Goal: Task Accomplishment & Management: Manage account settings

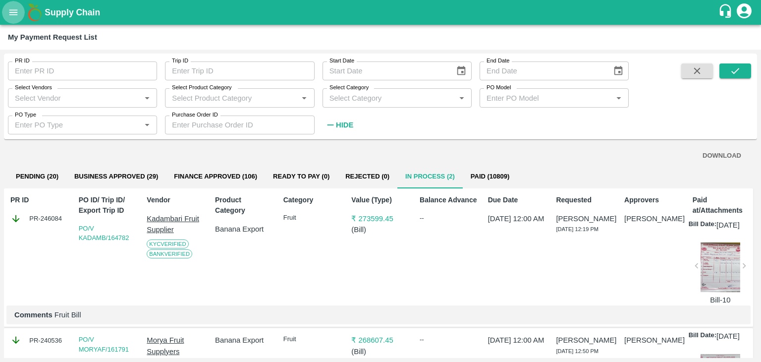
click at [14, 19] on button "open drawer" at bounding box center [13, 12] width 23 height 23
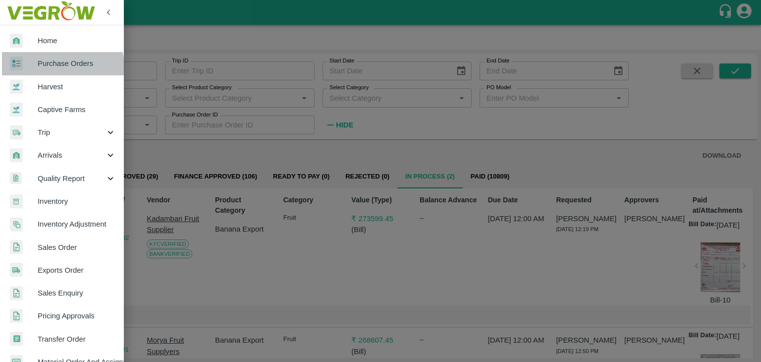
click at [57, 69] on link "Purchase Orders" at bounding box center [62, 63] width 124 height 23
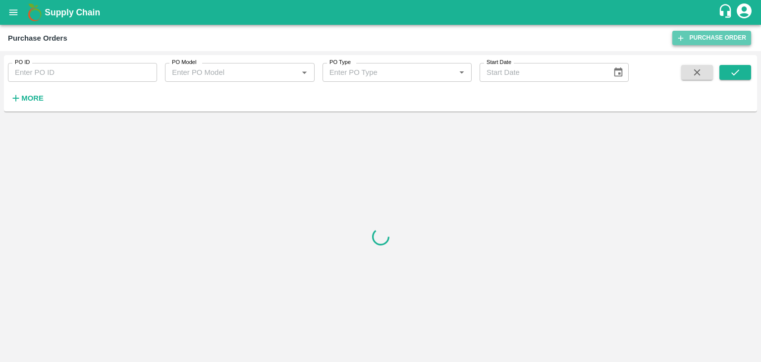
click at [696, 33] on link "Purchase Order" at bounding box center [711, 38] width 79 height 14
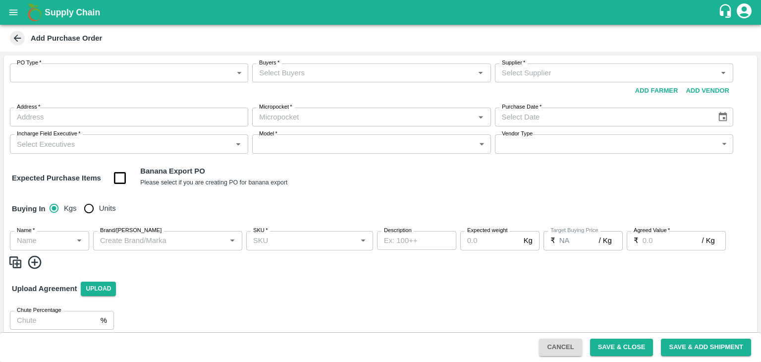
drag, startPoint x: 67, startPoint y: 83, endPoint x: 65, endPoint y: 78, distance: 5.5
click at [65, 78] on div "PO Type   * ​ PO Type" at bounding box center [129, 81] width 238 height 36
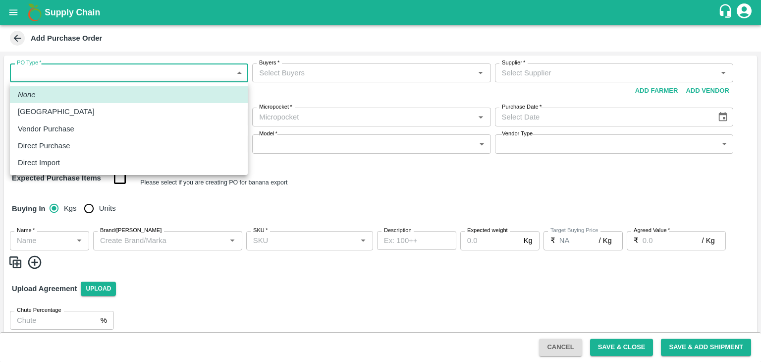
click at [65, 78] on body "Supply Chain Add Purchase Order PO Type   * ​ PO Type Buyers   * Buyers   * Sup…" at bounding box center [380, 181] width 761 height 362
click at [54, 111] on div "[GEOGRAPHIC_DATA]" at bounding box center [59, 111] width 82 height 11
type input "1"
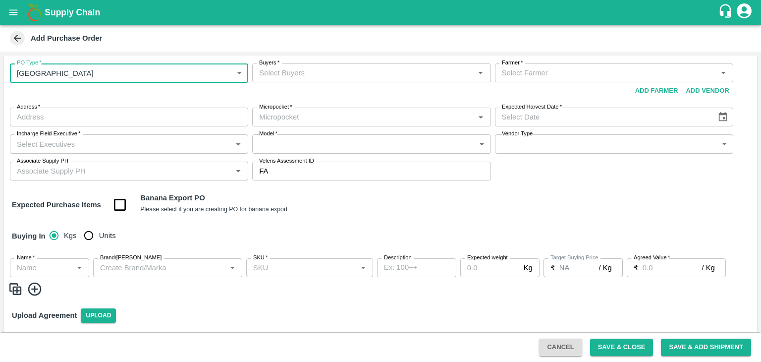
click at [293, 69] on input "Buyers   *" at bounding box center [363, 72] width 216 height 13
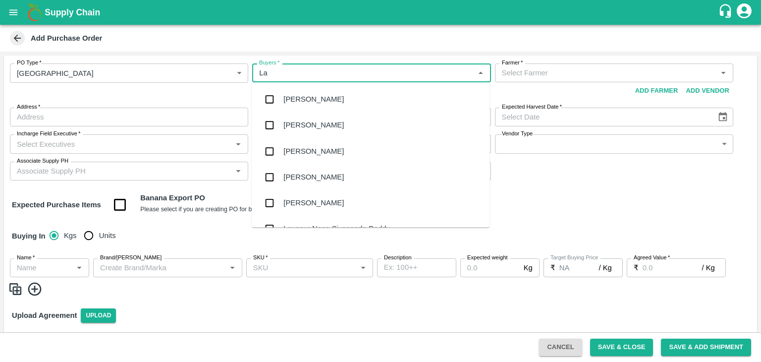
type input "Lax"
click at [327, 127] on div "[PERSON_NAME]" at bounding box center [313, 125] width 60 height 11
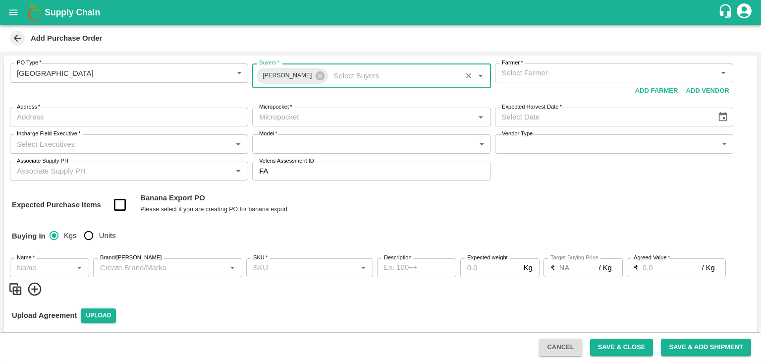
click at [556, 71] on input "Farmer   *" at bounding box center [606, 72] width 216 height 13
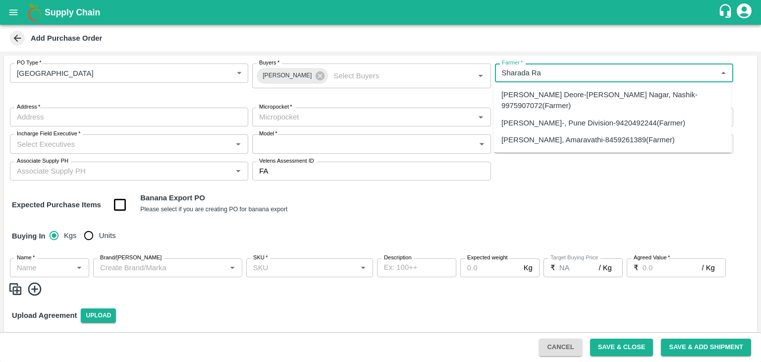
click at [574, 123] on div "Sharada Ramesh Shinde-, Pune Division-9420492244(Farmer)" at bounding box center [593, 122] width 184 height 11
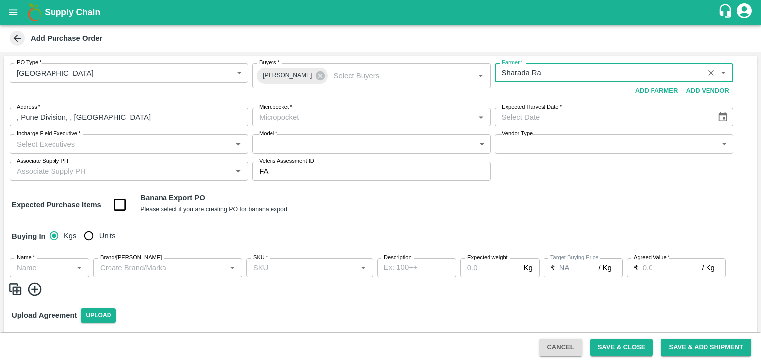
type input "Sharada Ramesh Shinde-, Pune Division-9420492244(Farmer)"
type input ", Pune Division, , Maharashtra"
type input "Sharada Ramesh Shinde-, Pune Division-9420492244(Farmer)"
click at [307, 119] on input "Micropocket   *" at bounding box center [363, 116] width 216 height 13
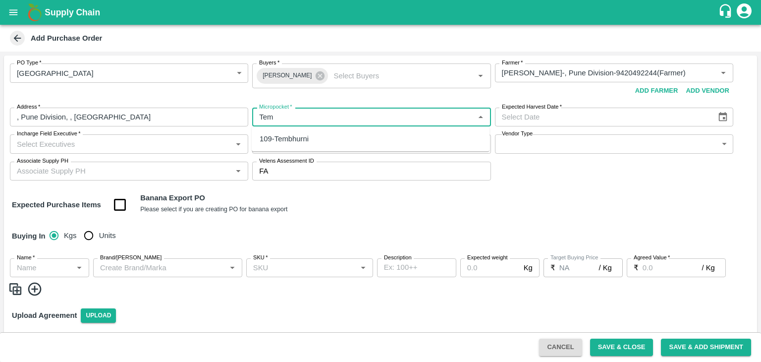
click at [301, 141] on div "109-Tembhurni" at bounding box center [284, 138] width 49 height 11
type input "109-Tembhurni"
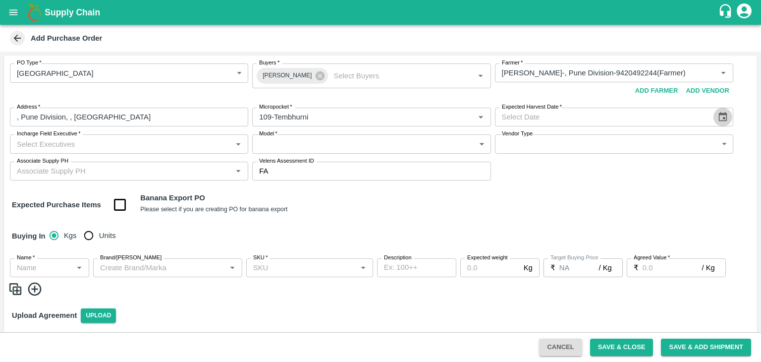
click at [723, 113] on icon "Choose date" at bounding box center [722, 116] width 8 height 9
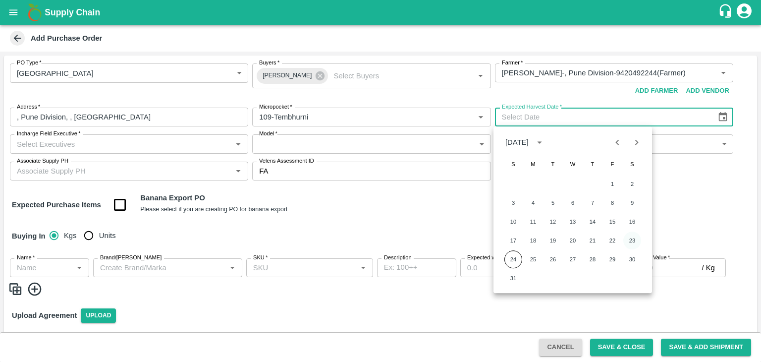
click at [629, 236] on button "23" at bounding box center [632, 240] width 18 height 18
type input "23/08/2025"
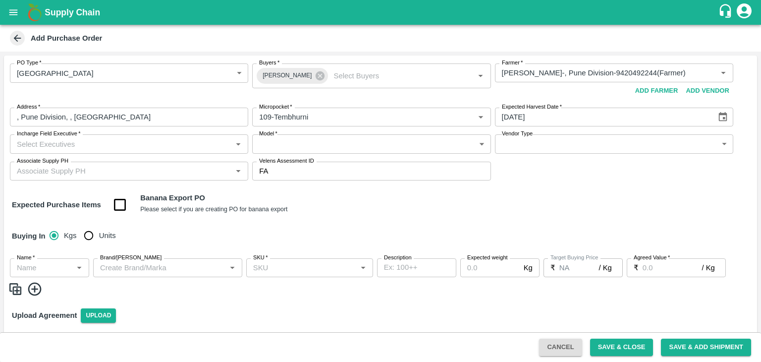
click at [167, 141] on input "Incharge Field Executive   *" at bounding box center [121, 143] width 216 height 13
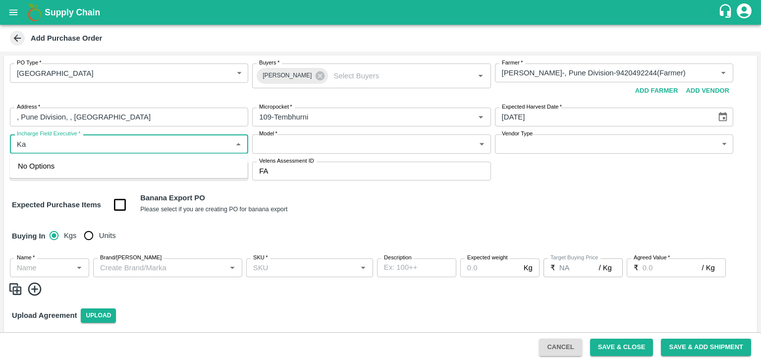
type input "K"
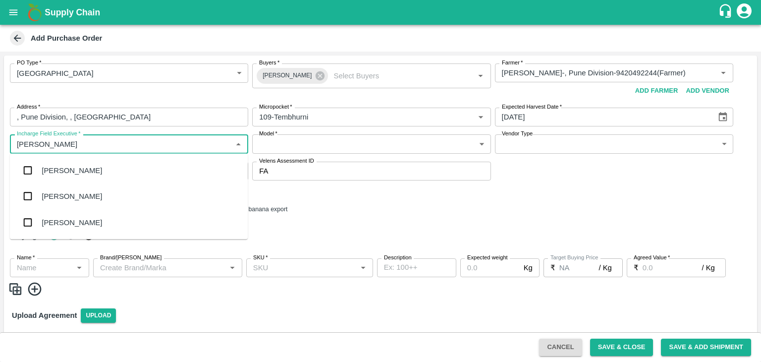
type input "Laxman"
click at [90, 213] on div "[PERSON_NAME]" at bounding box center [129, 222] width 238 height 26
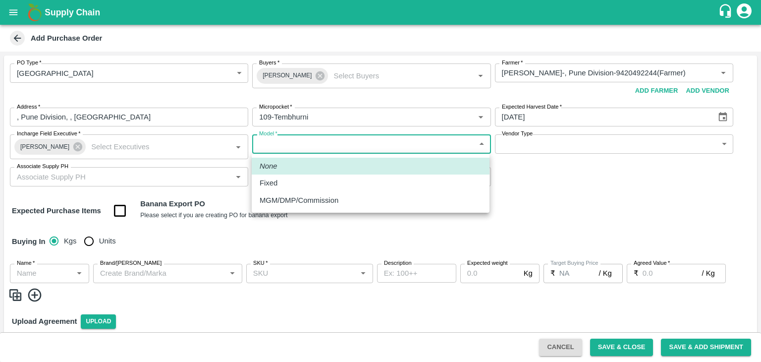
click at [355, 143] on body "Supply Chain Add Purchase Order PO Type   * Farm Gate 1 PO Type Buyers   * Nuna…" at bounding box center [380, 181] width 761 height 362
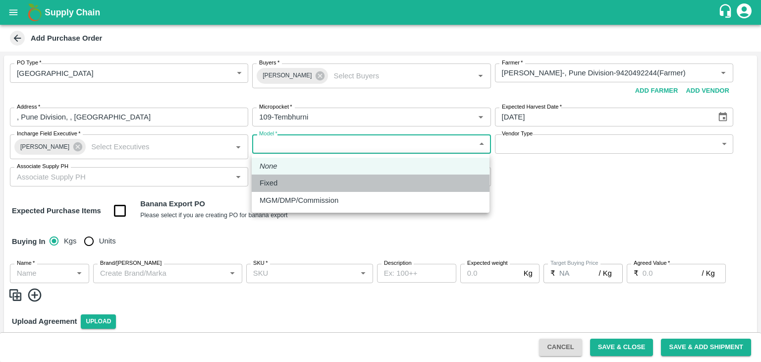
click at [288, 191] on li "Fixed" at bounding box center [371, 182] width 238 height 17
type input "Fixed"
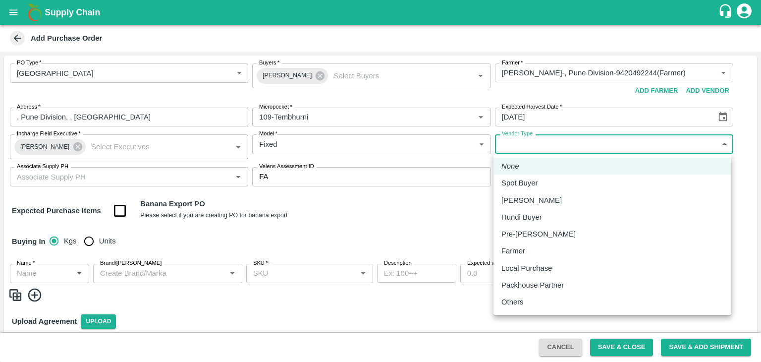
click at [527, 147] on body "Supply Chain Add Purchase Order PO Type   * Farm Gate 1 PO Type Buyers   * Nuna…" at bounding box center [380, 181] width 761 height 362
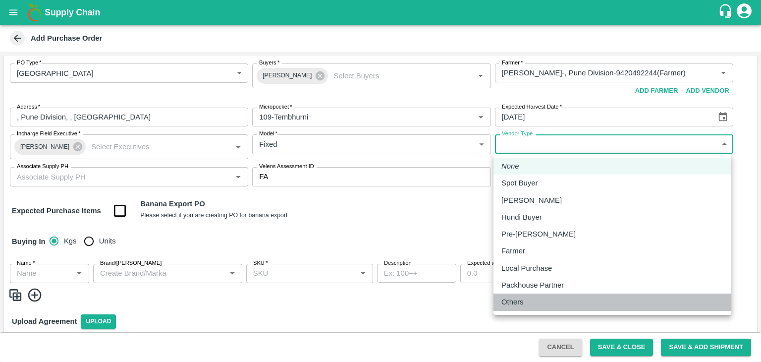
click at [513, 300] on p "Others" at bounding box center [512, 301] width 22 height 11
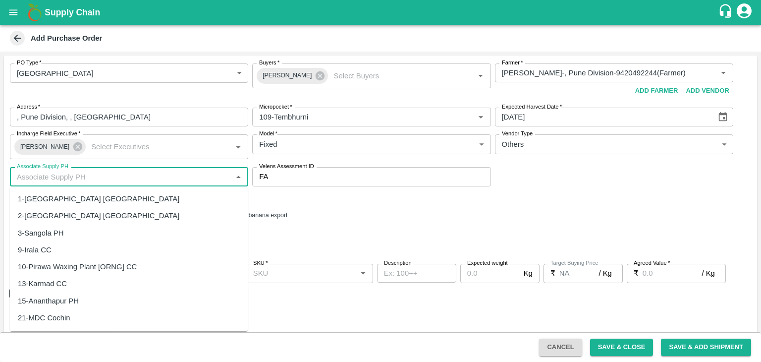
click at [93, 178] on input "Associate Supply PH" at bounding box center [121, 176] width 216 height 13
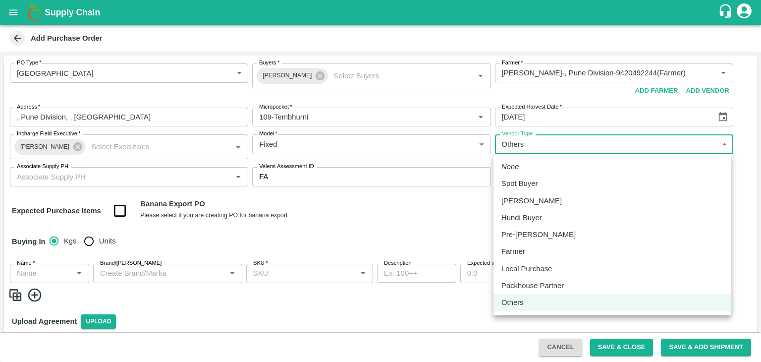
click at [529, 138] on body "Supply Chain Add Purchase Order PO Type   * Farm Gate 1 PO Type Buyers   * Nuna…" at bounding box center [380, 181] width 761 height 362
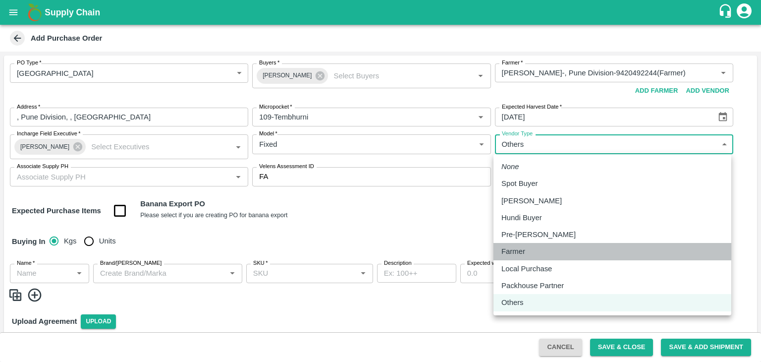
click at [519, 246] on p "Farmer" at bounding box center [513, 251] width 24 height 11
type input "FARMER"
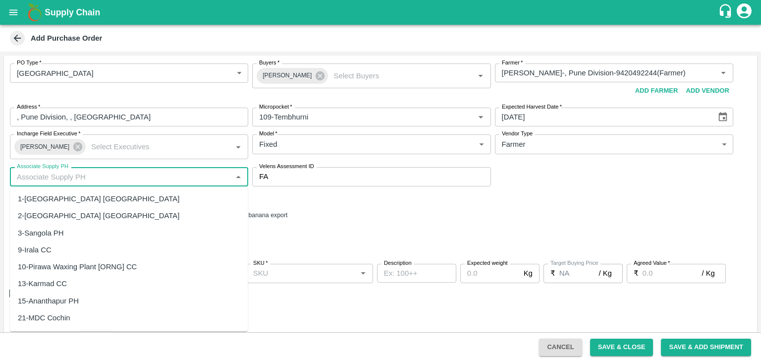
click at [133, 175] on input "Associate Supply PH" at bounding box center [121, 176] width 216 height 13
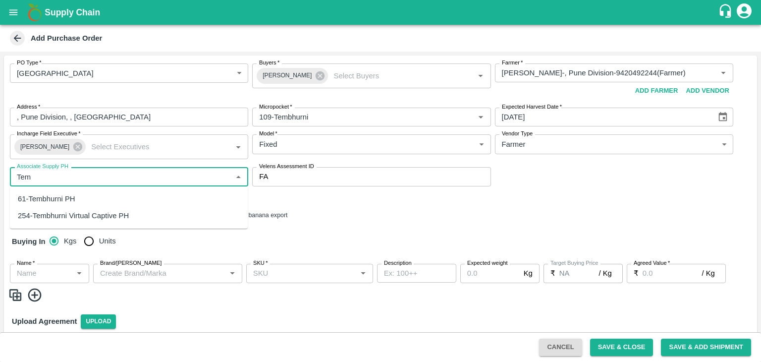
click at [89, 197] on div "61-Tembhurni PH" at bounding box center [129, 198] width 238 height 17
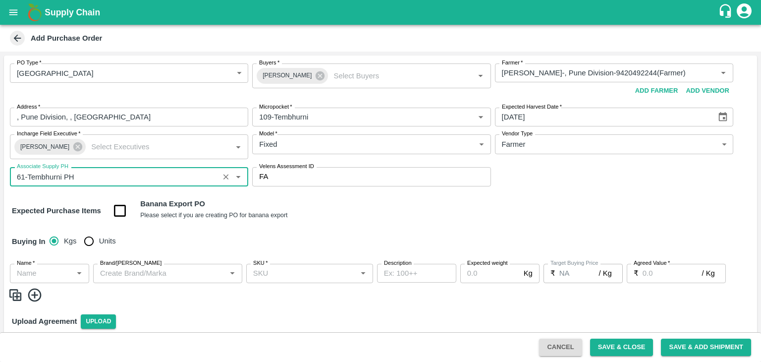
type input "61-Tembhurni PH"
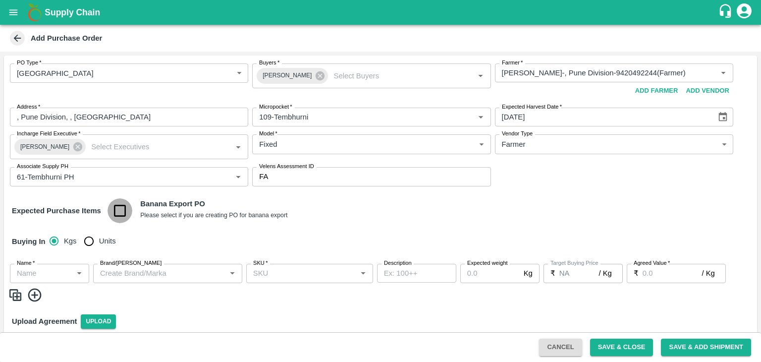
click at [119, 212] on input "checkbox" at bounding box center [119, 210] width 25 height 25
checkbox input "true"
type input "Banana Export"
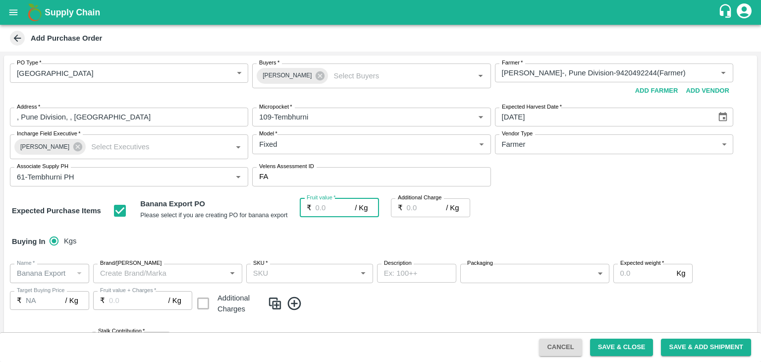
click at [330, 215] on input "Fruit value   *" at bounding box center [335, 207] width 40 height 19
type input "2"
type input "26"
type input "0"
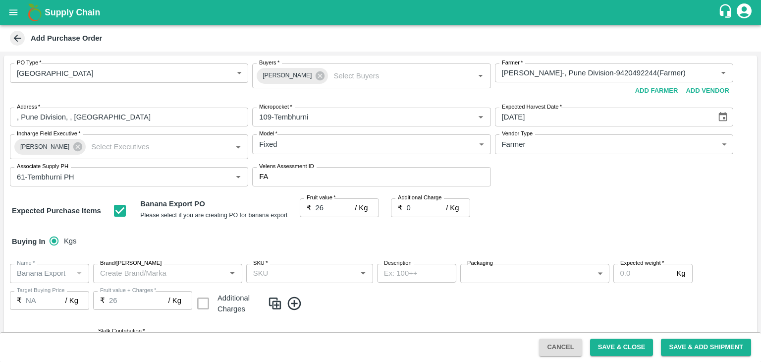
click at [345, 230] on div "Buying In Kgs" at bounding box center [380, 241] width 753 height 29
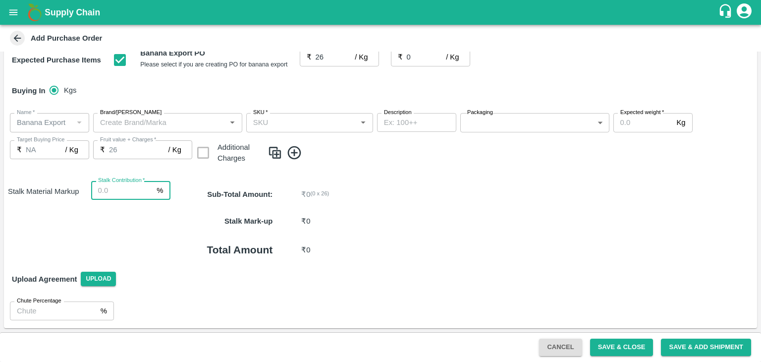
click at [113, 194] on input "Stalk Contribution   *" at bounding box center [122, 190] width 62 height 19
type input "8"
click at [438, 201] on div "Sub-Total Amount : ₹ 0 ( 0 x 26 )" at bounding box center [463, 194] width 586 height 27
click at [295, 158] on icon at bounding box center [294, 152] width 13 height 13
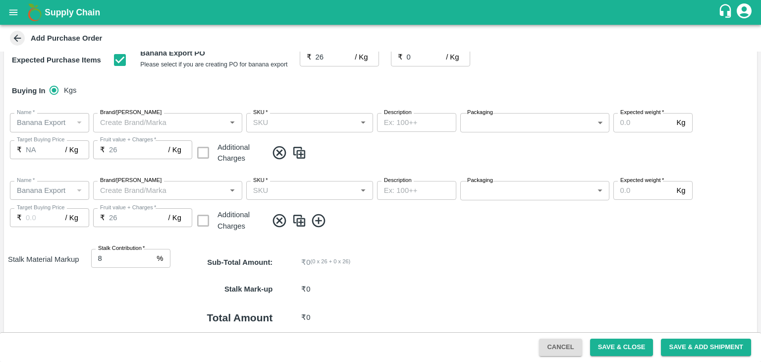
click at [314, 218] on icon at bounding box center [319, 220] width 16 height 16
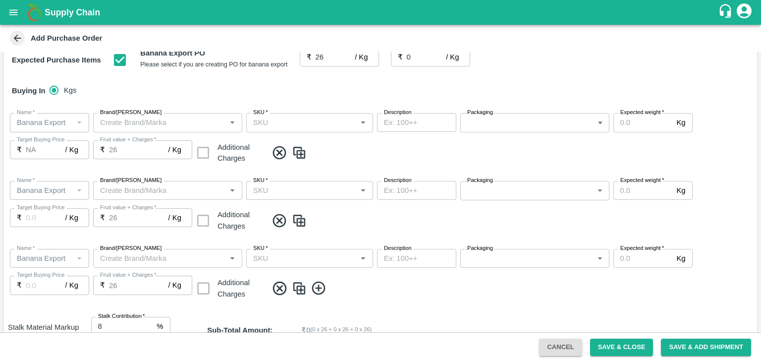
click at [320, 288] on icon at bounding box center [318, 287] width 13 height 13
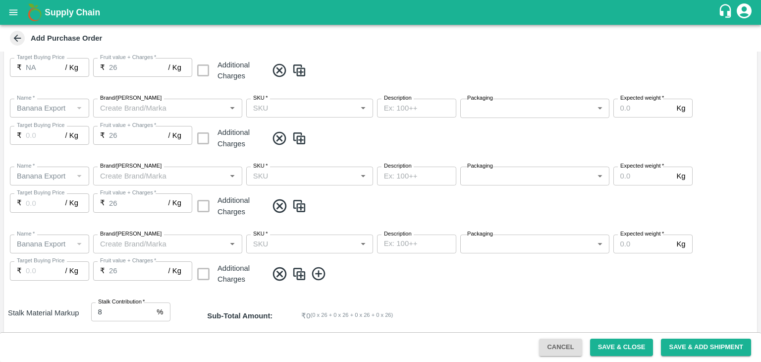
scroll to position [244, 0]
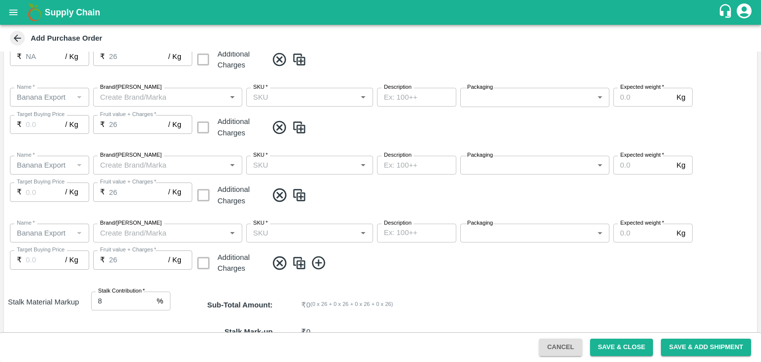
click at [320, 259] on icon at bounding box center [319, 263] width 16 height 16
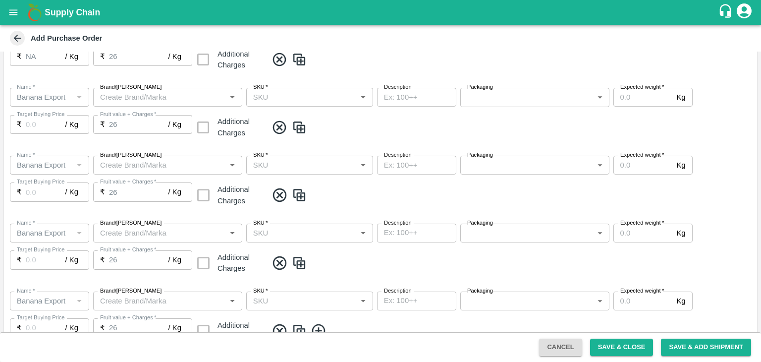
scroll to position [421, 0]
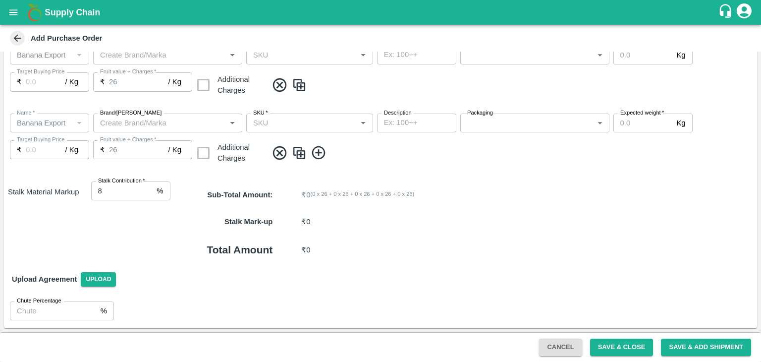
click at [313, 145] on icon at bounding box center [319, 153] width 16 height 16
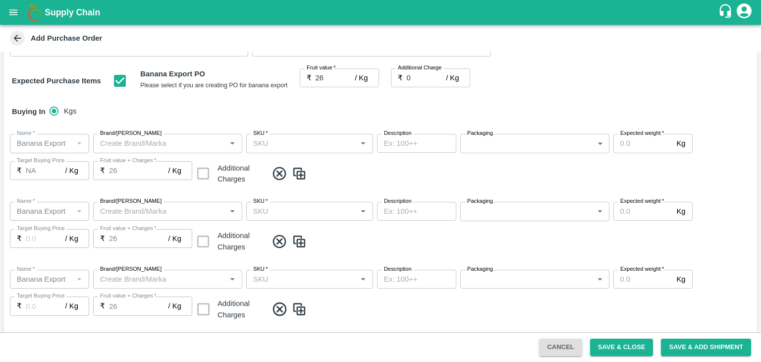
scroll to position [129, 0]
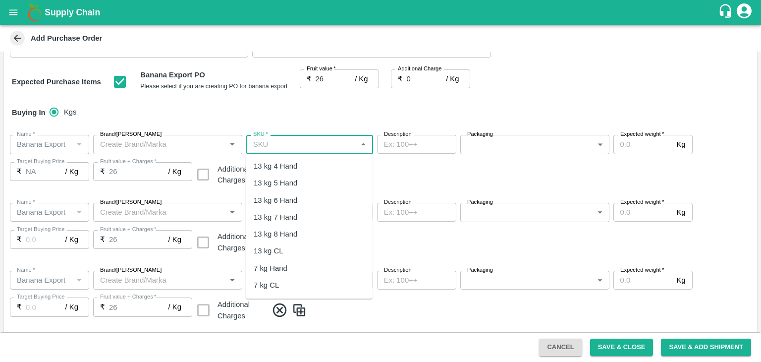
click at [313, 145] on input "SKU   *" at bounding box center [301, 144] width 104 height 13
click at [313, 164] on div "13 kg M N-CHL 4 Hand" at bounding box center [292, 165] width 76 height 11
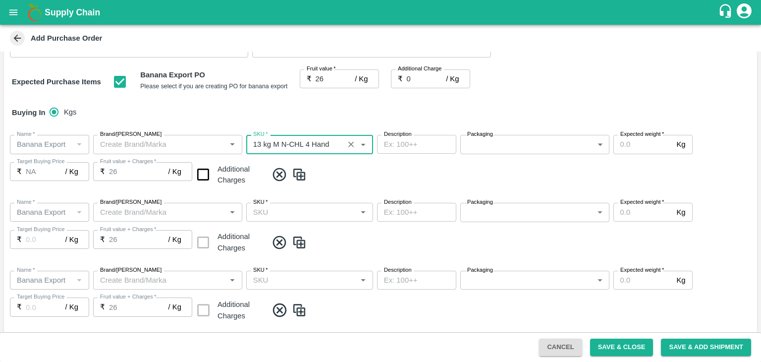
type input "13 kg M N-CHL 4 Hand"
click at [325, 214] on input "SKU   *" at bounding box center [301, 212] width 104 height 13
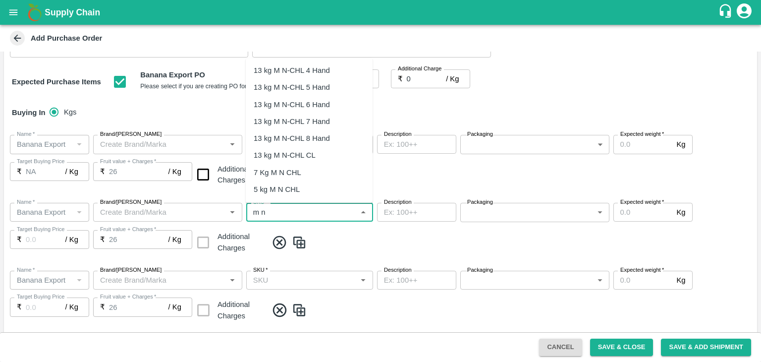
click at [309, 83] on div "13 kg M N-CHL 5 Hand" at bounding box center [292, 87] width 76 height 11
type input "13 kg M N-CHL 5 Hand"
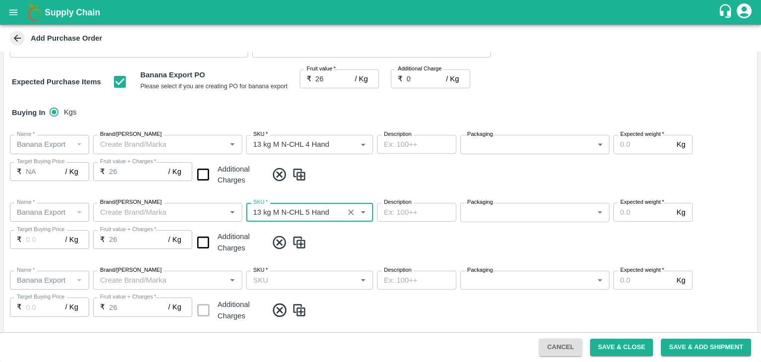
type input "NA"
type input "13 kg M N-CHL 5 Hand"
click at [320, 278] on input "SKU   *" at bounding box center [301, 279] width 104 height 13
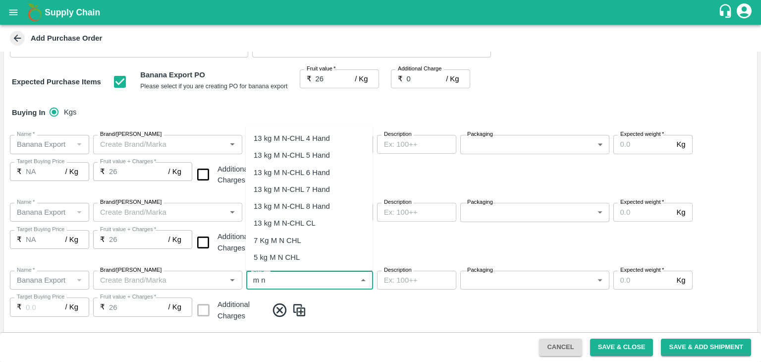
click at [311, 166] on div "13 kg M N-CHL 6 Hand" at bounding box center [309, 172] width 127 height 17
type input "13 kg M N-CHL 6 Hand"
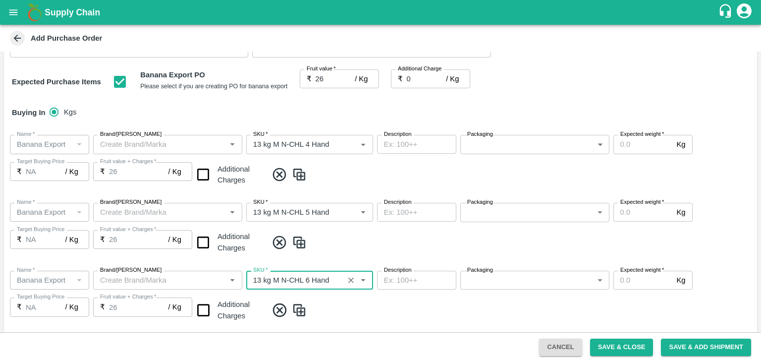
type input "NA"
type input "13 kg M N-CHL 6 Hand"
click at [357, 318] on div "Name   * Name   * Brand/Marka Brand/Marka SKU   * SKU   * Description x Descrip…" at bounding box center [380, 296] width 753 height 68
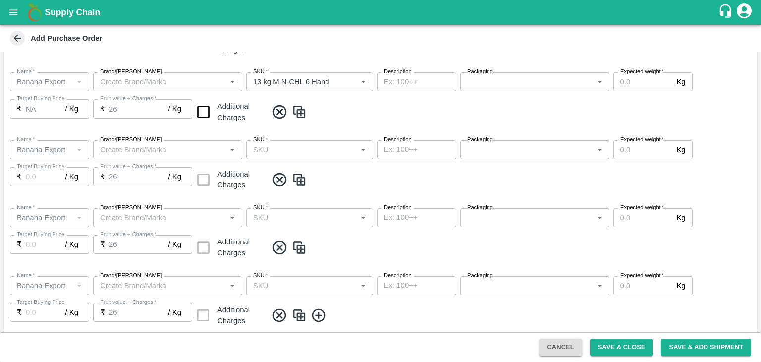
scroll to position [365, 0]
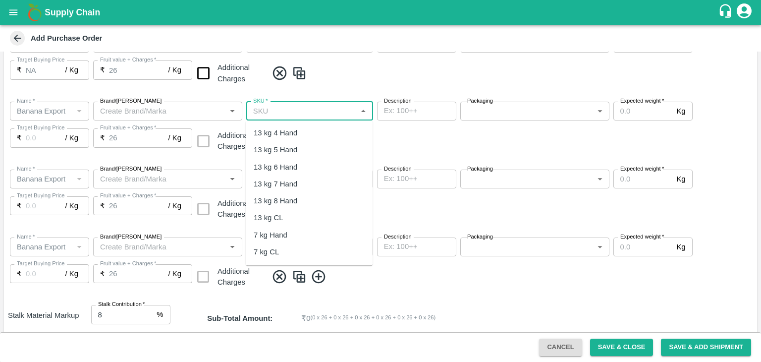
click at [323, 107] on input "SKU   *" at bounding box center [301, 110] width 104 height 13
click at [325, 195] on div "13 kg M N-CHL 8 Hand" at bounding box center [309, 200] width 127 height 17
type input "13 kg M N-CHL 8 Hand"
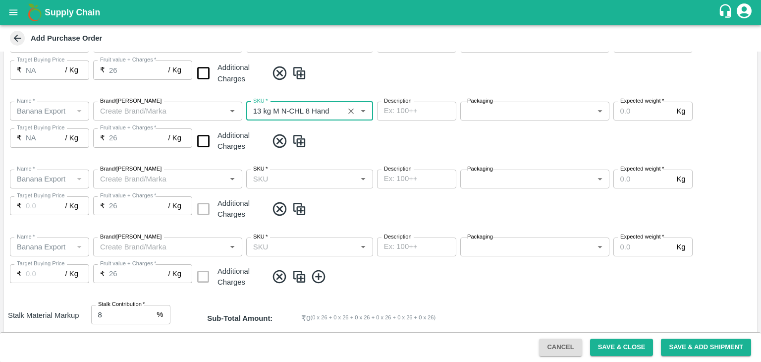
type input "NA"
type input "13 kg M N-CHL 8 Hand"
click at [324, 178] on input "SKU   *" at bounding box center [301, 178] width 104 height 13
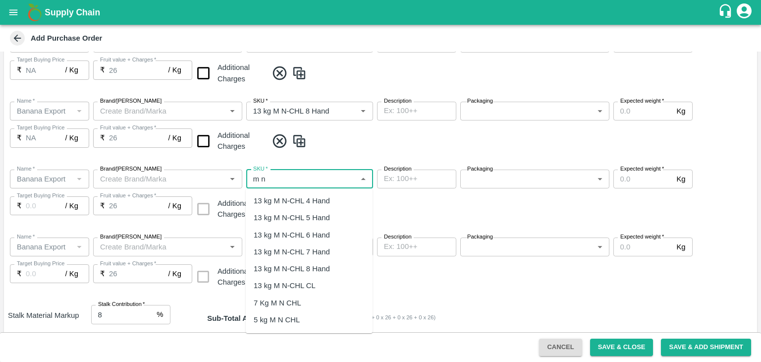
click at [311, 287] on div "13 kg M N-CHL CL" at bounding box center [285, 285] width 62 height 11
type input "13 kg M N-CHL CL"
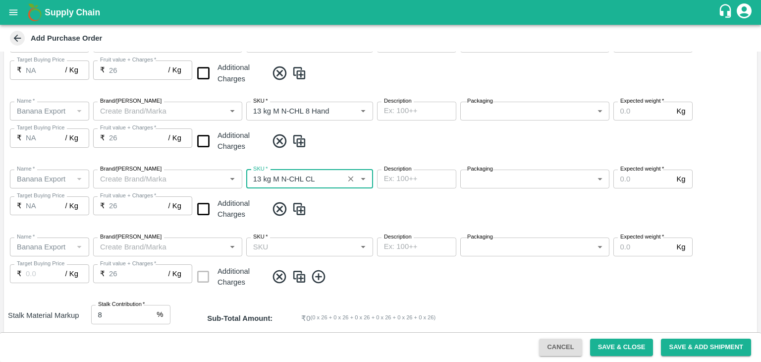
type input "NA"
type input "13 kg M N-CHL CL"
click at [355, 286] on div "Name   * Name   * Brand/Marka Brand/Marka SKU   * SKU   * Description x Descrip…" at bounding box center [380, 263] width 753 height 68
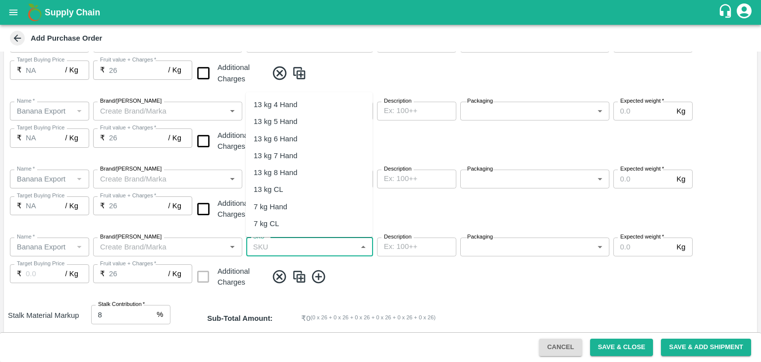
click at [337, 240] on input "SKU   *" at bounding box center [301, 246] width 104 height 13
click at [281, 171] on div "C Class" at bounding box center [309, 174] width 127 height 17
type input "C Class"
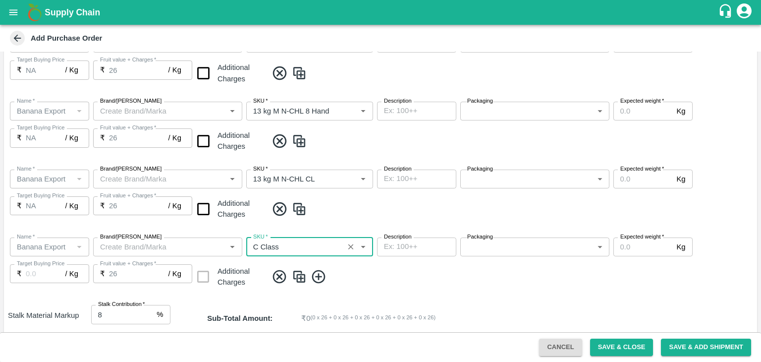
type input "NA"
click at [207, 211] on input "checkbox" at bounding box center [203, 208] width 25 height 25
checkbox input "true"
click at [202, 143] on input "checkbox" at bounding box center [203, 140] width 25 height 25
checkbox input "true"
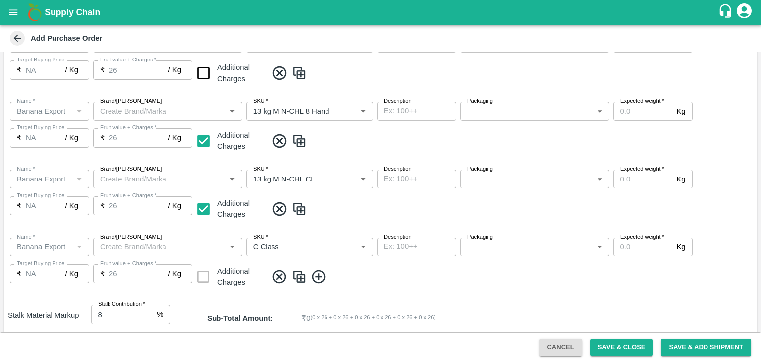
click at [200, 72] on input "checkbox" at bounding box center [203, 72] width 25 height 25
checkbox input "true"
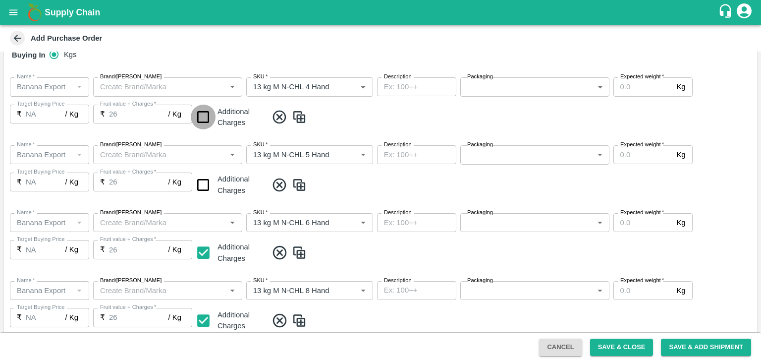
click at [199, 108] on input "checkbox" at bounding box center [203, 116] width 25 height 25
checkbox input "true"
click at [207, 192] on input "checkbox" at bounding box center [203, 184] width 25 height 25
checkbox input "true"
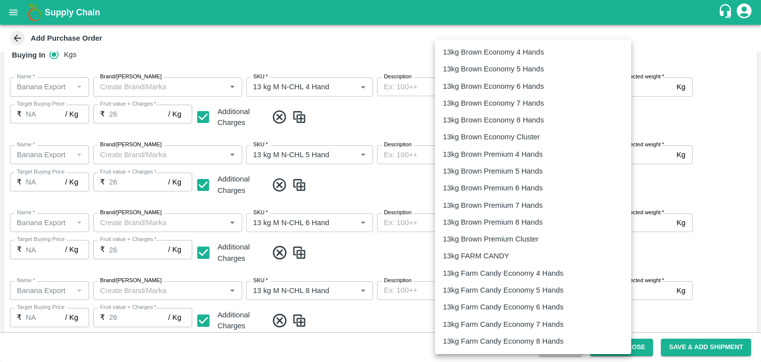
click at [547, 84] on body "Supply Chain Add Purchase Order PO Type   * Farm Gate 1 PO Type Buyers   * Nuna…" at bounding box center [380, 181] width 761 height 362
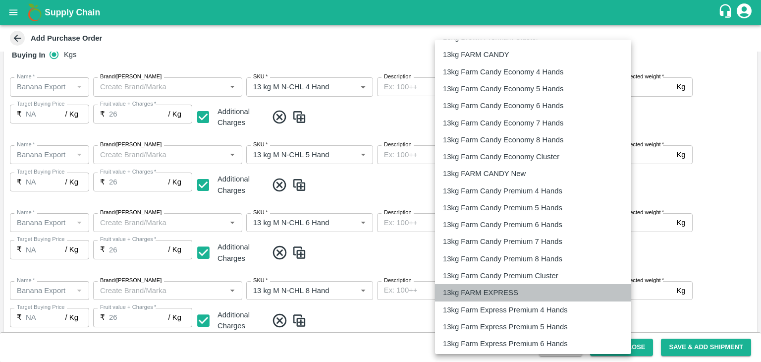
click at [491, 293] on p "13kg FARM EXPRESS" at bounding box center [480, 292] width 75 height 11
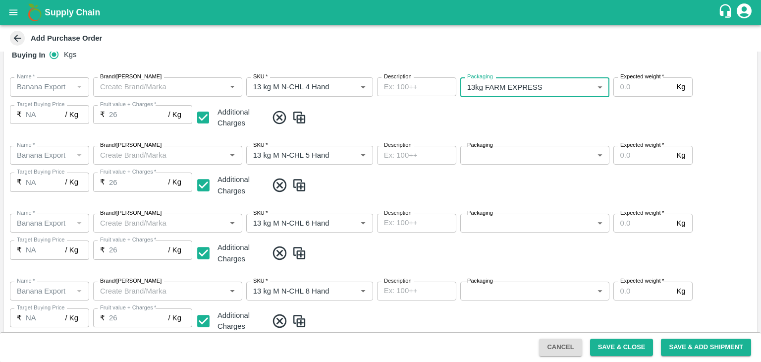
type input "468"
click at [513, 154] on body "Supply Chain Add Purchase Order PO Type   * Farm Gate 1 PO Type Buyers   * Nuna…" at bounding box center [380, 181] width 761 height 362
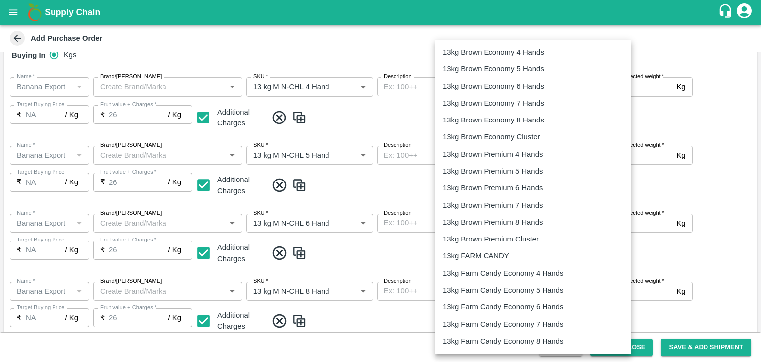
scroll to position [187, 0]
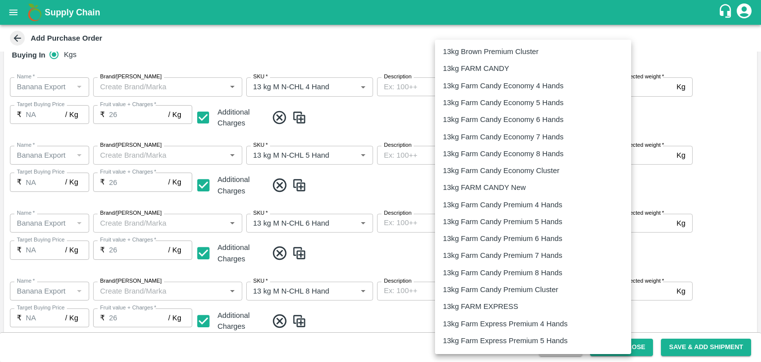
click at [494, 302] on p "13kg FARM EXPRESS" at bounding box center [480, 306] width 75 height 11
type input "468"
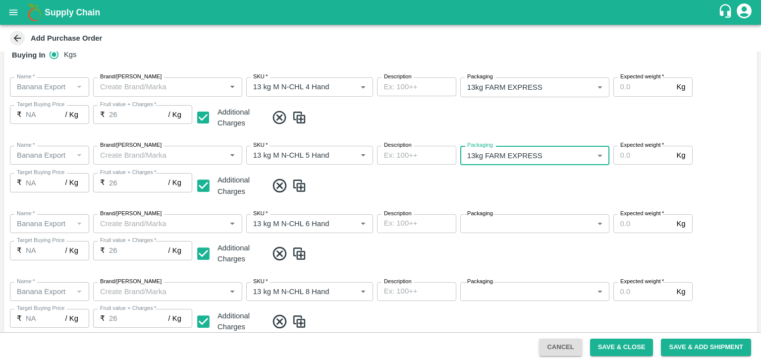
click at [514, 227] on body "Supply Chain Add Purchase Order PO Type   * Farm Gate 1 PO Type Buyers   * Nuna…" at bounding box center [380, 181] width 761 height 362
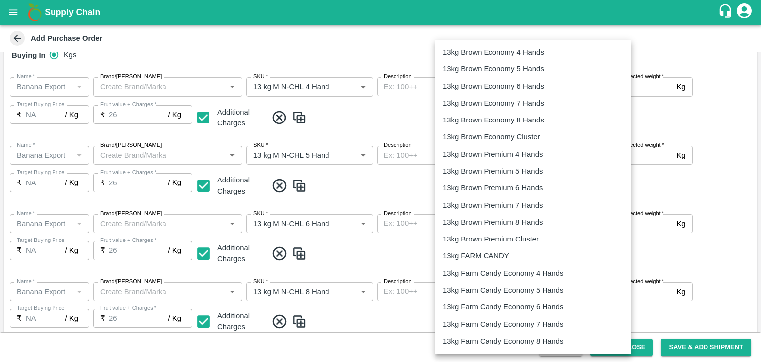
scroll to position [259, 0]
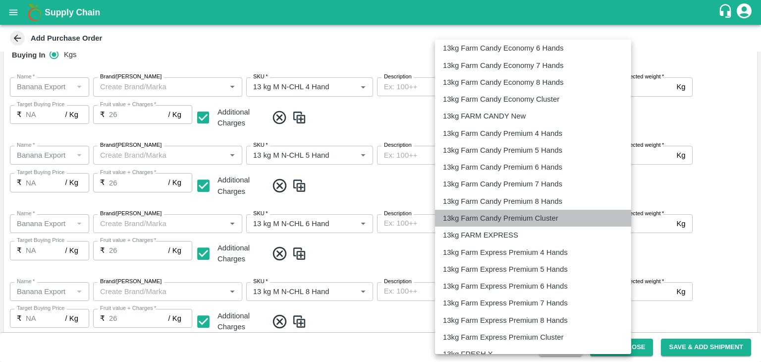
drag, startPoint x: 489, startPoint y: 226, endPoint x: 494, endPoint y: 233, distance: 8.9
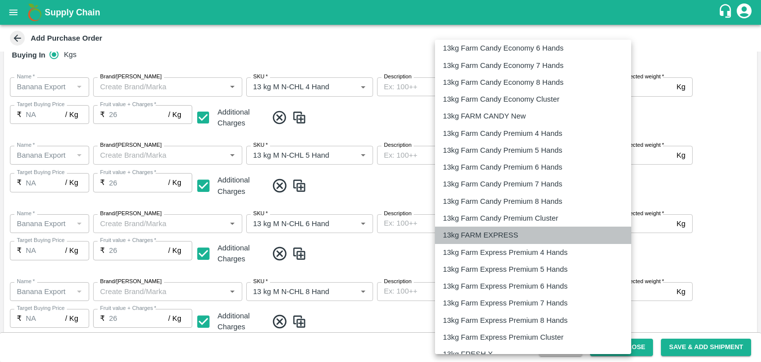
click at [494, 233] on p "13kg FARM EXPRESS" at bounding box center [480, 234] width 75 height 11
type input "468"
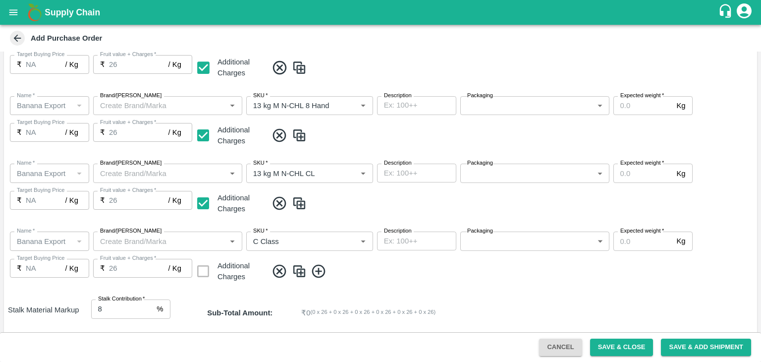
scroll to position [376, 0]
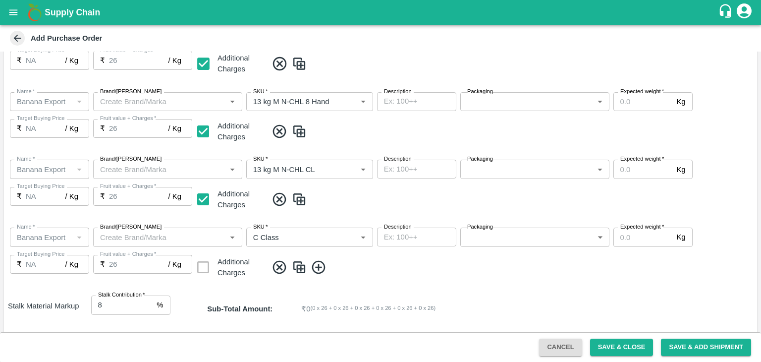
click at [520, 104] on body "Supply Chain Add Purchase Order PO Type   * Farm Gate 1 PO Type Buyers   * Nuna…" at bounding box center [380, 181] width 761 height 362
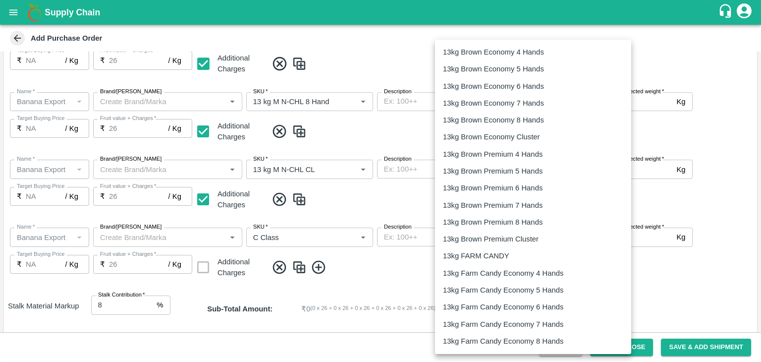
scroll to position [269, 0]
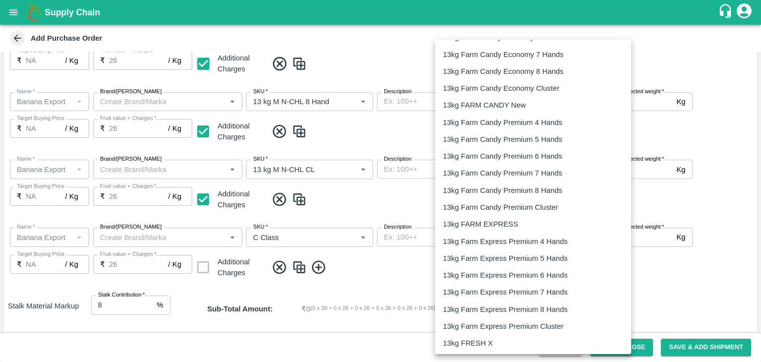
click at [499, 221] on p "13kg FARM EXPRESS" at bounding box center [480, 223] width 75 height 11
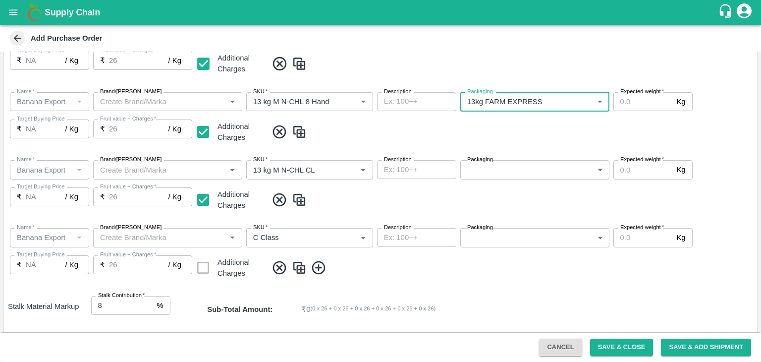
type input "468"
click at [509, 166] on body "Supply Chain Add Purchase Order PO Type   * Farm Gate 1 PO Type Buyers   * Nuna…" at bounding box center [380, 181] width 761 height 362
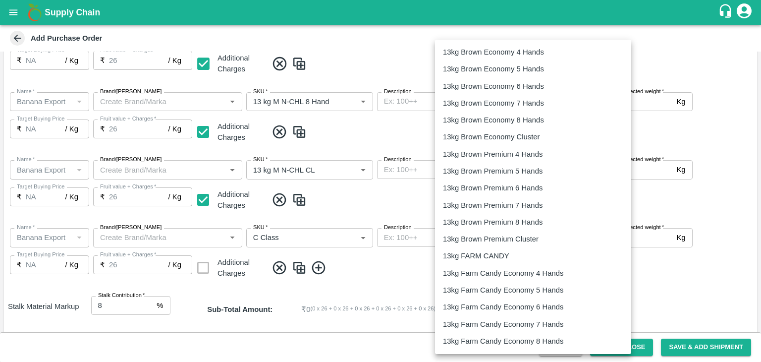
scroll to position [303, 0]
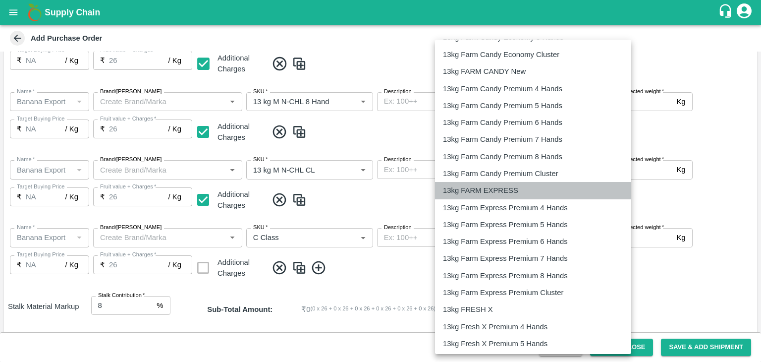
click at [512, 189] on p "13kg FARM EXPRESS" at bounding box center [480, 190] width 75 height 11
type input "468"
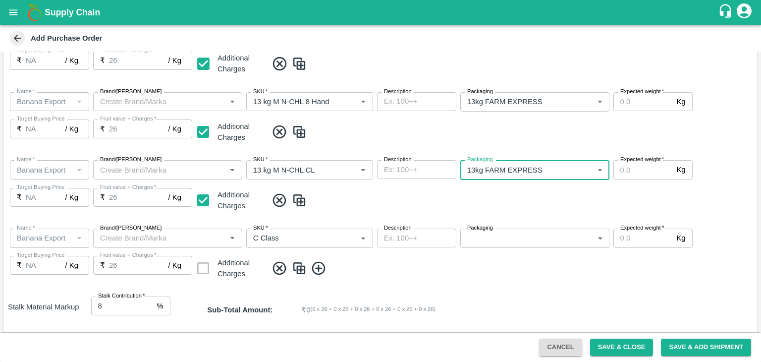
click at [512, 240] on body "Supply Chain Add Purchase Order PO Type   * Farm Gate 1 PO Type Buyers   * Nuna…" at bounding box center [380, 181] width 761 height 362
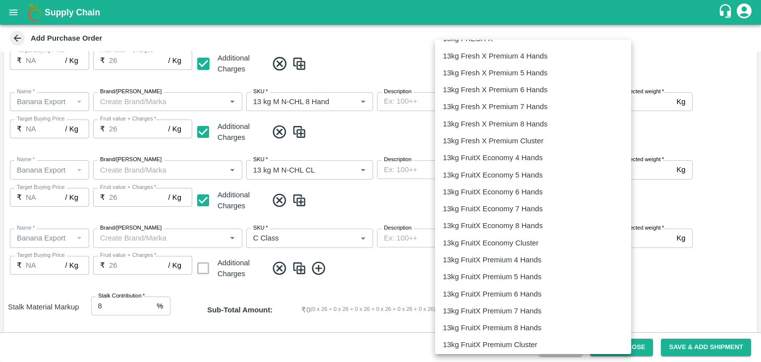
scroll to position [1545, 0]
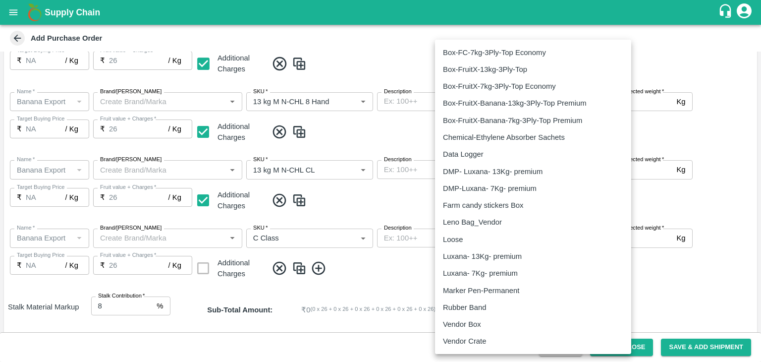
click at [464, 238] on div "Loose" at bounding box center [455, 239] width 25 height 11
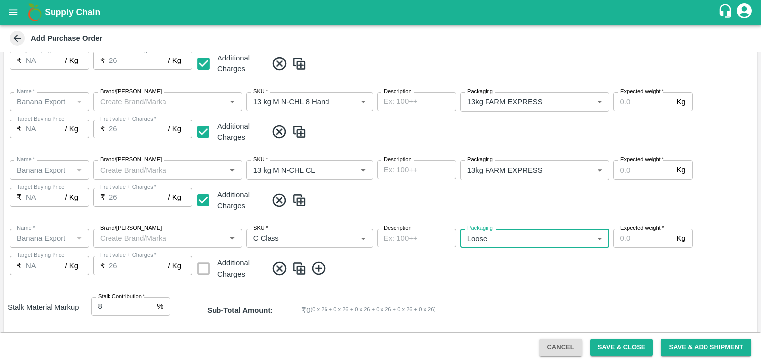
type input "258"
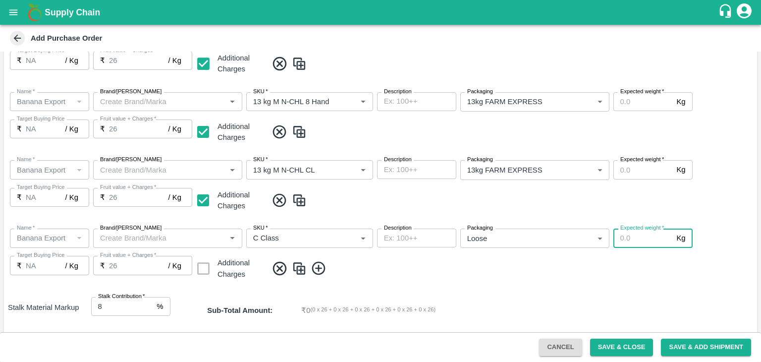
click at [636, 239] on input "Expected weight   *" at bounding box center [642, 237] width 59 height 19
type input "400"
click at [658, 261] on span at bounding box center [509, 268] width 485 height 16
click at [644, 171] on input "Expected weight   *" at bounding box center [642, 169] width 59 height 19
type input "1500"
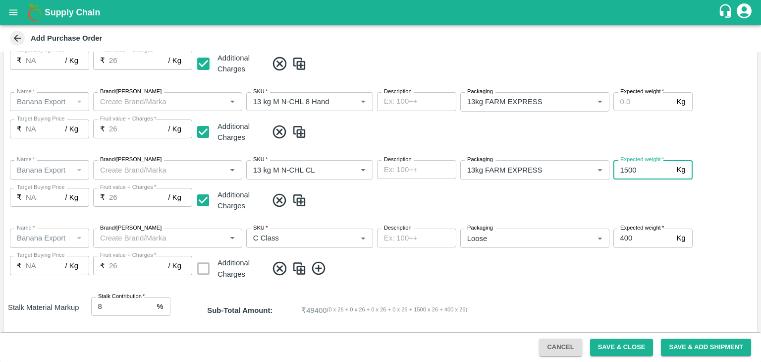
click at [638, 103] on input "Expected weight   *" at bounding box center [642, 101] width 59 height 19
type input "2000"
click at [676, 139] on span at bounding box center [509, 132] width 485 height 16
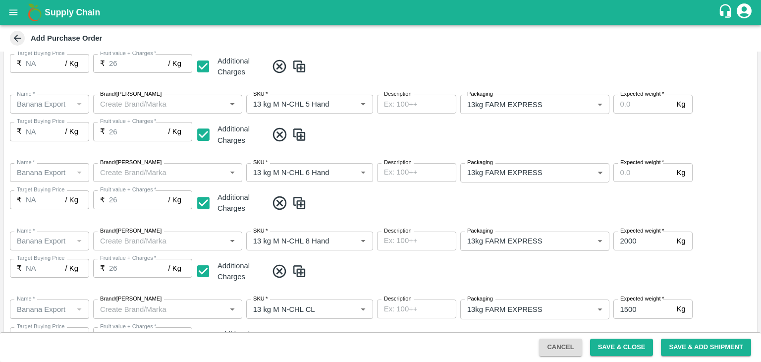
scroll to position [237, 0]
click at [642, 171] on input "Expected weight   *" at bounding box center [642, 172] width 59 height 19
type input "2000"
click at [638, 110] on input "Expected weight   *" at bounding box center [642, 104] width 59 height 19
type input "1500"
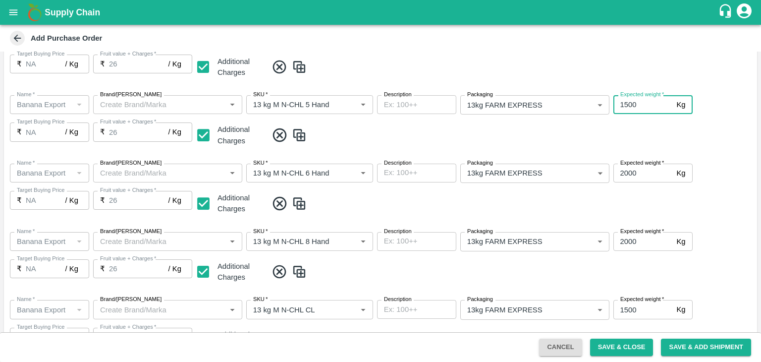
click at [654, 131] on span at bounding box center [509, 135] width 485 height 16
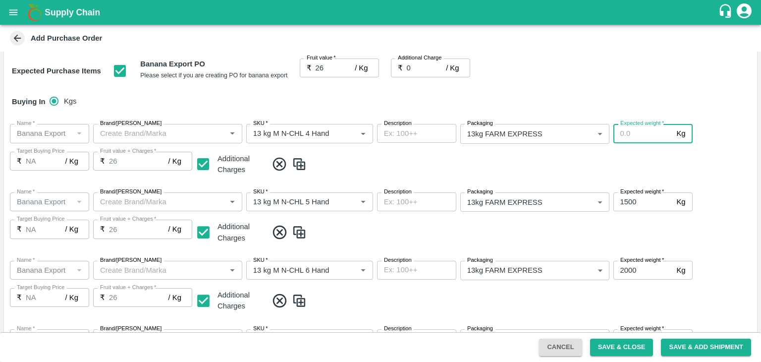
click at [640, 133] on input "Expected weight   *" at bounding box center [642, 133] width 59 height 19
type input "1500"
click at [709, 178] on div "Name   * Name   * Brand/Marka Brand/Marka SKU   * SKU   * Description x Descrip…" at bounding box center [380, 150] width 753 height 68
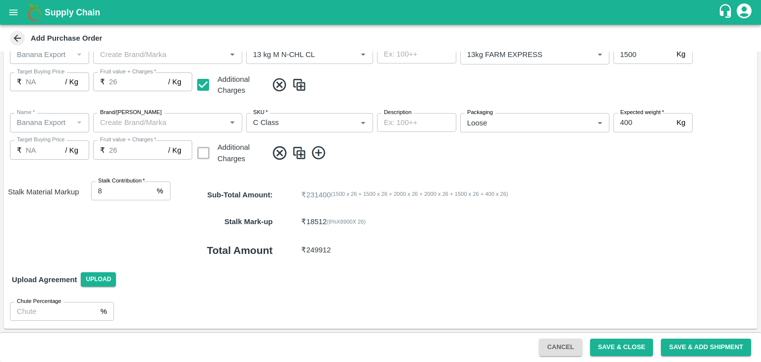
scroll to position [0, 0]
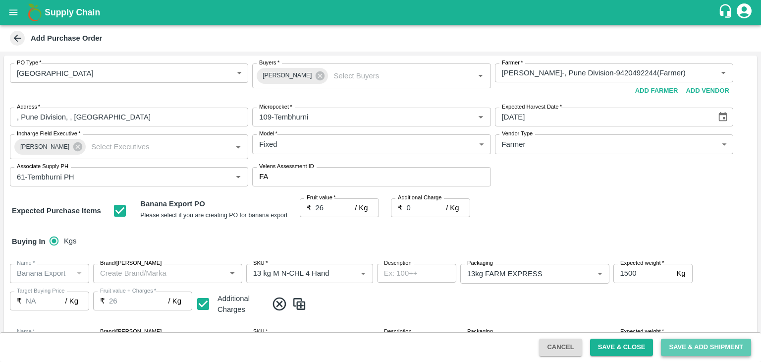
click at [703, 347] on button "Save & Add Shipment" at bounding box center [706, 346] width 90 height 17
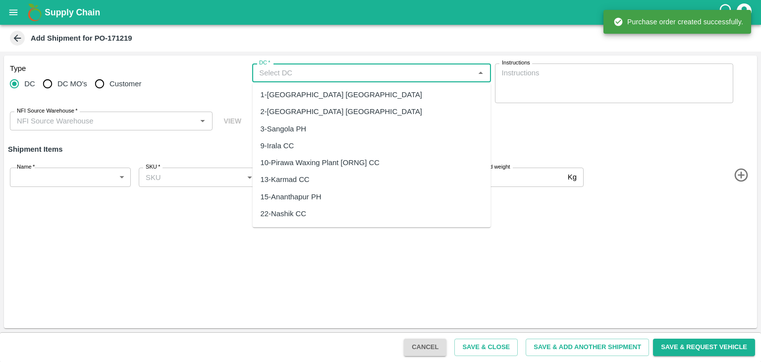
click at [337, 67] on input "DC   *" at bounding box center [363, 72] width 216 height 13
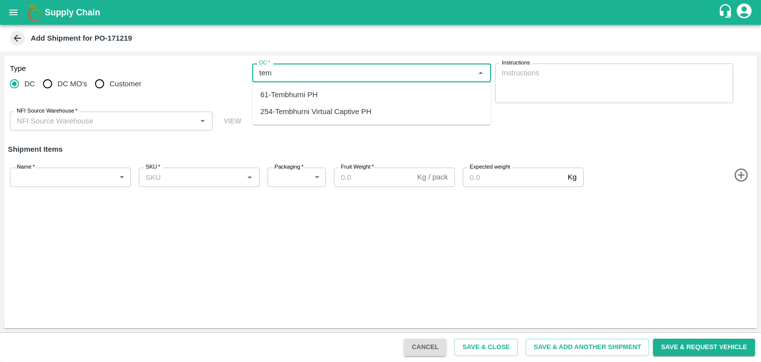
click at [332, 111] on div "254-Tembhurni Virtual Captive PH" at bounding box center [316, 111] width 111 height 11
type input "254-Tembhurni Virtual Captive PH"
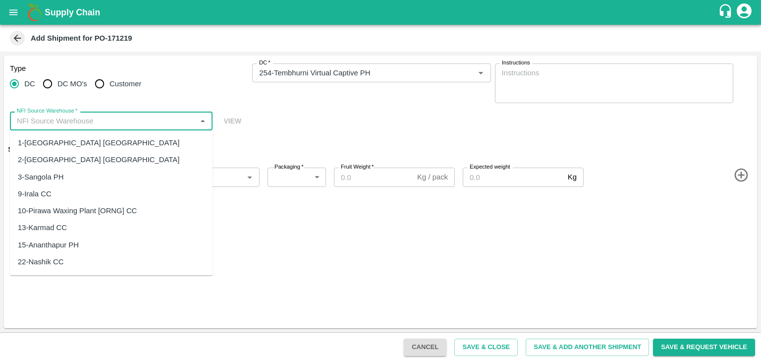
click at [141, 118] on input "NFI Source Warehouse   *" at bounding box center [103, 120] width 180 height 13
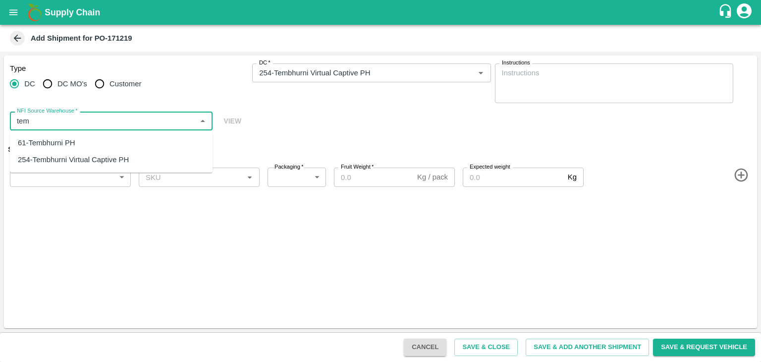
click at [87, 142] on div "61-Tembhurni PH" at bounding box center [111, 142] width 203 height 17
type input "61-Tembhurni PH"
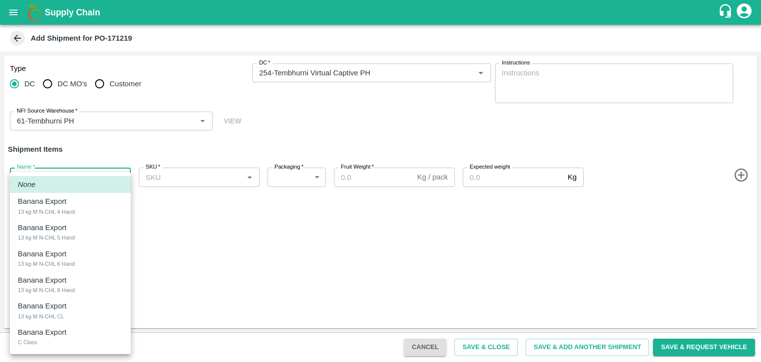
click at [70, 172] on body "Supply Chain Add Shipment for PO-171219 Type DC DC MO's Customer DC   * DC   * …" at bounding box center [380, 181] width 761 height 362
click at [377, 329] on div at bounding box center [380, 181] width 761 height 362
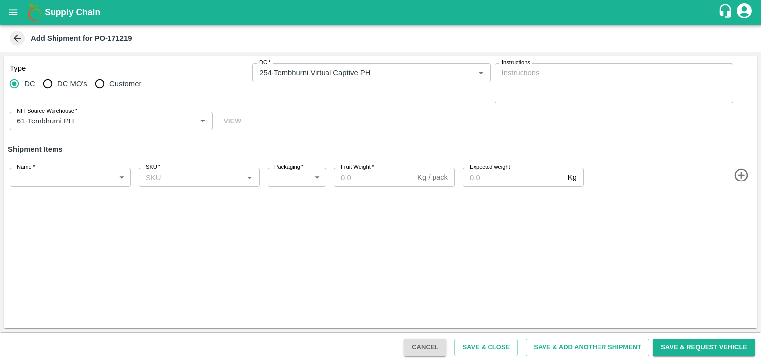
drag, startPoint x: 750, startPoint y: 172, endPoint x: 742, endPoint y: 175, distance: 8.5
click at [742, 175] on span at bounding box center [668, 175] width 167 height 16
click at [742, 175] on icon "button" at bounding box center [740, 174] width 13 height 13
click at [742, 215] on icon "button" at bounding box center [740, 209] width 13 height 13
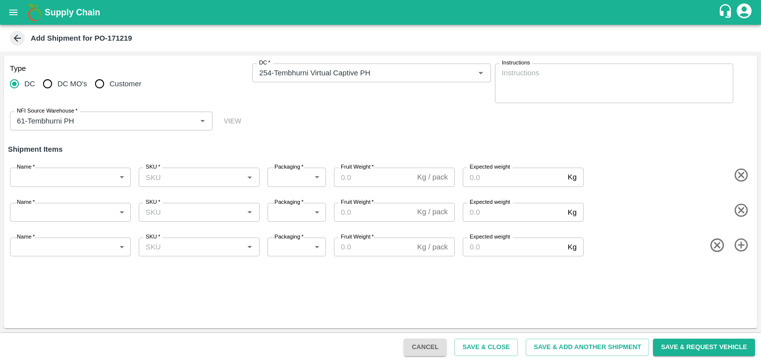
click at [740, 241] on icon "button" at bounding box center [741, 245] width 16 height 16
click at [739, 275] on icon "button" at bounding box center [741, 279] width 16 height 16
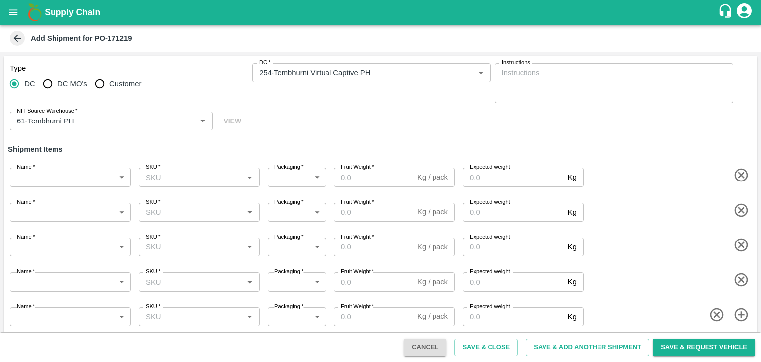
scroll to position [6, 0]
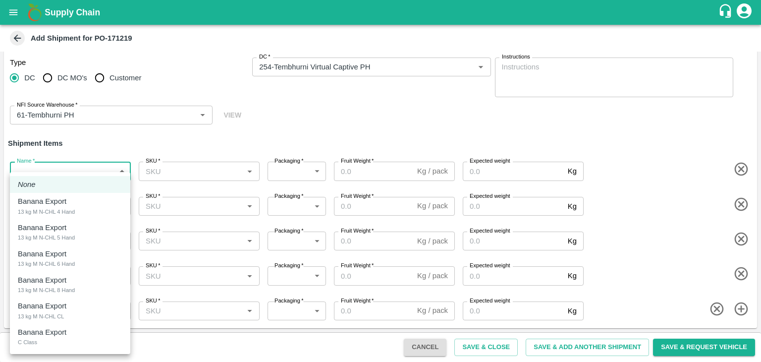
click at [52, 170] on body "Supply Chain Add Shipment for PO-171219 Type DC DC MO's Customer DC   * DC   * …" at bounding box center [380, 181] width 761 height 362
click at [63, 195] on li "Banana Export 13 kg M N-CHL 4 Hand" at bounding box center [70, 206] width 120 height 26
type input "1941796"
type input "468"
type input "1500"
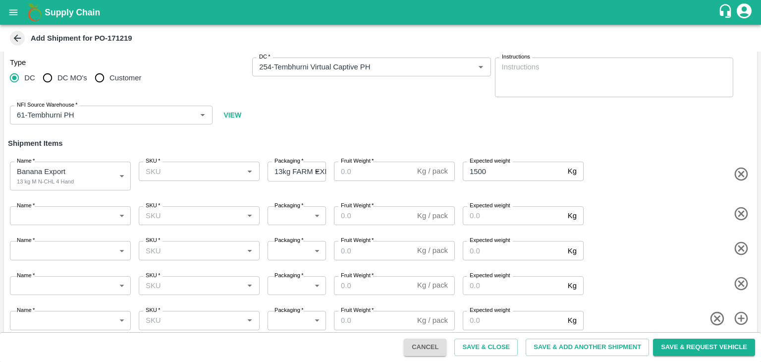
click at [85, 217] on body "Supply Chain Add Shipment for PO-171219 Type DC DC MO's Customer DC   * DC   * …" at bounding box center [380, 181] width 761 height 362
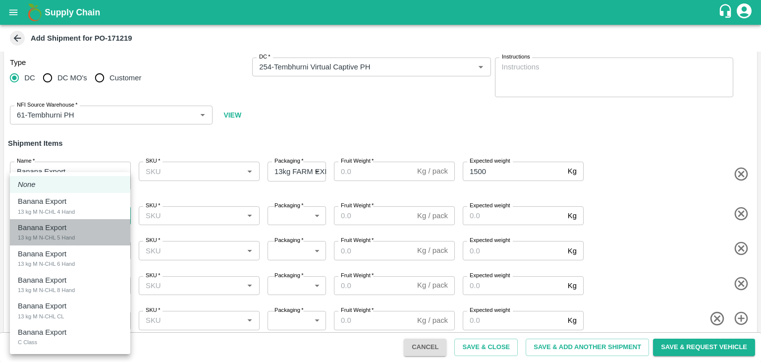
click at [76, 236] on div "Banana Export 13 kg M N-CHL 5 Hand" at bounding box center [70, 232] width 104 height 20
type input "1941797"
type input "468"
type input "1500"
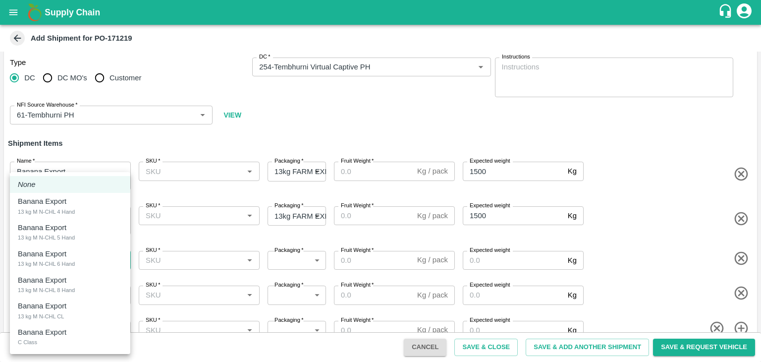
click at [72, 264] on body "Supply Chain Add Shipment for PO-171219 Type DC DC MO's Customer DC   * DC   * …" at bounding box center [380, 181] width 761 height 362
click at [86, 255] on div "Banana Export 13 kg M N-CHL 6 Hand" at bounding box center [70, 258] width 104 height 20
type input "1941798"
type input "468"
type input "2000"
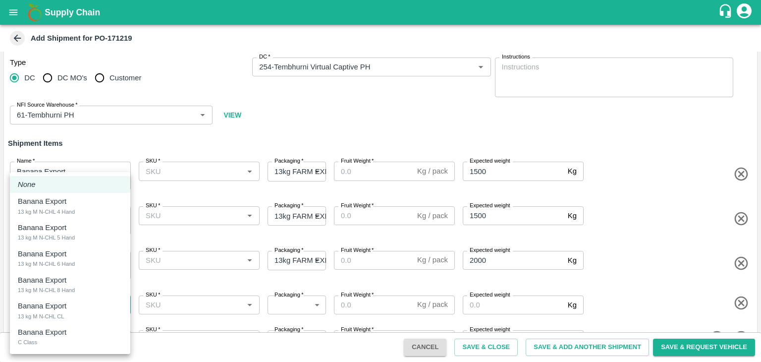
click at [74, 310] on body "Supply Chain Add Shipment for PO-171219 Type DC DC MO's Customer DC   * DC   * …" at bounding box center [380, 181] width 761 height 362
click at [81, 277] on div "Banana Export 13 kg M N-CHL 8 Hand" at bounding box center [70, 284] width 104 height 20
type input "1941799"
type input "468"
type input "2000"
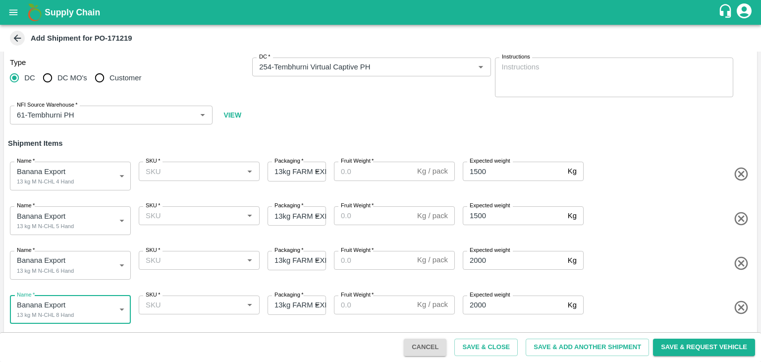
scroll to position [44, 0]
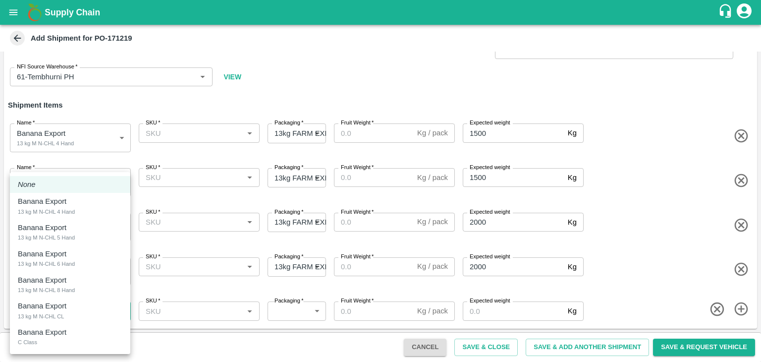
click at [67, 315] on body "Supply Chain Add Shipment for PO-171219 Type DC DC MO's Customer DC   * DC   * …" at bounding box center [380, 181] width 761 height 362
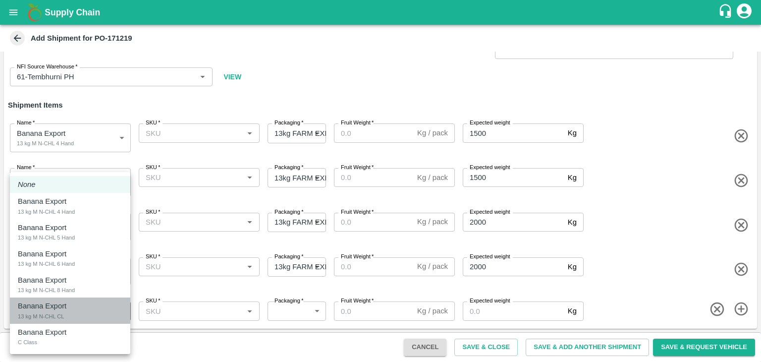
click at [78, 313] on div "Banana Export 13 kg M N-CHL CL" at bounding box center [70, 310] width 104 height 20
type input "1941800"
type input "468"
type input "1500"
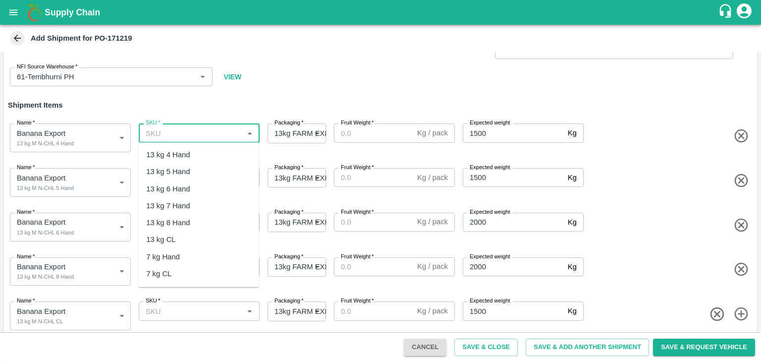
click at [215, 128] on input "SKU   *" at bounding box center [191, 132] width 99 height 13
click at [209, 151] on div "13 kg M N-CHL 4 Hand" at bounding box center [184, 154] width 76 height 11
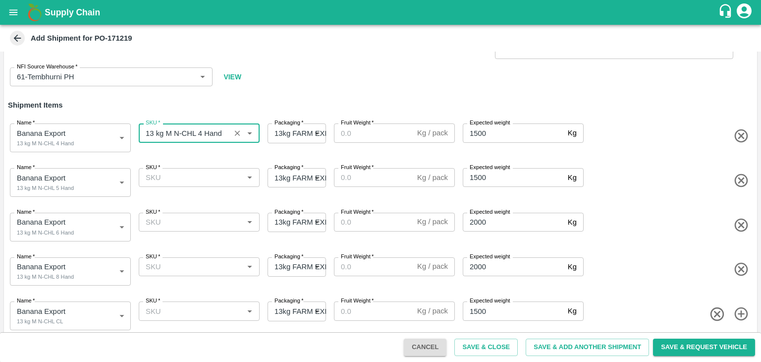
type input "13 kg M N-CHL 4 Hand"
click at [210, 173] on input "SKU   *" at bounding box center [191, 177] width 99 height 13
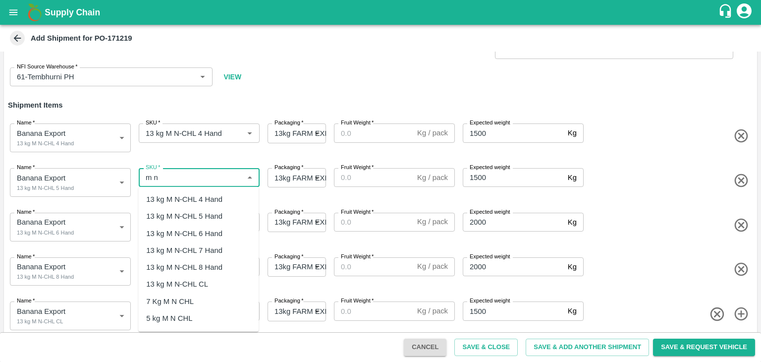
click at [205, 218] on div "13 kg M N-CHL 5 Hand" at bounding box center [184, 215] width 76 height 11
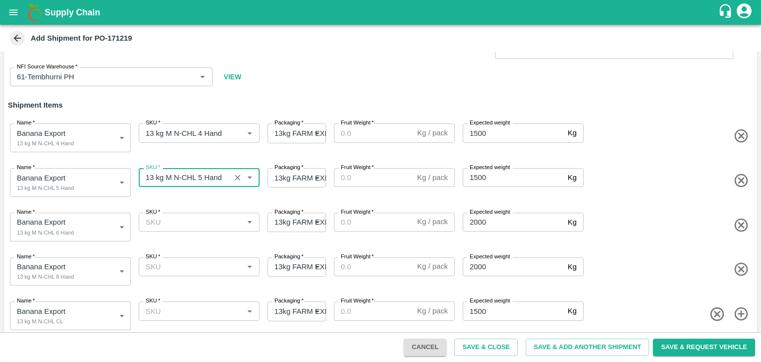
type input "13 kg M N-CHL 5 Hand"
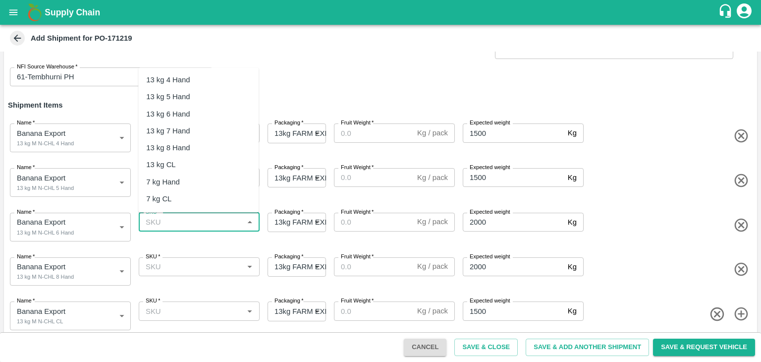
click at [210, 220] on input "SKU   *" at bounding box center [191, 221] width 99 height 13
drag, startPoint x: 216, startPoint y: 104, endPoint x: 216, endPoint y: 112, distance: 7.4
click at [216, 112] on ul "13 kg M N-CHL 4 Hand 13 kg M N-CHL 5 Hand 13 kg M N-CHL 6 Hand 13 kg M N-CHL 7 …" at bounding box center [198, 139] width 120 height 145
click at [216, 112] on div "13 kg M N-CHL 6 Hand" at bounding box center [184, 113] width 76 height 11
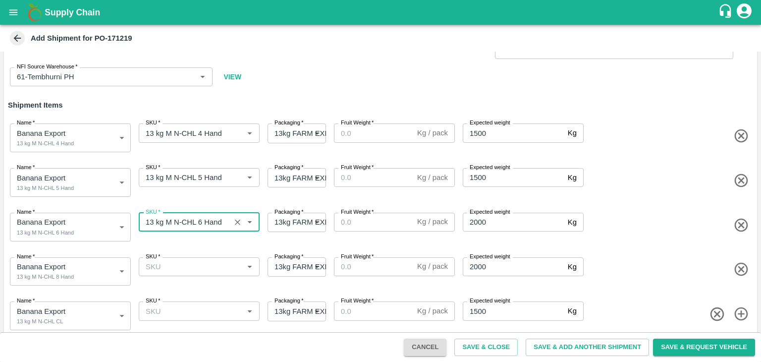
type input "13 kg M N-CHL 6 Hand"
click at [218, 270] on input "SKU   *" at bounding box center [191, 266] width 99 height 13
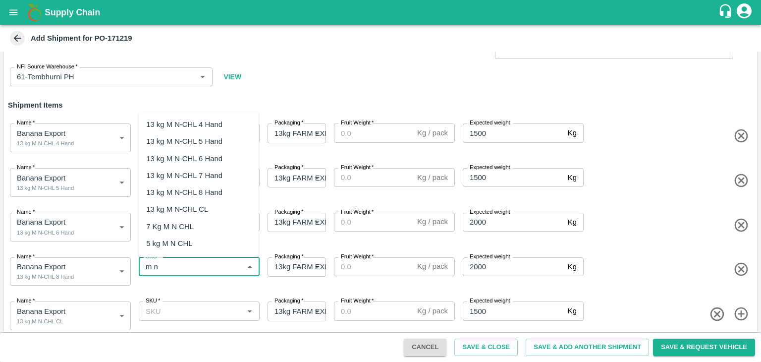
click at [228, 191] on div "13 kg M N-CHL 8 Hand" at bounding box center [198, 192] width 120 height 17
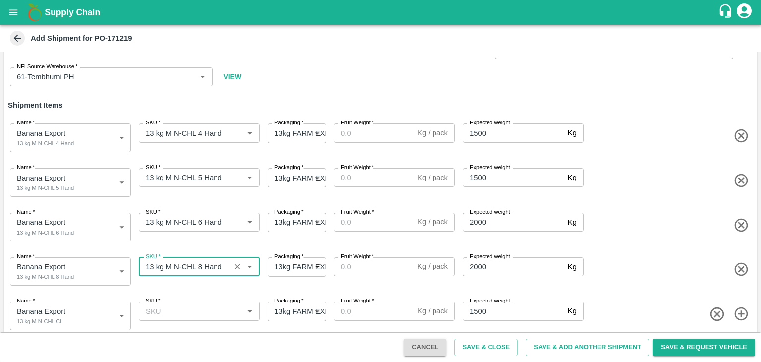
type input "13 kg M N-CHL 8 Hand"
click at [208, 306] on input "SKU   *" at bounding box center [191, 310] width 99 height 13
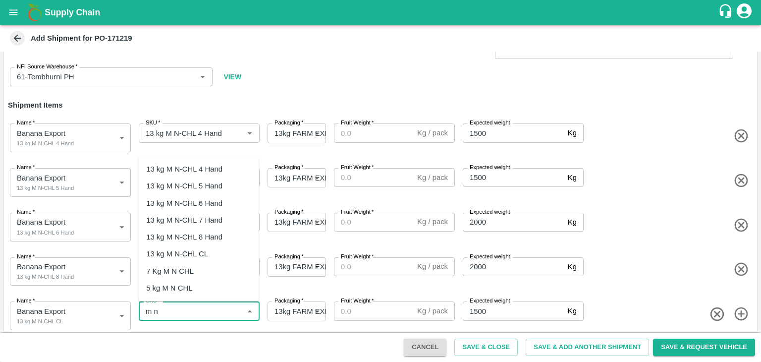
click at [207, 252] on div "13 kg M N-CHL CL" at bounding box center [177, 253] width 62 height 11
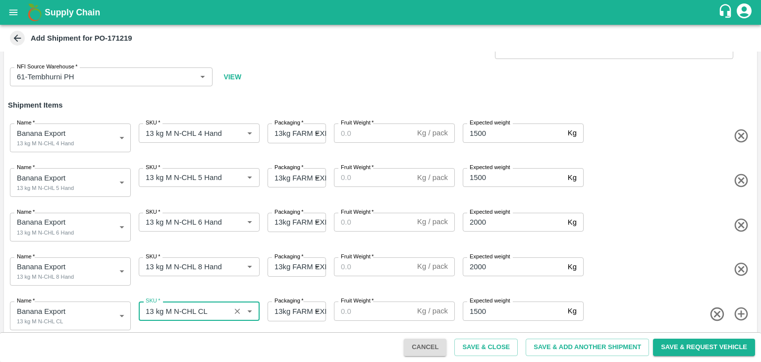
type input "13 kg M N-CHL CL"
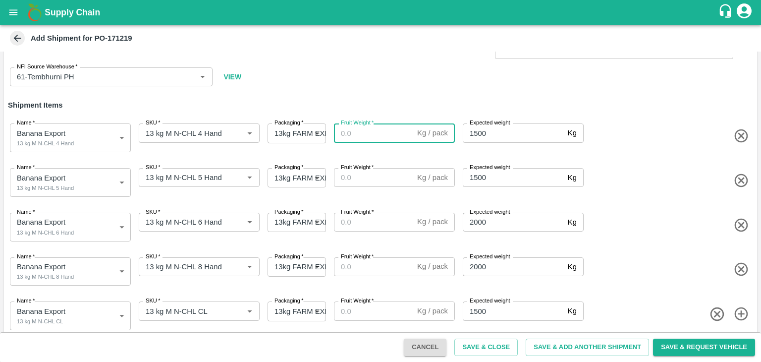
click at [376, 138] on input "Fruit Weight   *" at bounding box center [373, 132] width 79 height 19
type input "13"
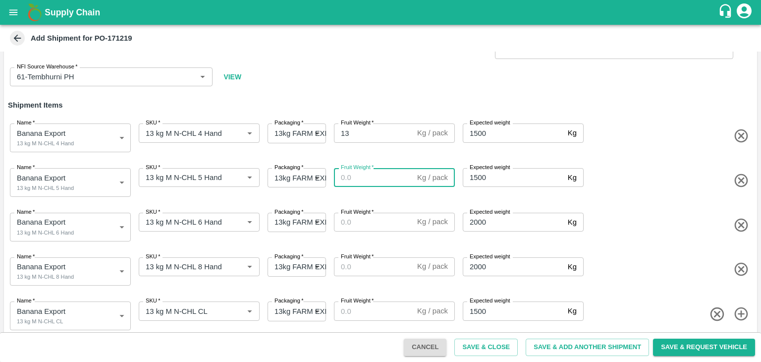
click at [373, 176] on input "Fruit Weight   *" at bounding box center [373, 177] width 79 height 19
type input "13"
click at [368, 227] on input "Fruit Weight   *" at bounding box center [373, 221] width 79 height 19
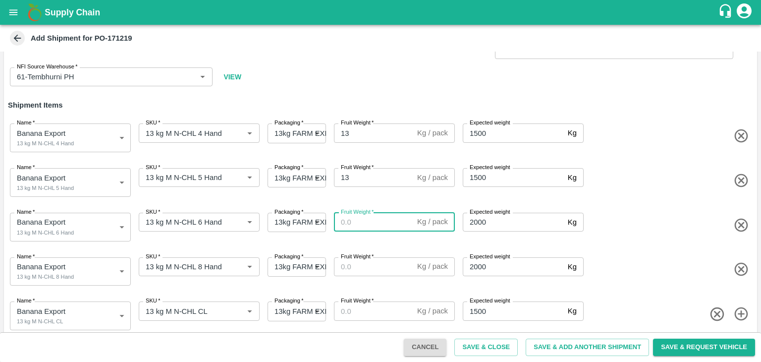
click at [368, 227] on input "Fruit Weight   *" at bounding box center [373, 221] width 79 height 19
type input "13"
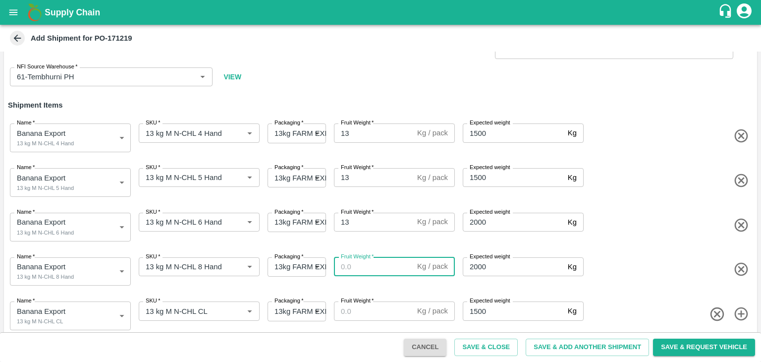
click at [365, 272] on input "Fruit Weight   *" at bounding box center [373, 266] width 79 height 19
type input "13"
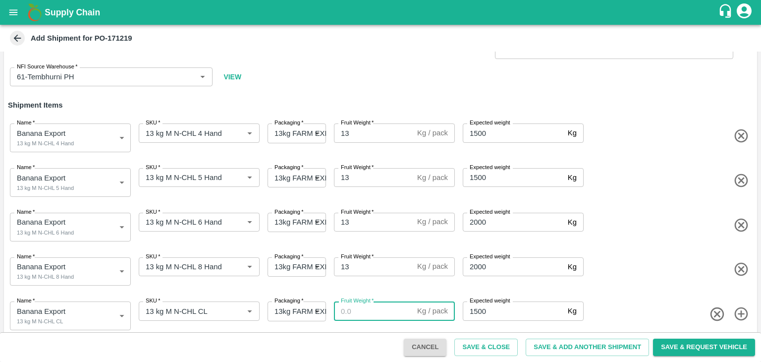
click at [368, 309] on input "Fruit Weight   *" at bounding box center [373, 310] width 79 height 19
type input "13"
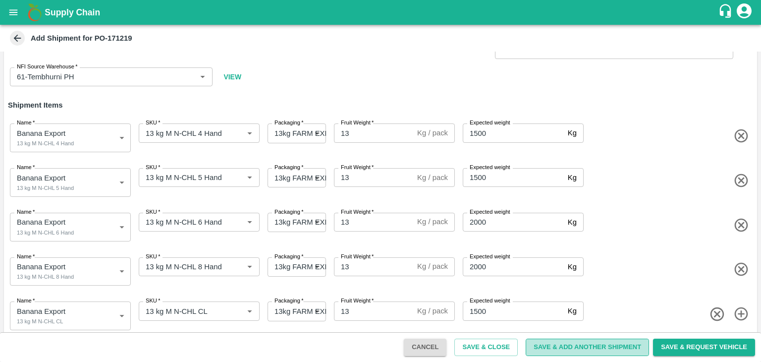
click at [579, 344] on button "Save & Add Another Shipment" at bounding box center [586, 346] width 123 height 17
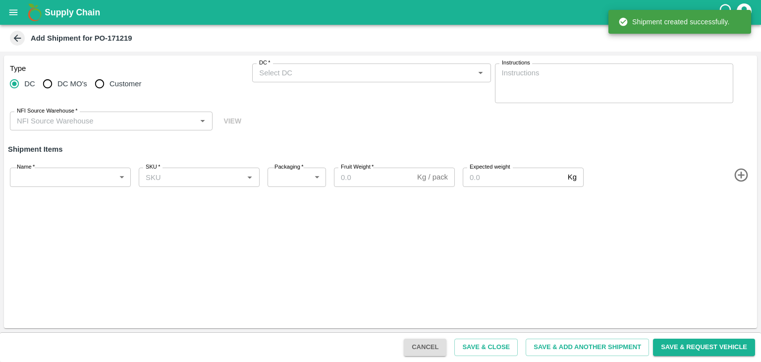
scroll to position [0, 0]
click at [52, 89] on input "DC MO's" at bounding box center [48, 84] width 20 height 20
radio input "true"
click at [22, 84] on input "DC" at bounding box center [14, 84] width 20 height 20
radio input "true"
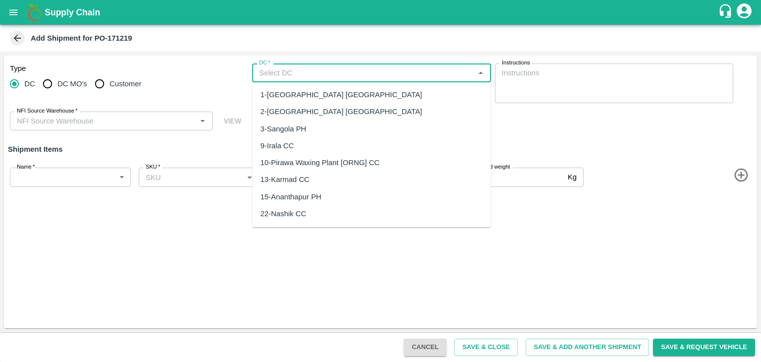
click at [313, 68] on input "DC   *" at bounding box center [363, 72] width 216 height 13
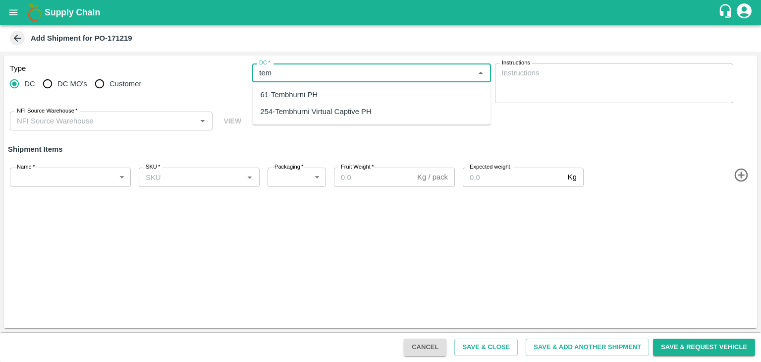
click at [327, 104] on div "254-Tembhurni Virtual Captive PH" at bounding box center [372, 112] width 238 height 17
type input "254-Tembhurni Virtual Captive PH"
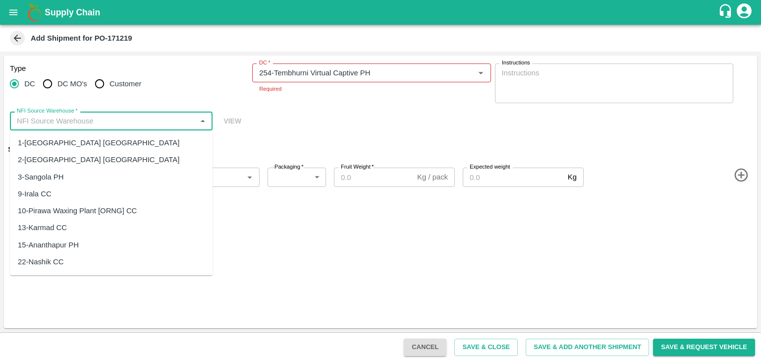
click at [109, 114] on input "NFI Source Warehouse   *" at bounding box center [103, 120] width 180 height 13
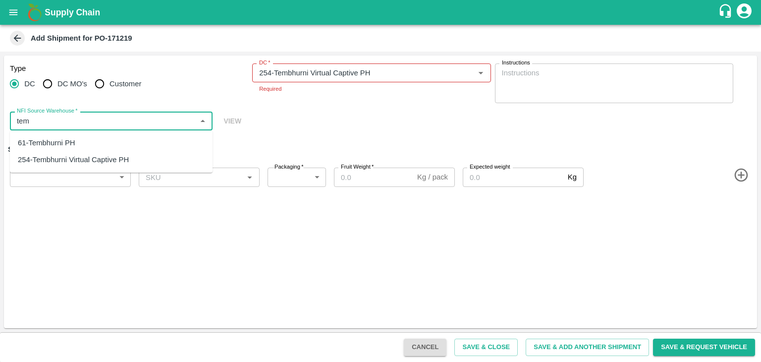
click at [74, 137] on div "61-Tembhurni PH" at bounding box center [111, 142] width 203 height 17
type input "61-Tembhurni PH"
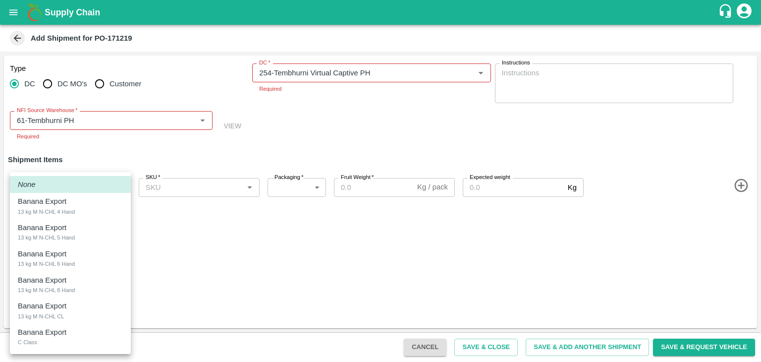
click at [63, 171] on body "Supply Chain Add Shipment for PO-171219 Type DC DC MO's Customer DC   * DC   * …" at bounding box center [380, 181] width 761 height 362
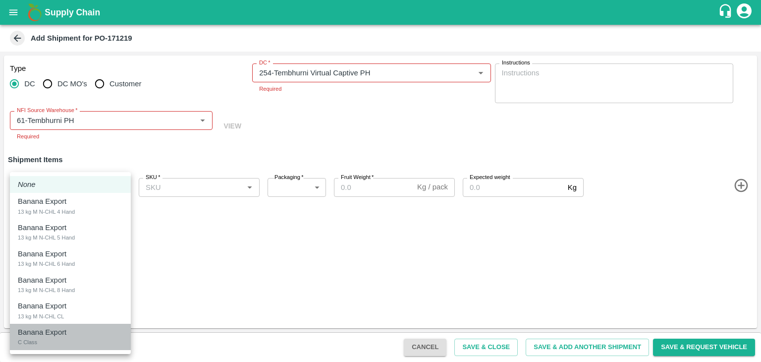
click at [54, 331] on p "Banana Export" at bounding box center [42, 331] width 49 height 11
type input "1941801"
type input "258"
type input "400"
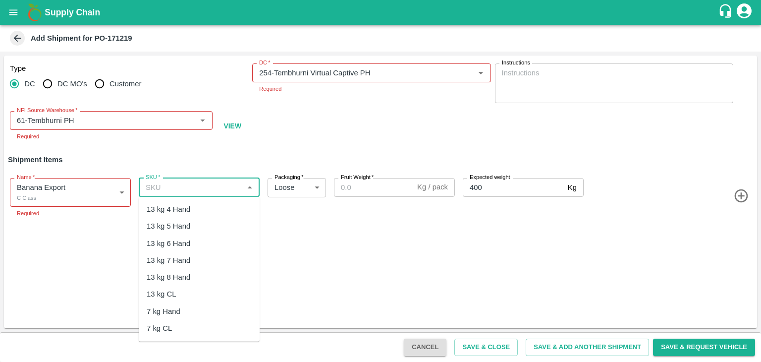
click at [198, 193] on input "SKU   *" at bounding box center [191, 187] width 99 height 13
click at [180, 263] on div "C Class" at bounding box center [199, 262] width 121 height 17
type input "C Class"
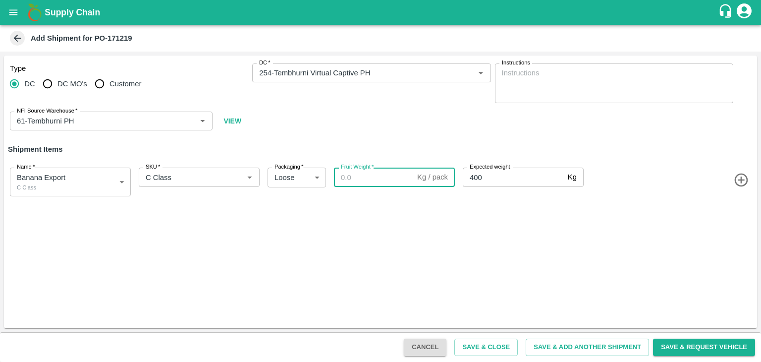
click at [377, 188] on div "Fruit Weight   * Kg / pack Fruit Weight" at bounding box center [392, 179] width 125 height 33
paste input "391"
type input "391"
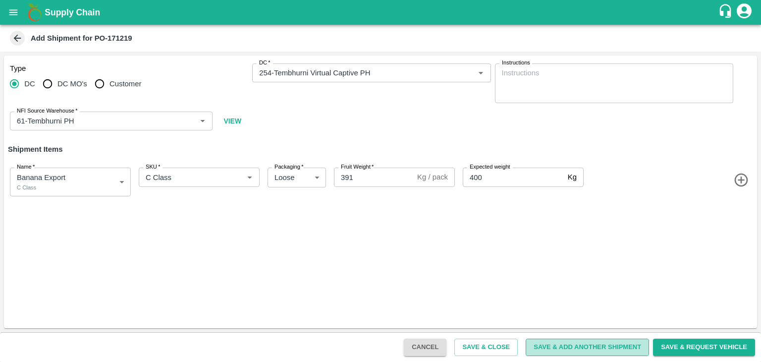
click at [574, 348] on button "Save & Add Another Shipment" at bounding box center [586, 346] width 123 height 17
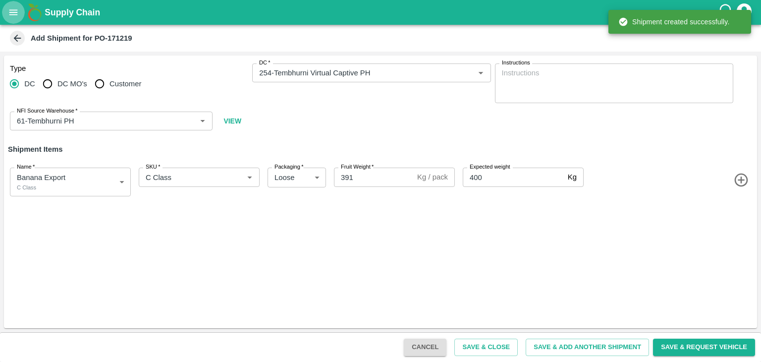
click at [10, 11] on icon "open drawer" at bounding box center [13, 12] width 11 height 11
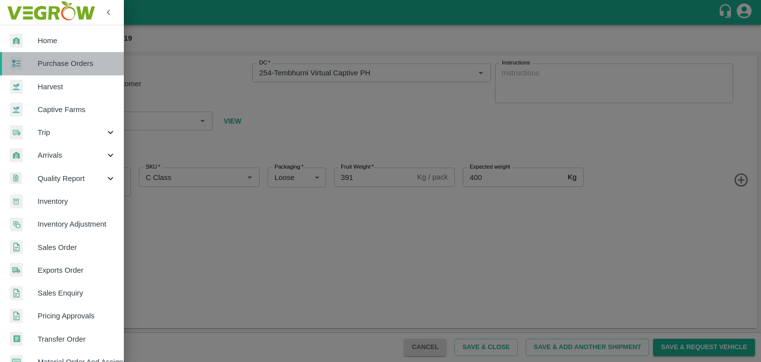
click at [68, 67] on span "Purchase Orders" at bounding box center [77, 63] width 78 height 11
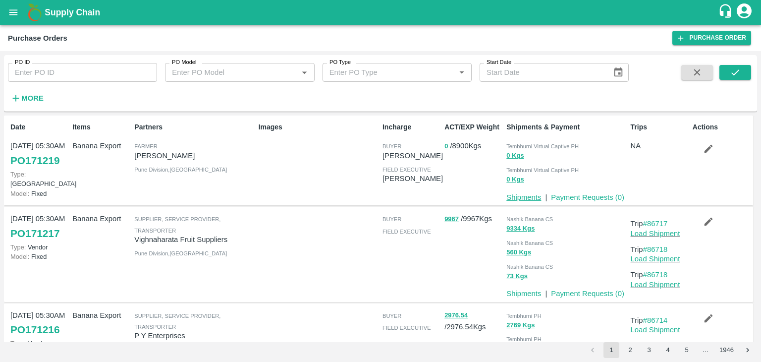
click at [522, 199] on link "Shipments" at bounding box center [523, 197] width 35 height 8
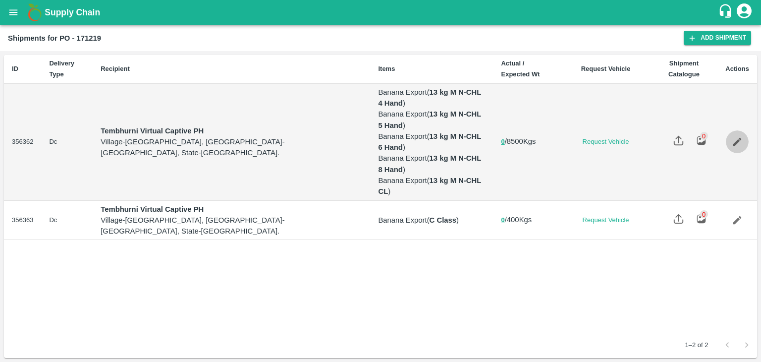
click at [737, 136] on icon "Edit" at bounding box center [736, 141] width 11 height 11
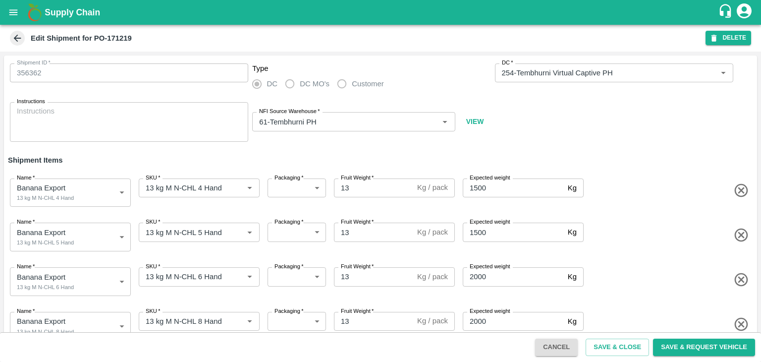
type input "254-Tembhurni Virtual Captive PH"
type input "61-Tembhurni PH"
type input "13 kg M N-CHL 4 Hand"
type input "13 kg M N-CHL 5 Hand"
type input "13 kg M N-CHL 6 Hand"
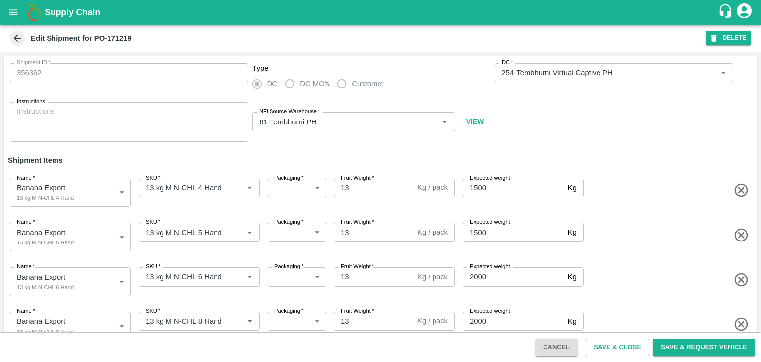
type input "13 kg M N-CHL 8 Hand"
type input "13 kg M N-CHL CL"
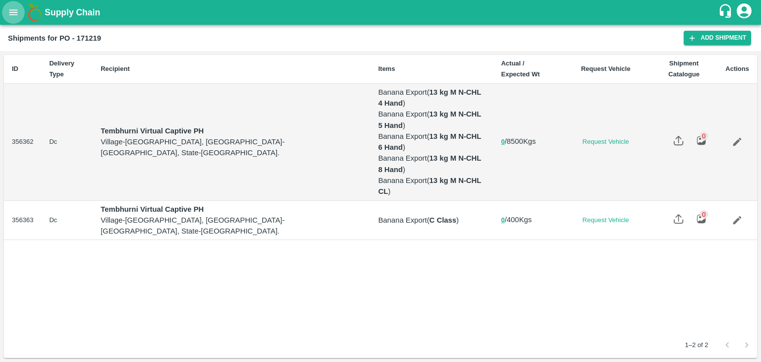
click at [13, 2] on button "open drawer" at bounding box center [13, 12] width 23 height 23
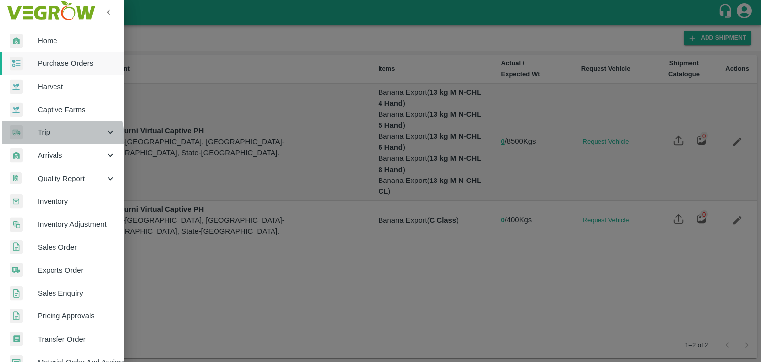
click at [56, 137] on span "Trip" at bounding box center [71, 132] width 67 height 11
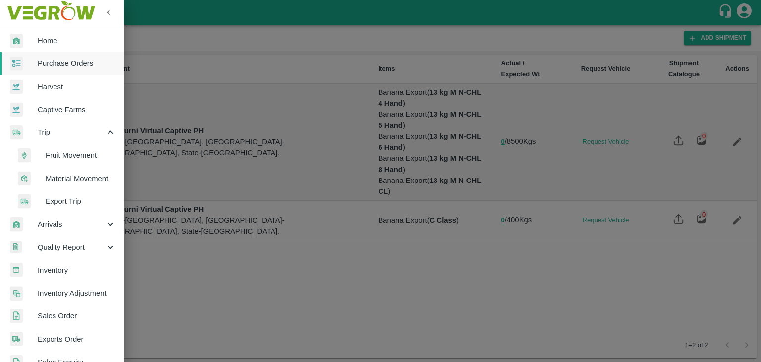
click at [84, 153] on span "Fruit Movement" at bounding box center [81, 155] width 70 height 11
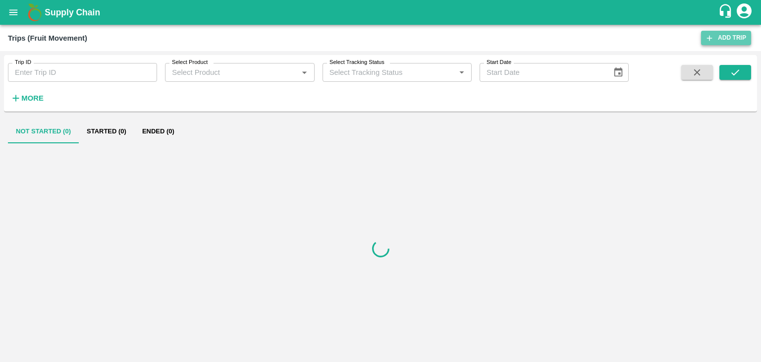
click at [734, 32] on link "Add Trip" at bounding box center [726, 38] width 50 height 14
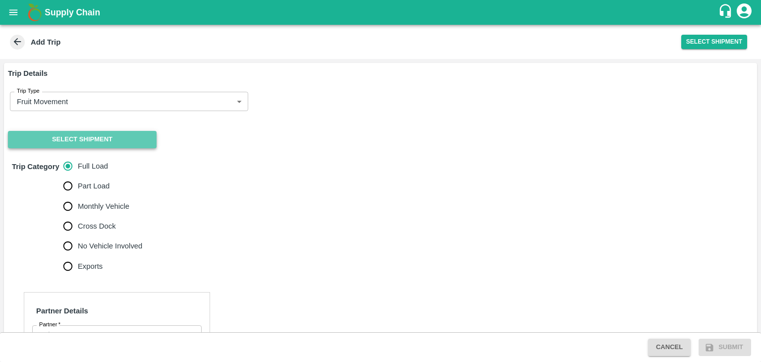
click at [80, 137] on button "Select Shipment" at bounding box center [82, 139] width 149 height 17
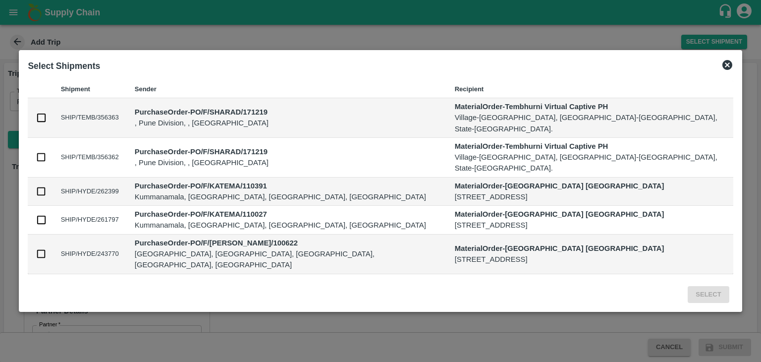
drag, startPoint x: 78, startPoint y: 151, endPoint x: 77, endPoint y: 159, distance: 8.0
click at [52, 159] on td at bounding box center [40, 158] width 25 height 40
click at [47, 159] on input "checkbox" at bounding box center [41, 157] width 11 height 11
checkbox input "true"
click at [687, 286] on button "Select" at bounding box center [707, 294] width 41 height 17
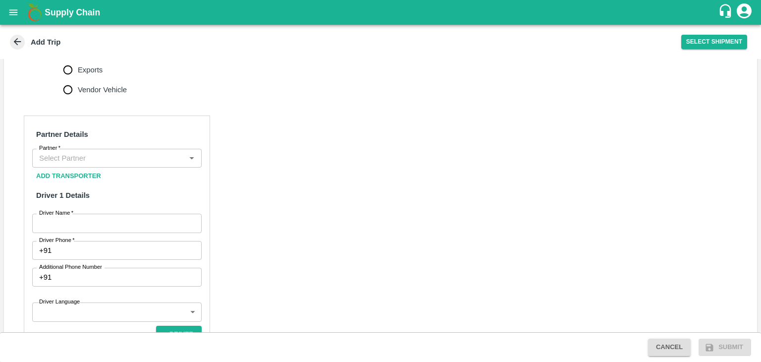
scroll to position [402, 0]
click at [96, 151] on input "Partner   *" at bounding box center [108, 157] width 147 height 13
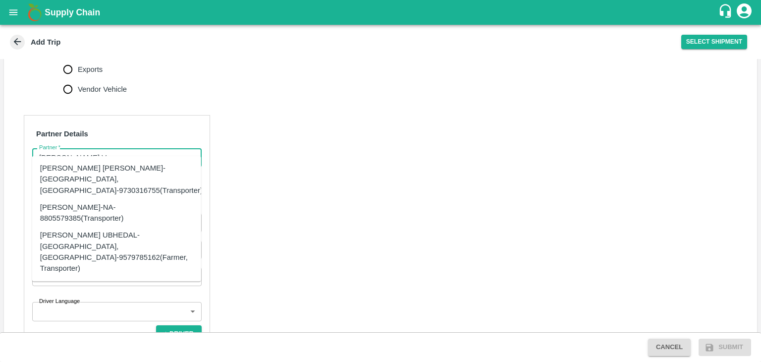
click at [115, 170] on div "Dnyaneshwar Vitthal Godse-Kandar, Solapur-9730316755(Transporter)" at bounding box center [121, 178] width 162 height 33
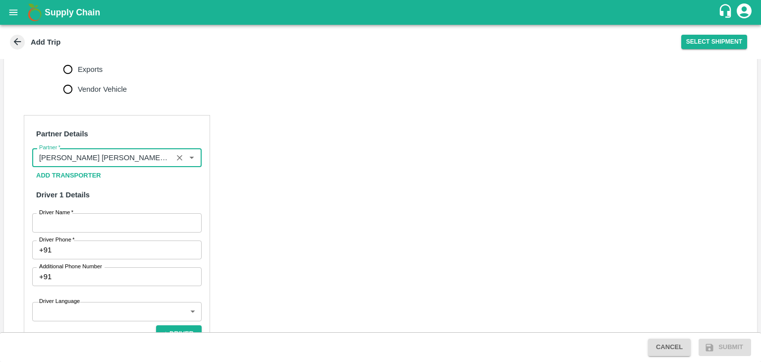
scroll to position [570, 0]
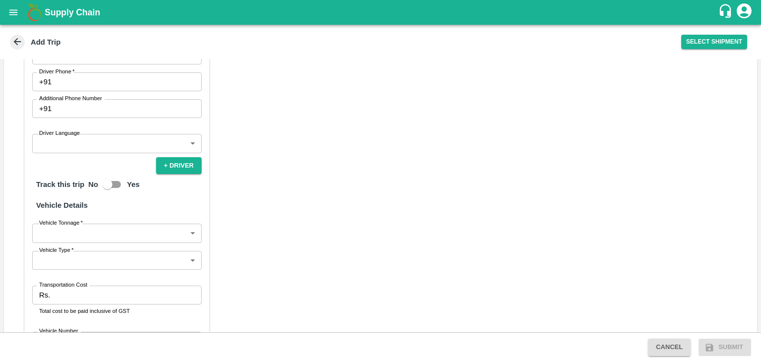
type input "Dnyaneshwar Vitthal Godse-Kandar, Solapur-9730316755(Transporter)"
click at [74, 72] on input "Driver Phone   *" at bounding box center [128, 81] width 146 height 19
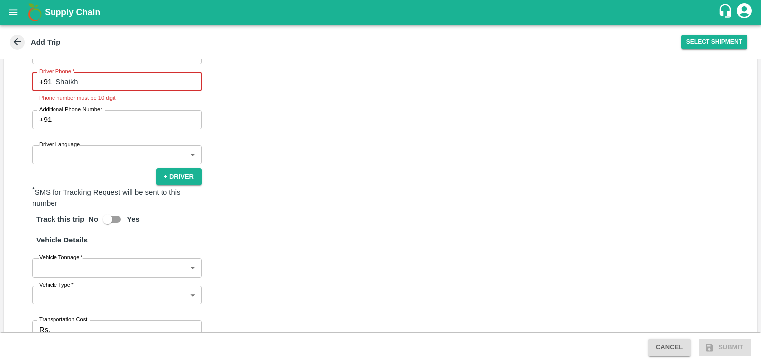
type input "Shaikh"
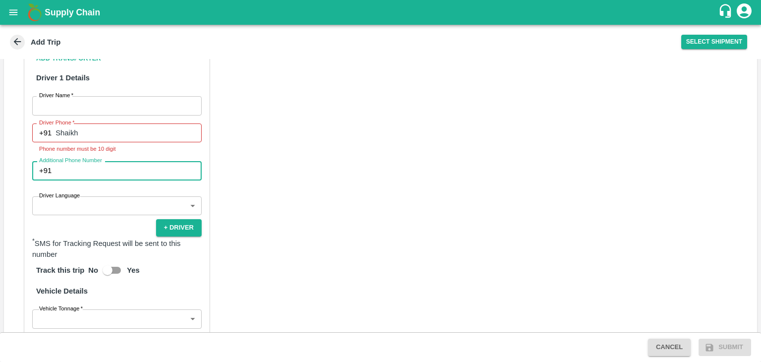
scroll to position [514, 0]
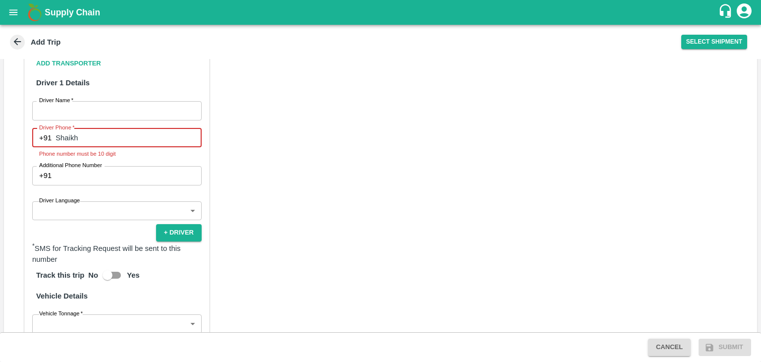
drag, startPoint x: 87, startPoint y: 125, endPoint x: 53, endPoint y: 127, distance: 33.7
click at [53, 128] on div "+91 Shaikh Driver Phone" at bounding box center [116, 137] width 169 height 19
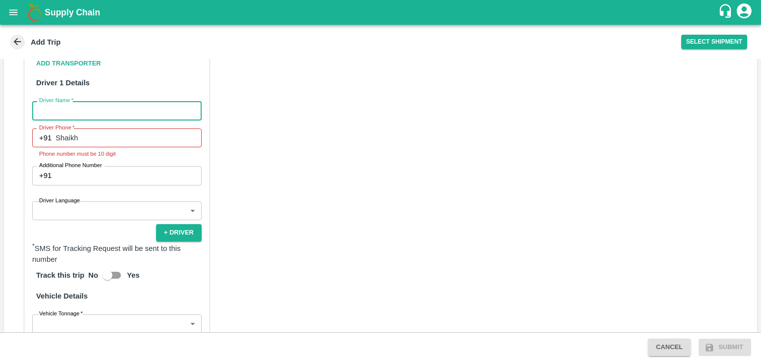
paste input "Shaikh"
click at [79, 101] on input "Driver Name   *" at bounding box center [116, 110] width 169 height 19
type input "Shaikh"
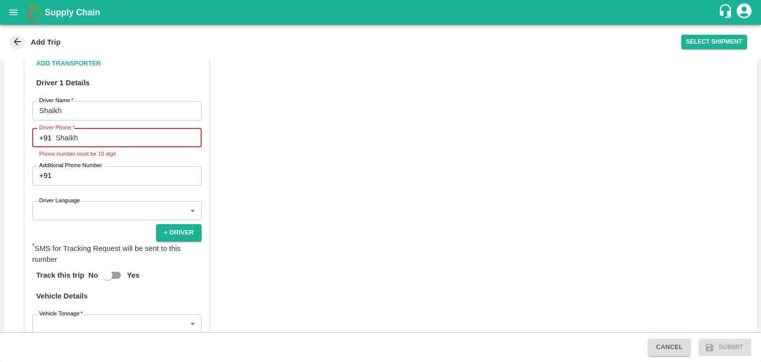
click at [57, 128] on input "Shaikh" at bounding box center [128, 137] width 146 height 19
click at [83, 128] on input "Shaikh" at bounding box center [128, 137] width 146 height 19
type input "S"
type input "8668769877"
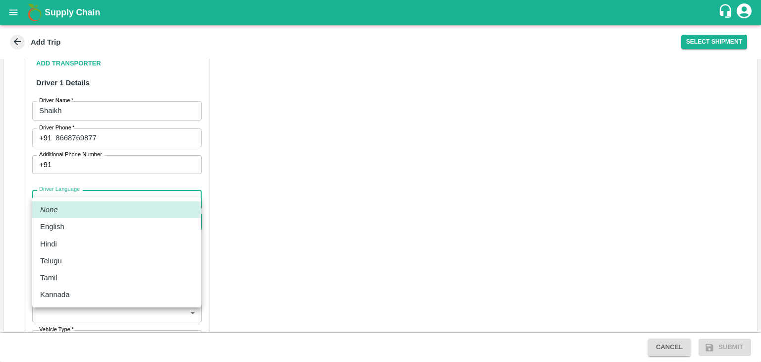
click at [69, 190] on body "Supply Chain Add Trip Select Shipment Trip Details Trip Type Fruit Movement 1 T…" at bounding box center [380, 181] width 761 height 362
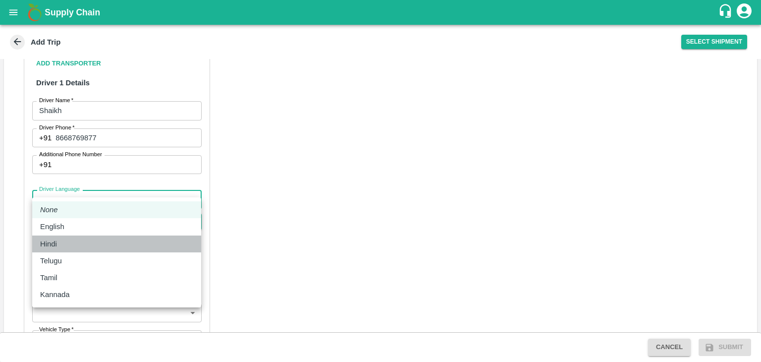
click at [64, 238] on div "Hindi" at bounding box center [116, 243] width 153 height 11
type input "hi"
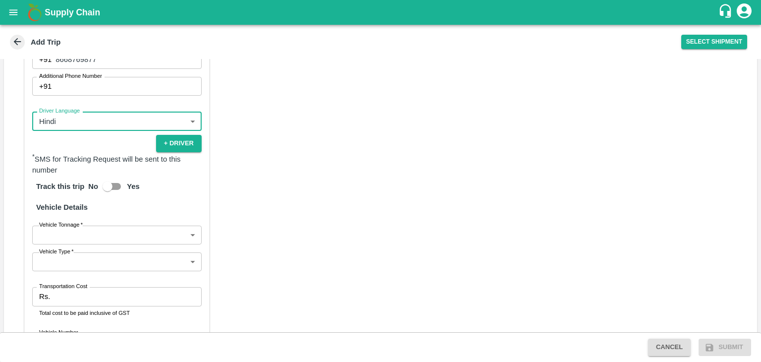
scroll to position [598, 0]
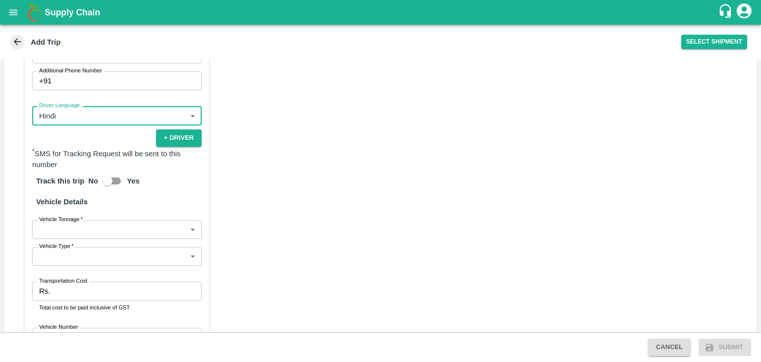
click at [65, 222] on body "Supply Chain Add Trip Select Shipment Trip Details Trip Type Fruit Movement 1 T…" at bounding box center [380, 181] width 761 height 362
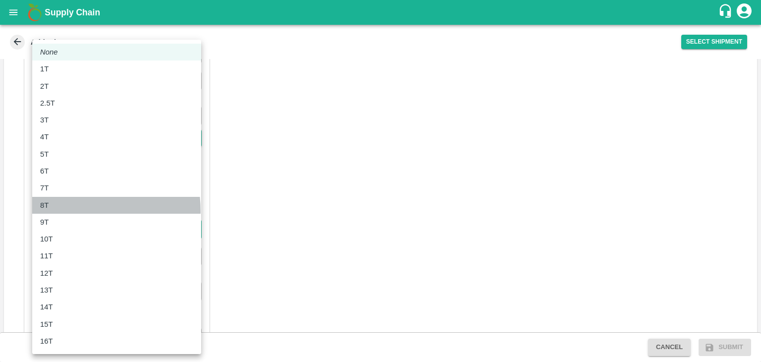
click at [72, 211] on li "8T" at bounding box center [116, 205] width 169 height 17
type input "8000"
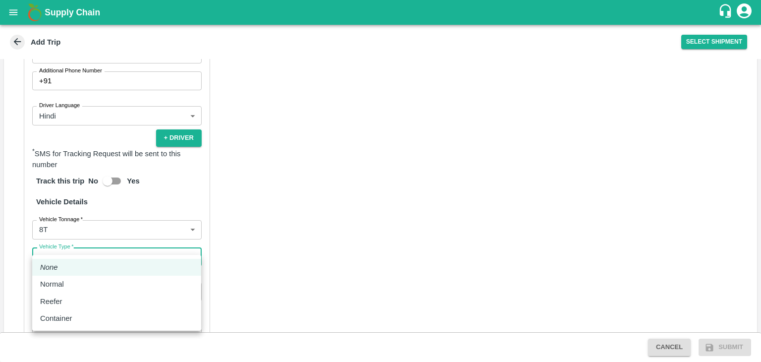
click at [50, 252] on body "Supply Chain Add Trip Select Shipment Trip Details Trip Type Fruit Movement 1 T…" at bounding box center [380, 181] width 761 height 362
click at [79, 277] on li "Normal" at bounding box center [116, 283] width 169 height 17
type input "Normal"
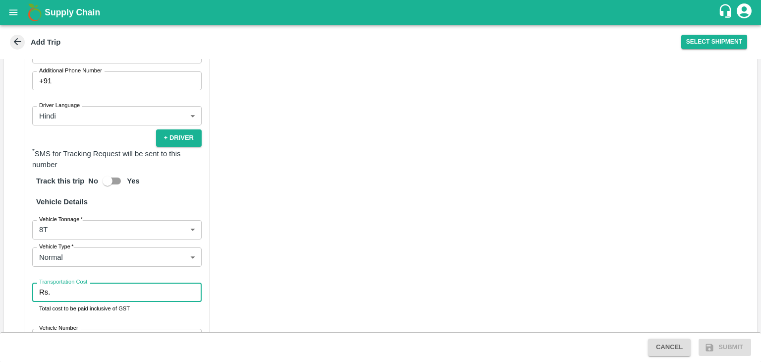
click at [85, 282] on input "Transportation Cost" at bounding box center [128, 291] width 148 height 19
type input "5010"
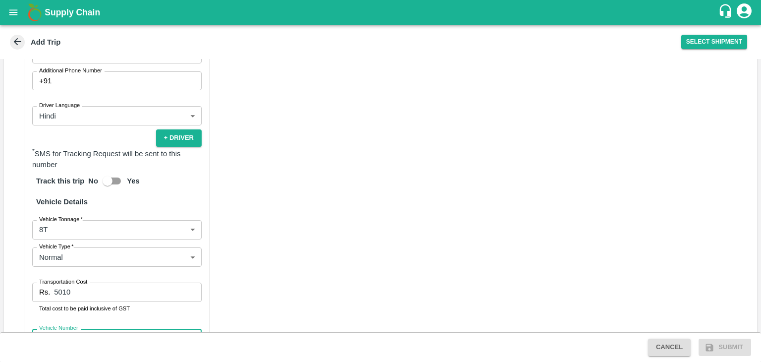
scroll to position [602, 0]
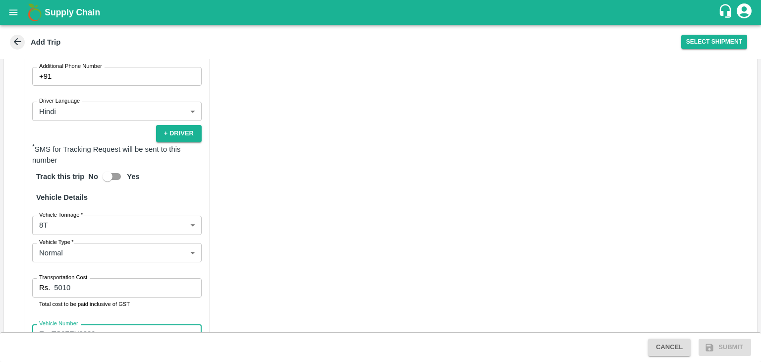
paste input "MH45AX3780"
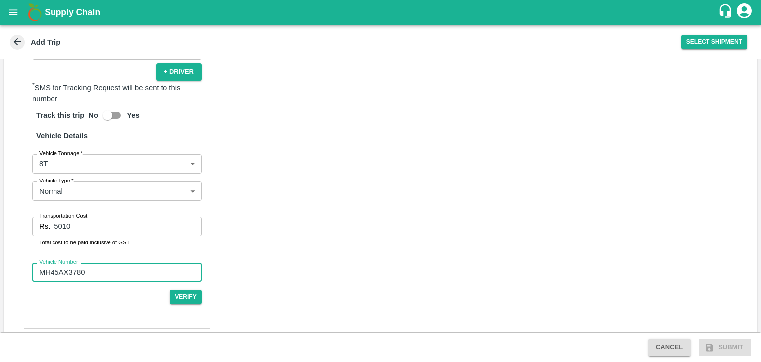
type input "MH45AX3780"
click at [196, 292] on span "Verify" at bounding box center [186, 296] width 32 height 14
click at [192, 289] on button "Verify" at bounding box center [186, 296] width 32 height 14
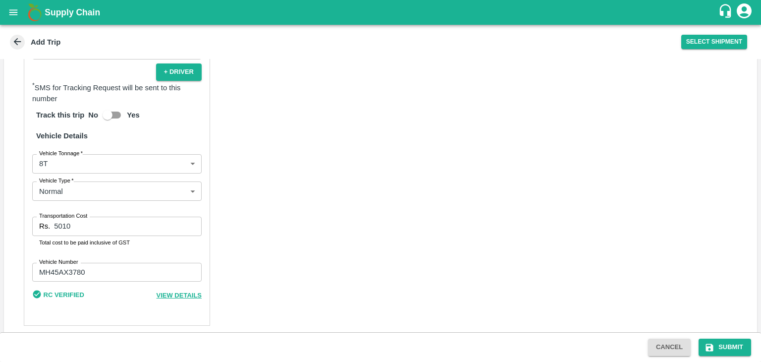
scroll to position [661, 0]
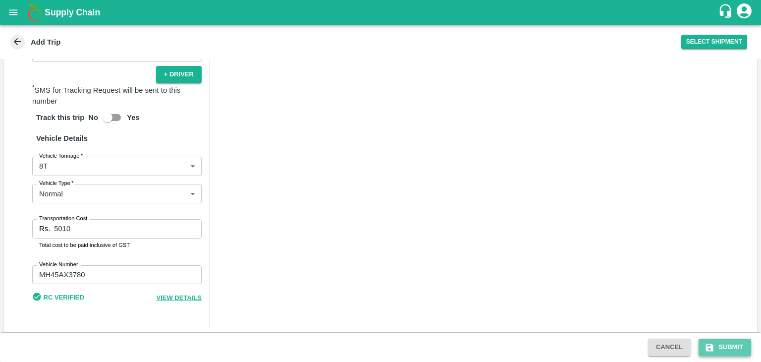
click at [742, 346] on button "Submit" at bounding box center [724, 346] width 52 height 17
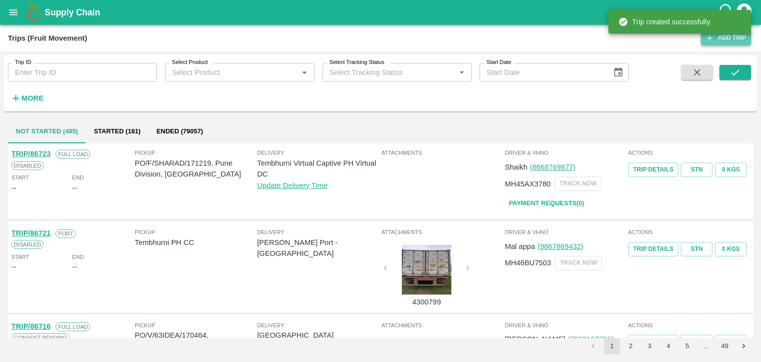
click at [722, 38] on link "Add Trip" at bounding box center [726, 38] width 50 height 14
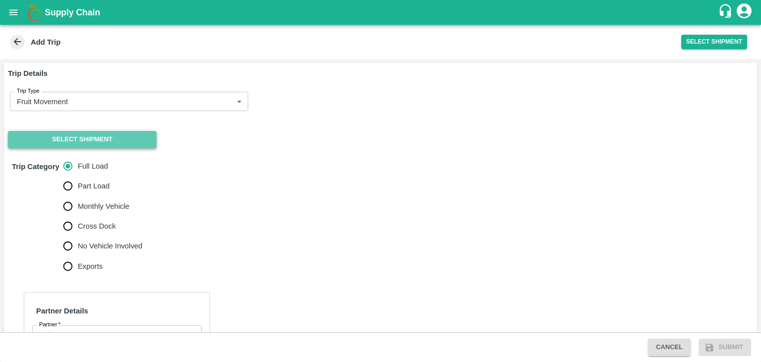
click at [132, 140] on button "Select Shipment" at bounding box center [82, 139] width 149 height 17
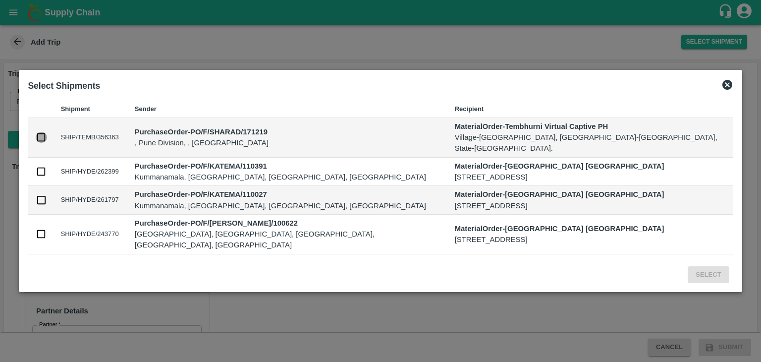
click at [47, 142] on input "checkbox" at bounding box center [41, 137] width 11 height 11
checkbox input "true"
click at [687, 266] on button "Select" at bounding box center [707, 274] width 41 height 17
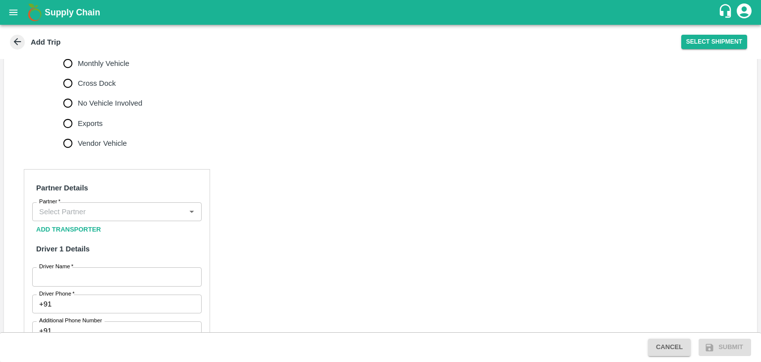
scroll to position [366, 0]
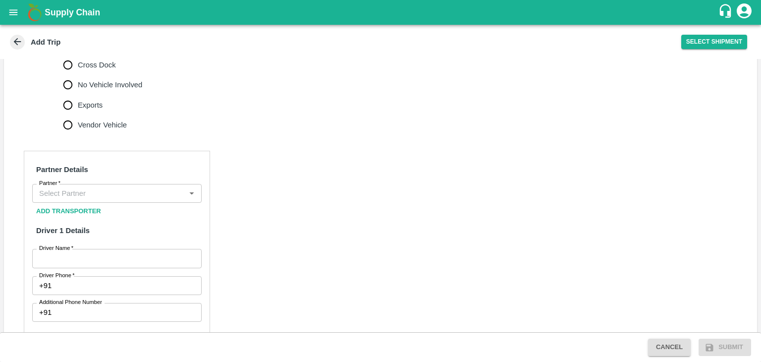
click at [110, 79] on span "No Vehicle Involved" at bounding box center [110, 84] width 64 height 11
click at [78, 75] on input "No Vehicle Involved" at bounding box center [68, 85] width 20 height 20
radio input "true"
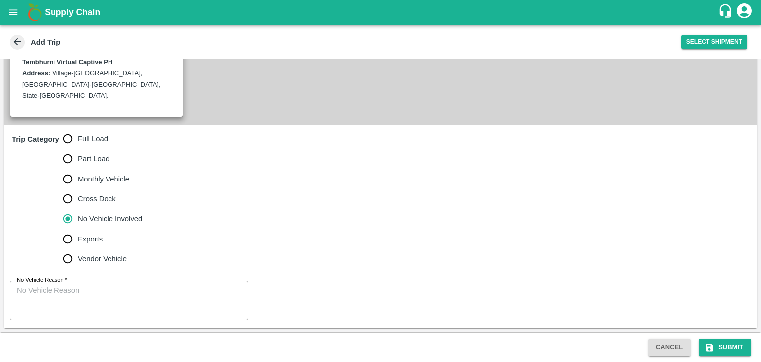
scroll to position [221, 0]
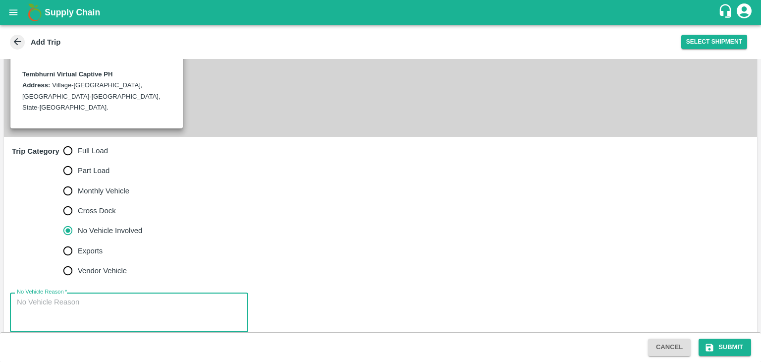
click at [139, 297] on textarea "No Vehicle Reason   *" at bounding box center [129, 312] width 224 height 31
type textarea "Field Dump"
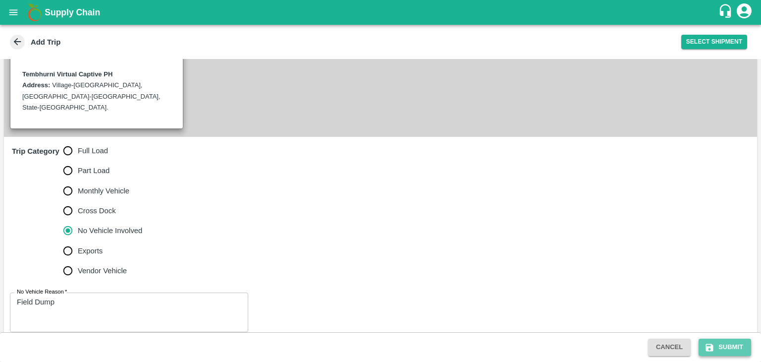
click at [737, 355] on button "Submit" at bounding box center [724, 346] width 52 height 17
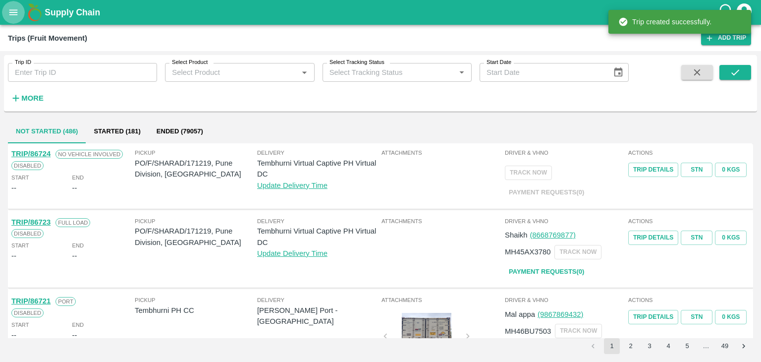
click at [13, 2] on button "open drawer" at bounding box center [13, 12] width 23 height 23
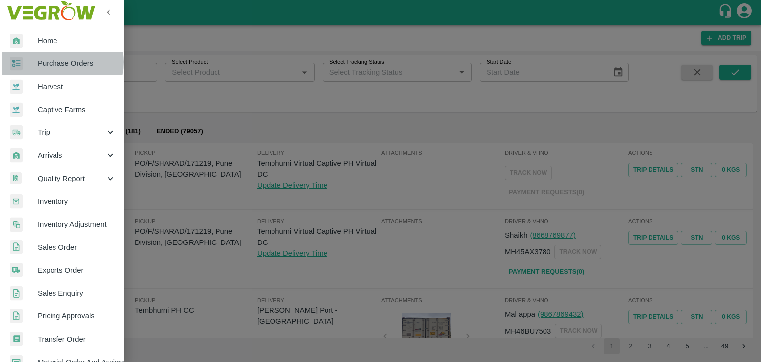
click at [57, 62] on span "Purchase Orders" at bounding box center [77, 63] width 78 height 11
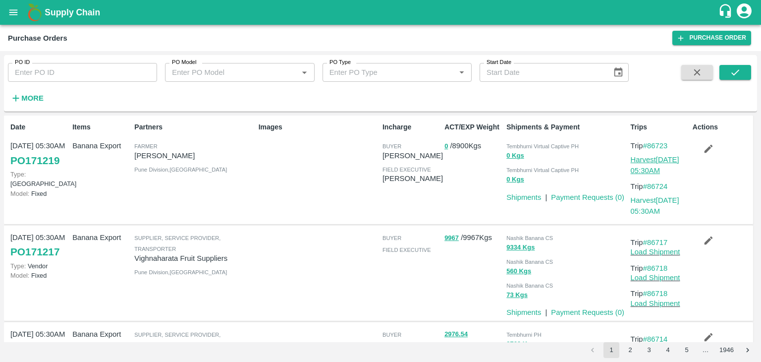
click at [658, 159] on link "Harvest 23 Aug, 05:30AM" at bounding box center [654, 165] width 49 height 19
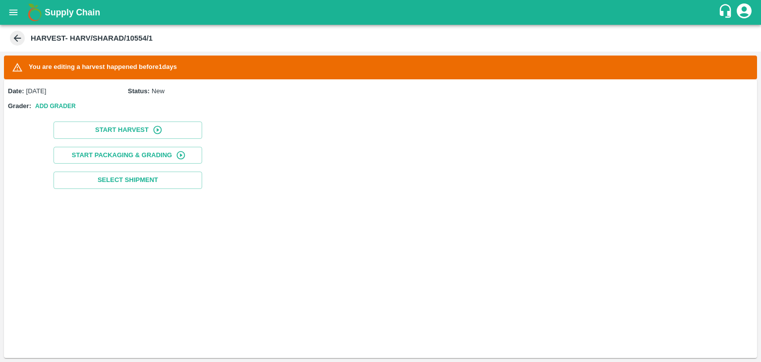
click at [132, 120] on div "Start Harvest Start Packaging & Grading Select Shipment" at bounding box center [128, 154] width 248 height 75
click at [124, 125] on button "Start Harvest" at bounding box center [127, 129] width 149 height 17
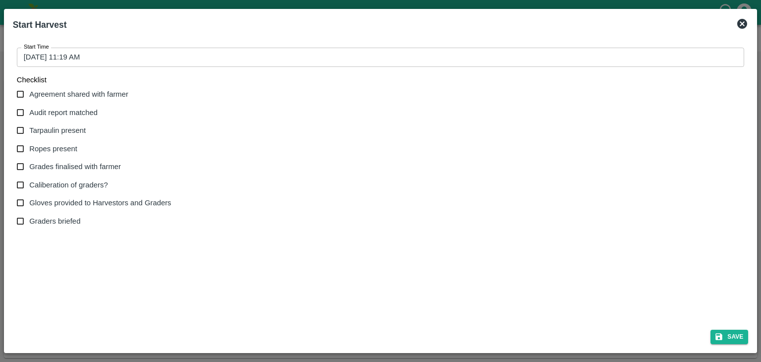
click at [70, 98] on span "Agreement shared with farmer" at bounding box center [78, 94] width 99 height 11
click at [30, 98] on input "Agreement shared with farmer" at bounding box center [20, 94] width 18 height 18
checkbox input "true"
click at [60, 117] on span "Audit report matched" at bounding box center [63, 112] width 68 height 11
click at [30, 117] on input "Audit report matched" at bounding box center [20, 113] width 18 height 18
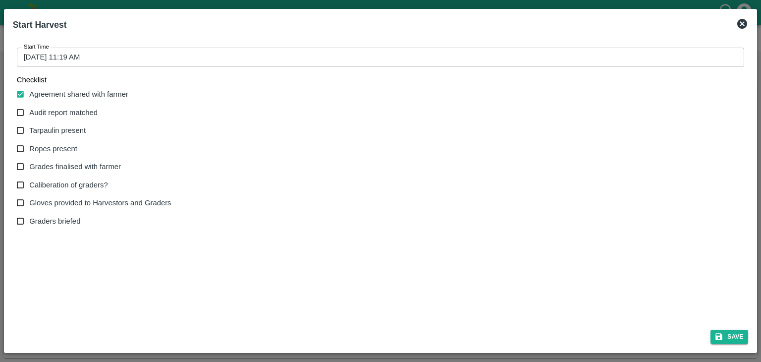
checkbox input "true"
click at [60, 132] on span "Tarpaulin present" at bounding box center [57, 130] width 56 height 11
click at [30, 132] on input "Tarpaulin present" at bounding box center [20, 130] width 18 height 18
checkbox input "true"
click at [64, 155] on label "Ropes present" at bounding box center [91, 149] width 160 height 18
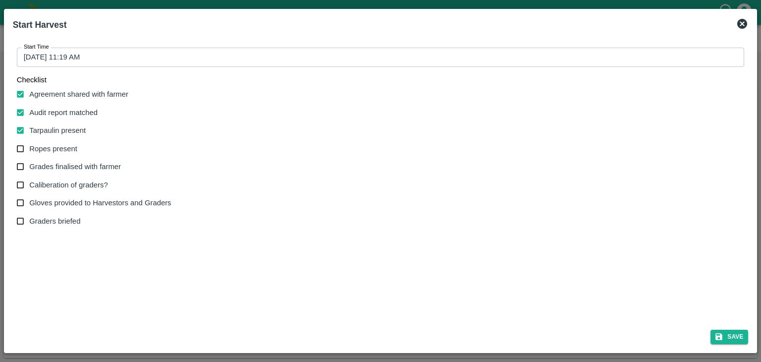
click at [30, 155] on input "Ropes present" at bounding box center [20, 149] width 18 height 18
checkbox input "true"
click at [84, 168] on span "Grades finalised with farmer" at bounding box center [75, 166] width 92 height 11
click at [30, 168] on input "Grades finalised with farmer" at bounding box center [20, 166] width 18 height 18
checkbox input "true"
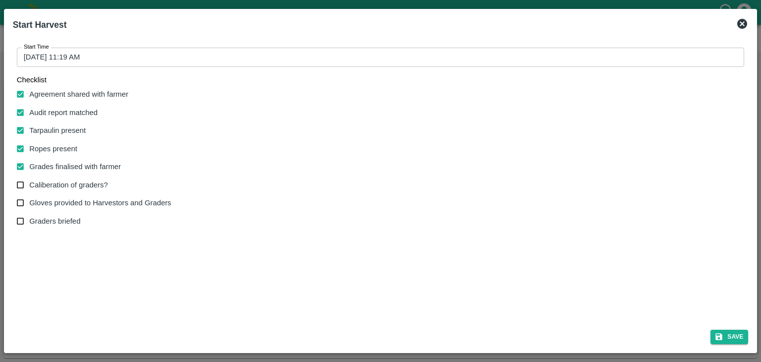
click at [81, 182] on span "Caliberation of graders?" at bounding box center [68, 184] width 78 height 11
click at [30, 182] on input "Caliberation of graders?" at bounding box center [20, 185] width 18 height 18
checkbox input "true"
click at [89, 207] on span "Gloves provided to Harvestors and Graders" at bounding box center [100, 202] width 142 height 11
click at [30, 207] on input "Gloves provided to Harvestors and Graders" at bounding box center [20, 203] width 18 height 18
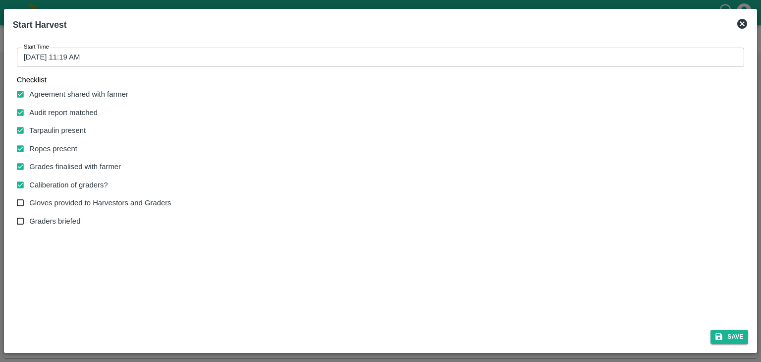
checkbox input "true"
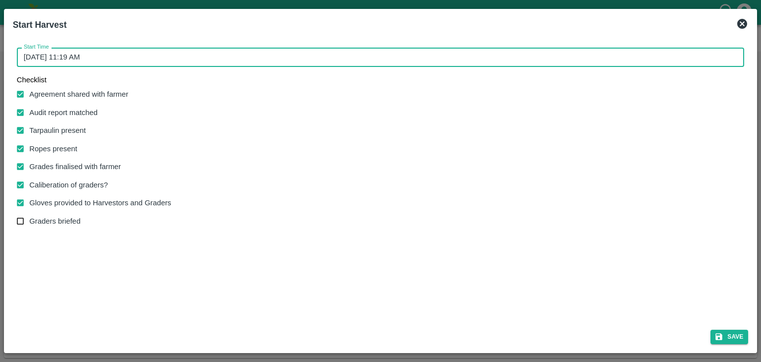
click at [273, 58] on input "[DATE] 11:19 AM" at bounding box center [377, 57] width 721 height 19
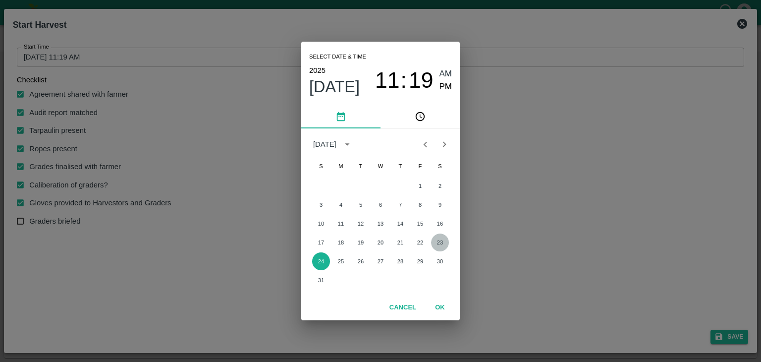
click at [437, 241] on button "23" at bounding box center [440, 242] width 18 height 18
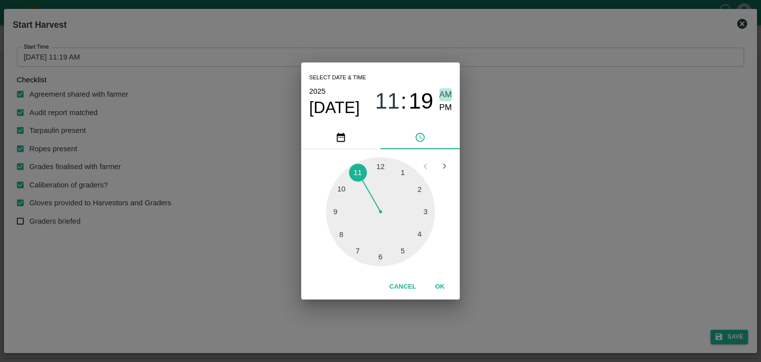
click at [449, 95] on span "AM" at bounding box center [445, 94] width 13 height 13
click at [339, 218] on div at bounding box center [380, 211] width 109 height 109
type input "[DATE] 09:44 AM"
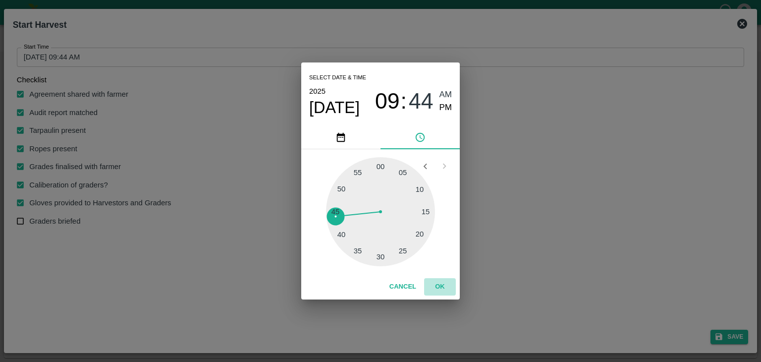
click at [443, 287] on button "OK" at bounding box center [440, 286] width 32 height 17
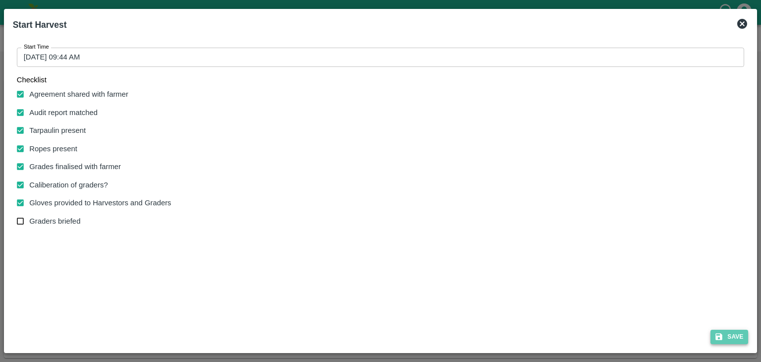
click at [726, 340] on button "Save" at bounding box center [729, 336] width 38 height 14
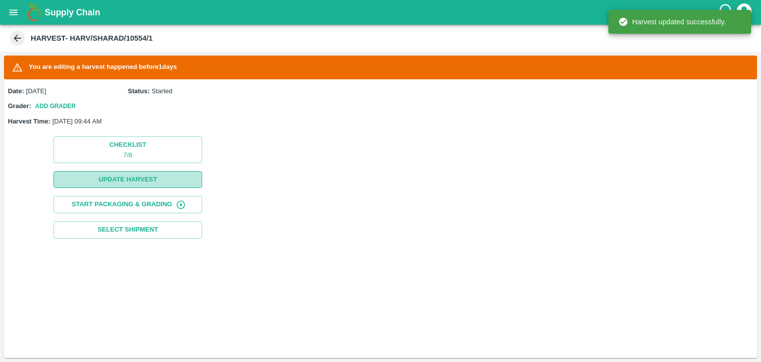
click at [142, 173] on button "Update Harvest" at bounding box center [127, 179] width 149 height 17
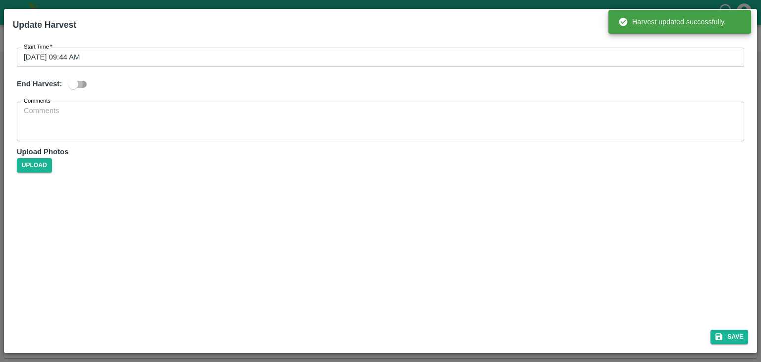
click at [85, 89] on input "checkbox" at bounding box center [73, 84] width 56 height 19
checkbox input "true"
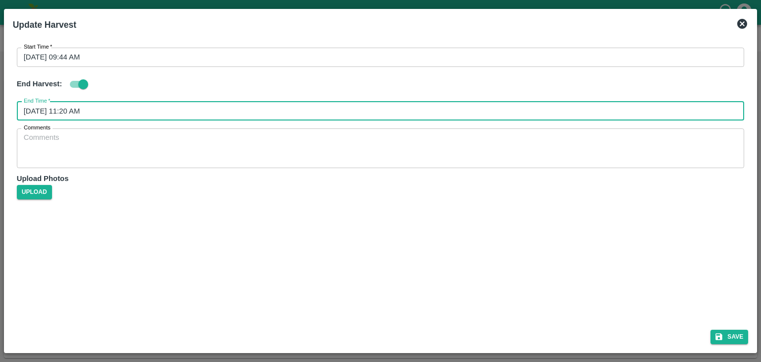
click at [158, 111] on input "[DATE] 11:20 AM" at bounding box center [377, 111] width 721 height 19
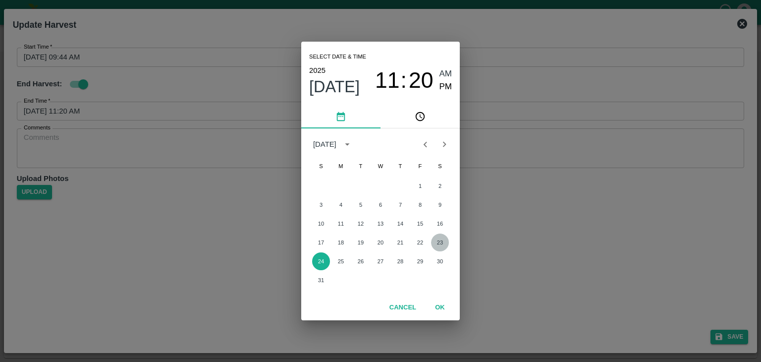
click at [441, 244] on button "23" at bounding box center [440, 242] width 18 height 18
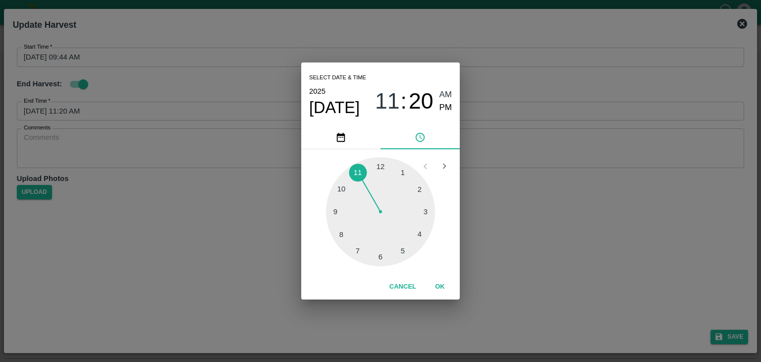
click at [428, 215] on div at bounding box center [380, 211] width 109 height 109
click at [359, 185] on div at bounding box center [380, 211] width 109 height 109
click at [449, 113] on span "PM" at bounding box center [445, 107] width 13 height 13
type input "[DATE] 03:53 PM"
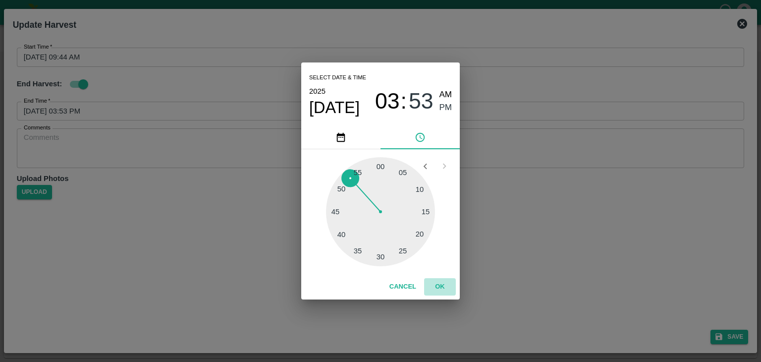
click at [440, 285] on button "OK" at bounding box center [440, 286] width 32 height 17
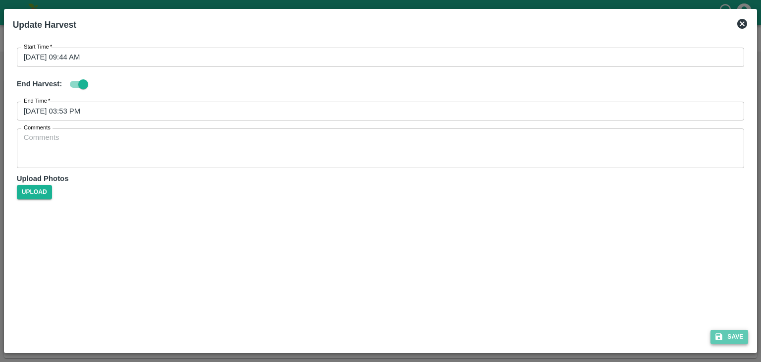
click at [719, 338] on icon "submit" at bounding box center [718, 336] width 9 height 9
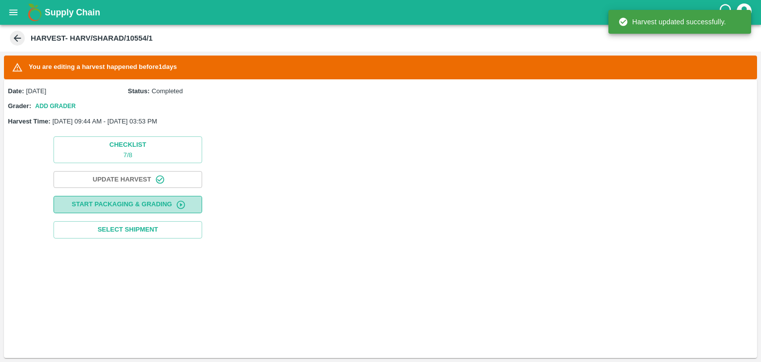
click at [136, 200] on button "Start Packaging & Grading" at bounding box center [127, 204] width 149 height 17
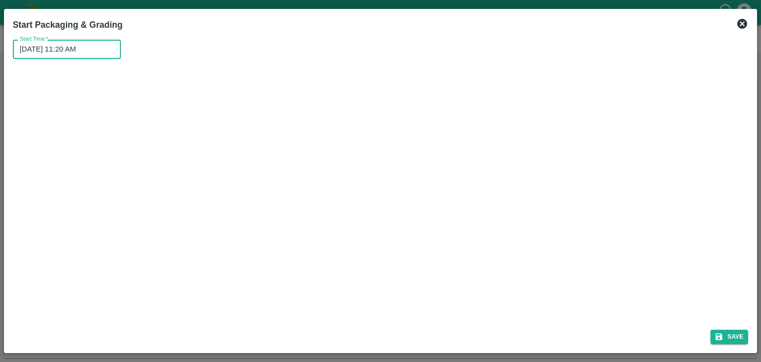
click at [103, 52] on input "[DATE] 11:20 AM" at bounding box center [63, 49] width 101 height 19
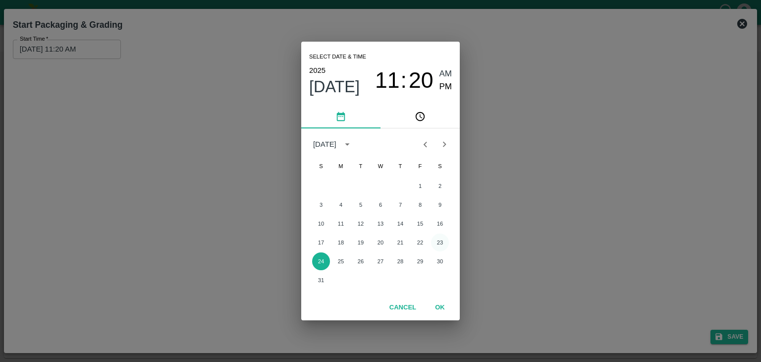
click at [437, 242] on button "23" at bounding box center [440, 242] width 18 height 18
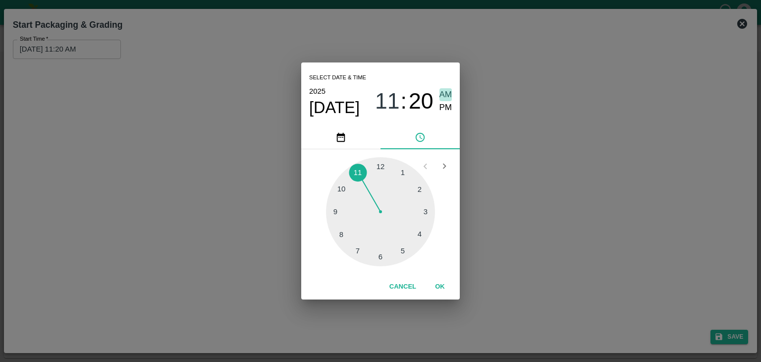
click at [448, 91] on span "AM" at bounding box center [445, 94] width 13 height 13
click at [331, 206] on div at bounding box center [380, 211] width 109 height 109
type input "[DATE] 09:46 AM"
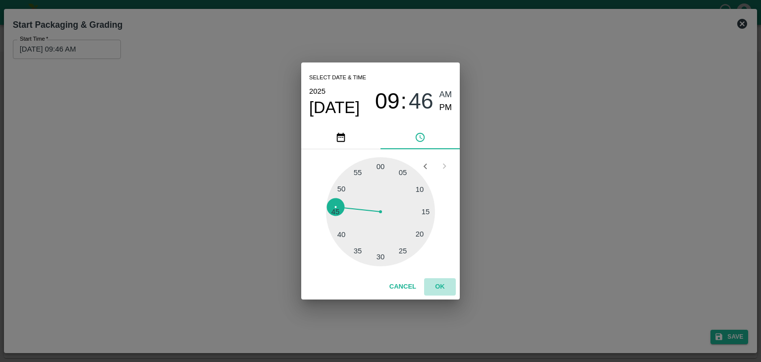
click at [442, 283] on button "OK" at bounding box center [440, 286] width 32 height 17
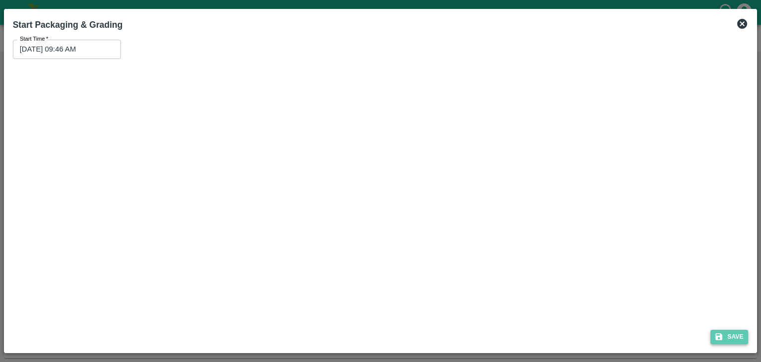
click at [722, 338] on icon "submit" at bounding box center [718, 336] width 9 height 9
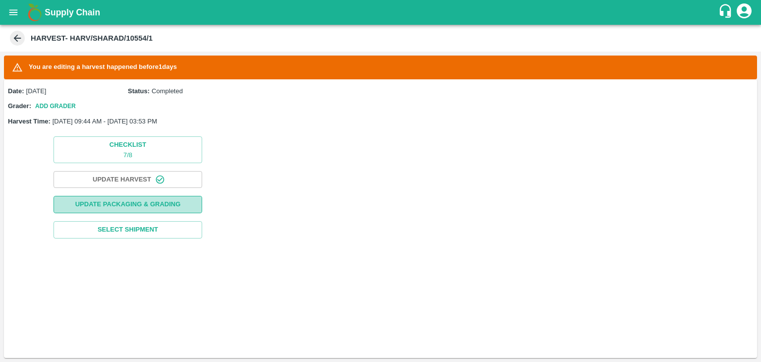
click at [112, 201] on button "Update Packaging & Grading" at bounding box center [127, 204] width 149 height 17
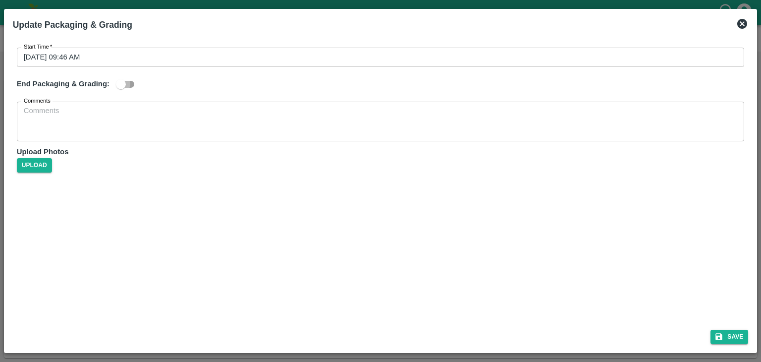
click at [128, 86] on input "checkbox" at bounding box center [121, 84] width 56 height 19
checkbox input "true"
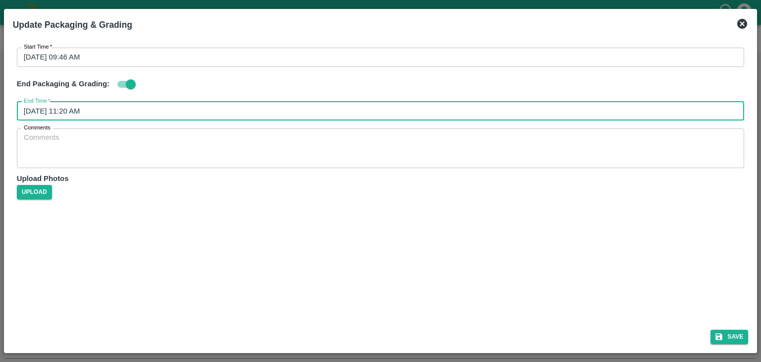
click at [159, 111] on input "[DATE] 11:20 AM" at bounding box center [377, 111] width 721 height 19
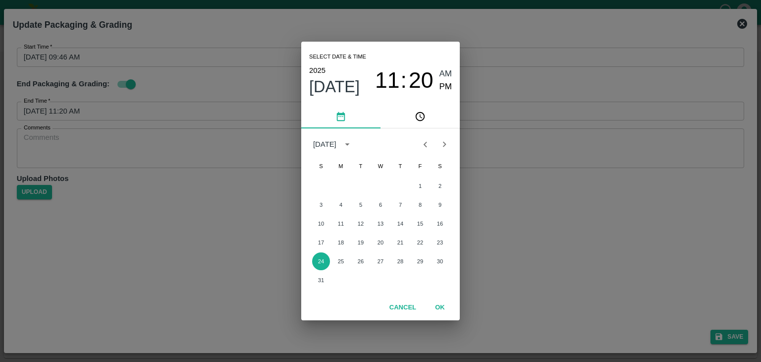
click at [429, 241] on div "17 18 19 20 21 22 23" at bounding box center [380, 242] width 158 height 18
click at [436, 241] on button "23" at bounding box center [440, 242] width 18 height 18
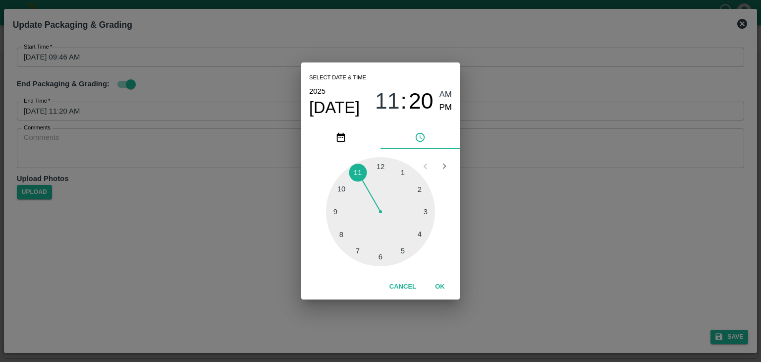
click at [423, 209] on div at bounding box center [380, 211] width 109 height 109
click at [378, 174] on div at bounding box center [380, 211] width 109 height 109
click at [366, 174] on div at bounding box center [380, 211] width 109 height 109
click at [442, 111] on span "PM" at bounding box center [445, 107] width 13 height 13
type input "[DATE] 03:57 PM"
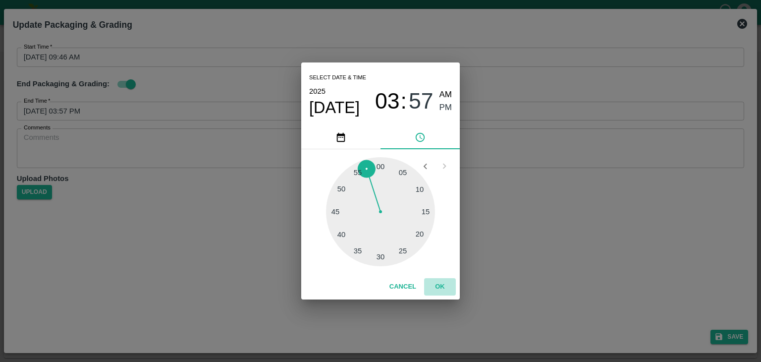
click at [445, 290] on button "OK" at bounding box center [440, 286] width 32 height 17
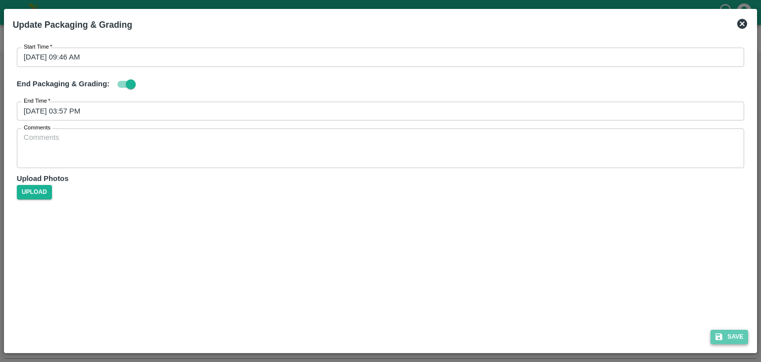
click at [733, 333] on button "Save" at bounding box center [729, 336] width 38 height 14
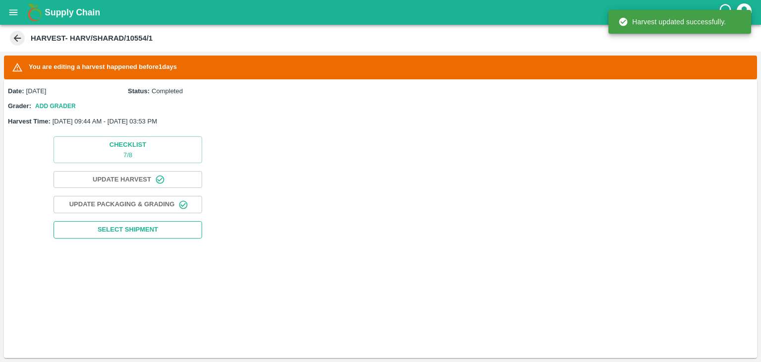
drag, startPoint x: 121, startPoint y: 214, endPoint x: 141, endPoint y: 234, distance: 27.7
click at [141, 234] on div "Checklist 7 / 8 Update Harvest Update Packaging & Grading Select Shipment" at bounding box center [128, 187] width 248 height 110
click at [141, 234] on span "Select Shipment" at bounding box center [128, 229] width 60 height 11
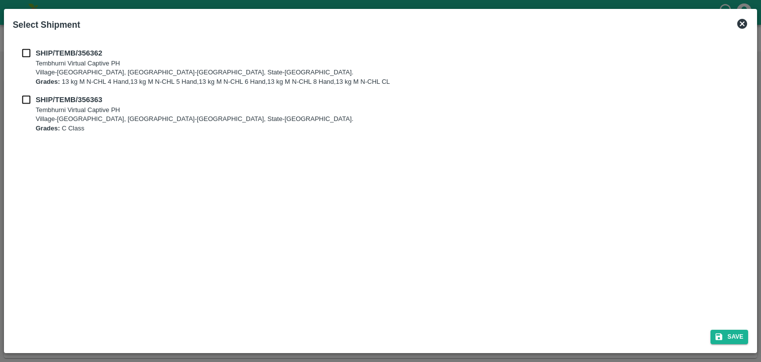
drag, startPoint x: 24, startPoint y: 46, endPoint x: 24, endPoint y: 52, distance: 6.5
click at [24, 52] on div "SHIP/TEMB/356362 Tembhurni Virtual Captive [GEOGRAPHIC_DATA]-[GEOGRAPHIC_DATA],…" at bounding box center [380, 90] width 735 height 101
click at [24, 52] on input "checkbox" at bounding box center [26, 53] width 19 height 11
checkbox input "true"
click at [24, 98] on input "checkbox" at bounding box center [26, 99] width 19 height 11
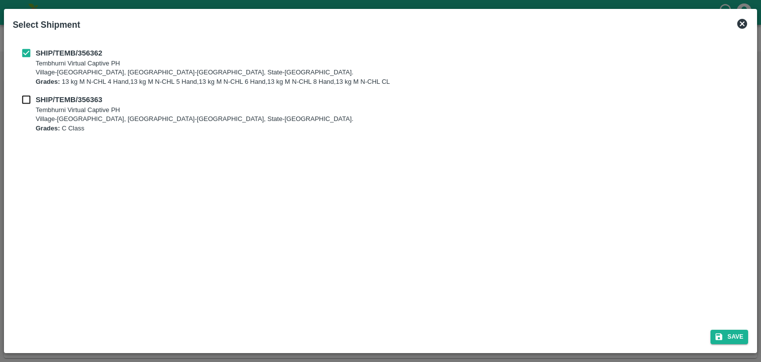
checkbox input "true"
click at [720, 335] on icon "submit" at bounding box center [719, 336] width 7 height 7
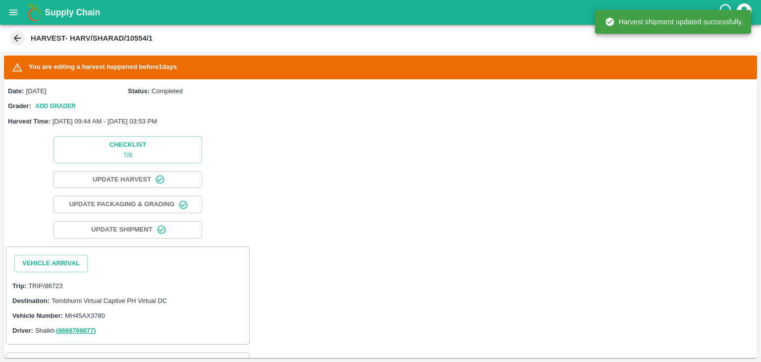
scroll to position [94, 0]
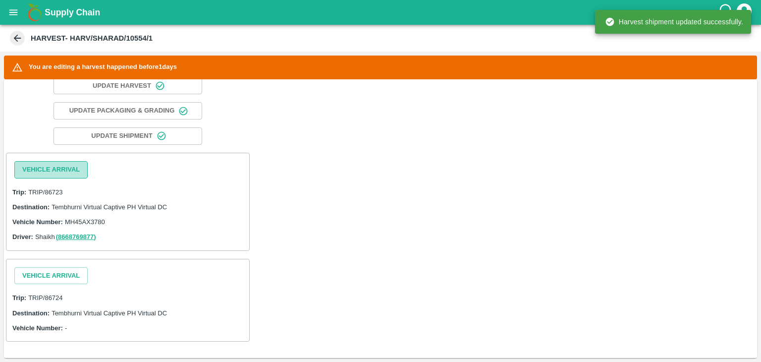
click at [63, 171] on button "Vehicle Arrival" at bounding box center [50, 169] width 73 height 17
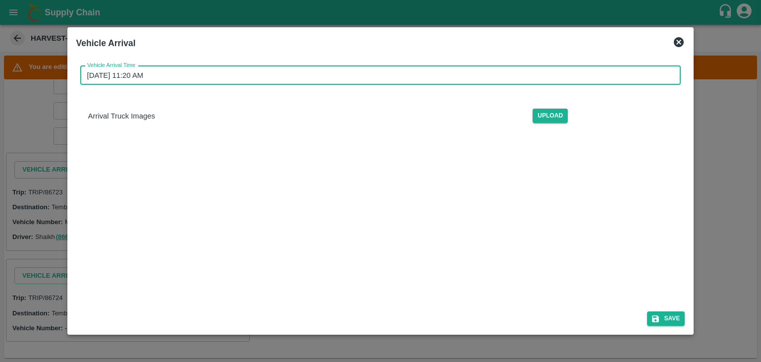
click at [371, 81] on input "[DATE] 11:20 AM" at bounding box center [377, 75] width 594 height 19
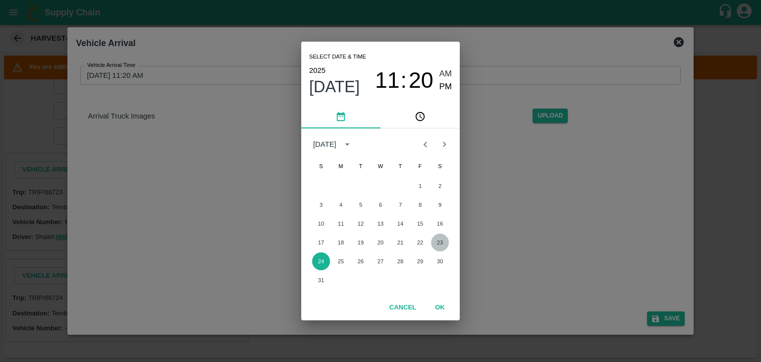
click at [444, 244] on button "23" at bounding box center [440, 242] width 18 height 18
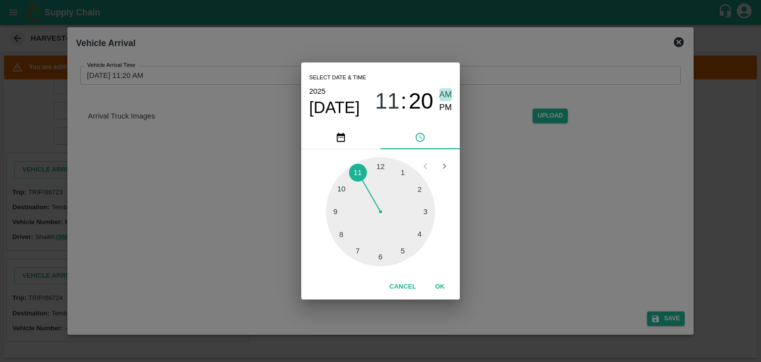
click at [444, 91] on span "AM" at bounding box center [445, 94] width 13 height 13
click at [333, 212] on div at bounding box center [380, 211] width 109 height 109
type input "[DATE] 09:45 AM"
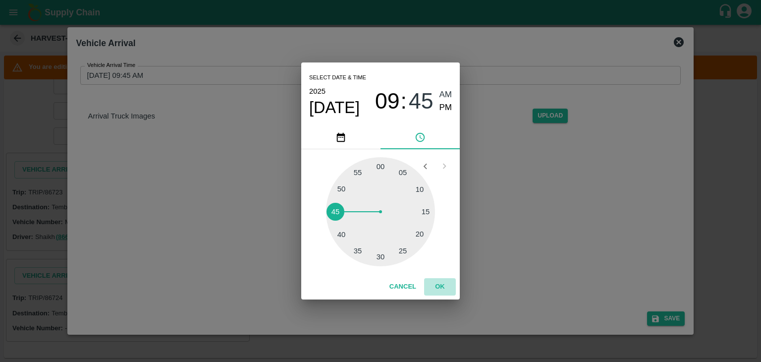
click at [437, 284] on button "OK" at bounding box center [440, 286] width 32 height 17
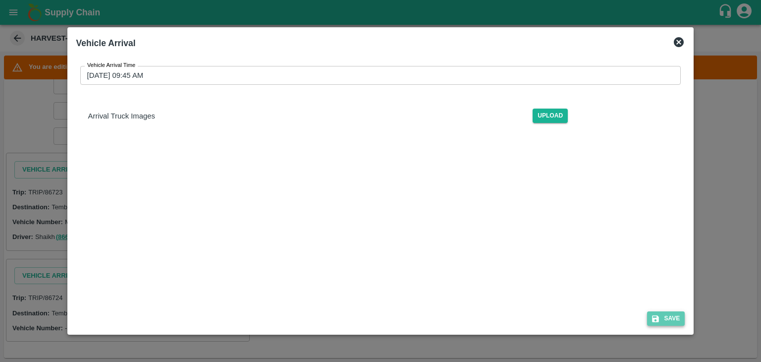
click at [672, 316] on button "Save" at bounding box center [666, 318] width 38 height 14
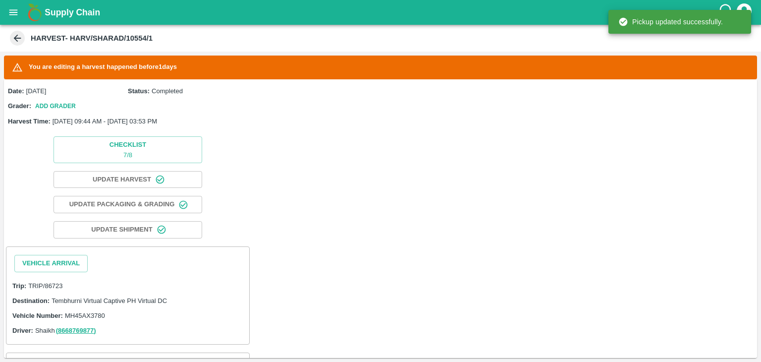
scroll to position [144, 0]
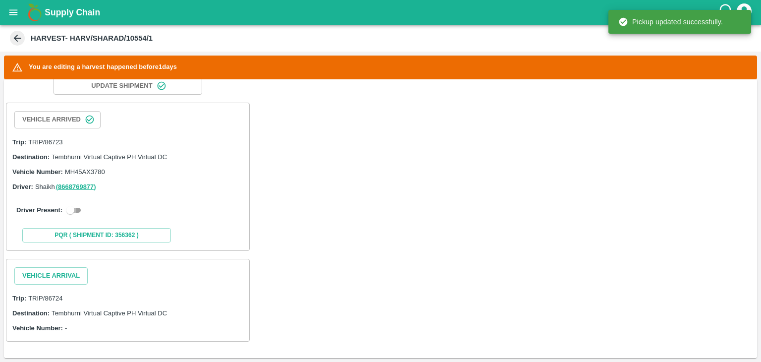
click at [76, 209] on input "checkbox" at bounding box center [70, 210] width 36 height 12
checkbox input "true"
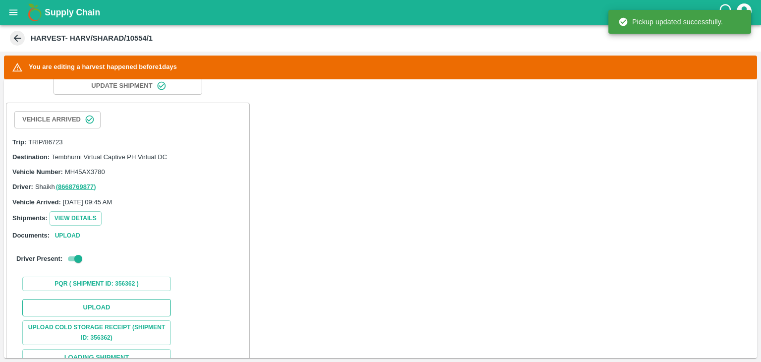
click at [142, 306] on button "Upload" at bounding box center [96, 307] width 149 height 17
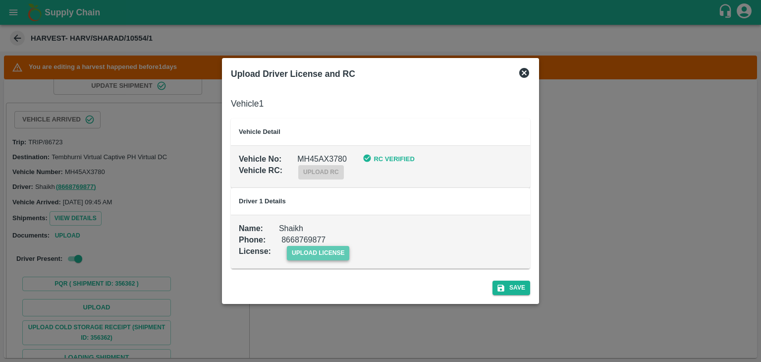
click at [323, 259] on span "upload license" at bounding box center [318, 253] width 63 height 14
click at [0, 0] on input "upload license" at bounding box center [0, 0] width 0 height 0
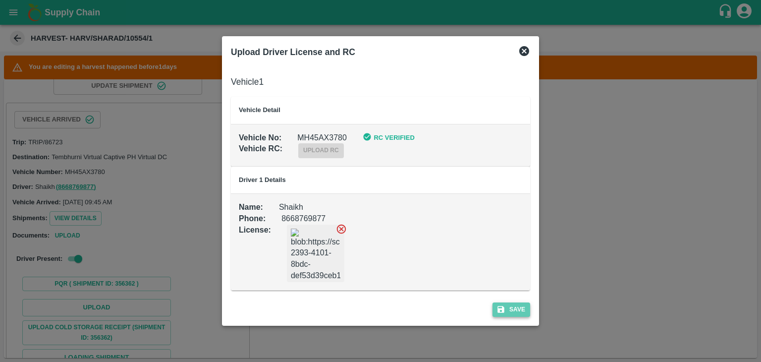
click at [512, 311] on button "Save" at bounding box center [511, 309] width 38 height 14
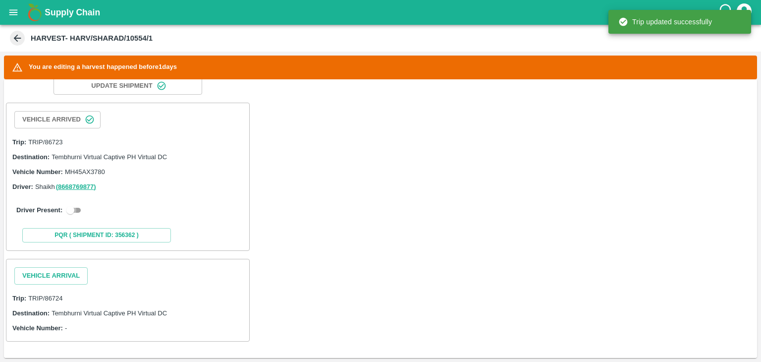
drag, startPoint x: 69, startPoint y: 207, endPoint x: 160, endPoint y: 224, distance: 92.9
click at [160, 224] on div "Vehicle Arrived Trip: TRIP/86723 Destination: Tembhurni Virtual Captive PH Virt…" at bounding box center [128, 177] width 244 height 148
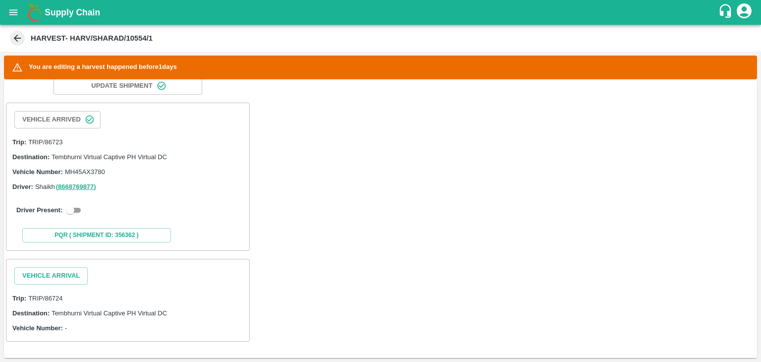
drag, startPoint x: 67, startPoint y: 201, endPoint x: 72, endPoint y: 207, distance: 7.7
click at [72, 207] on div "Driver Present:" at bounding box center [127, 210] width 235 height 28
click at [72, 207] on input "checkbox" at bounding box center [70, 210] width 36 height 12
checkbox input "true"
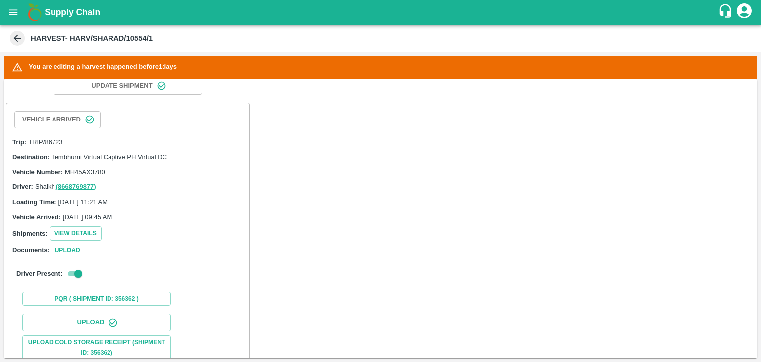
scroll to position [392, 0]
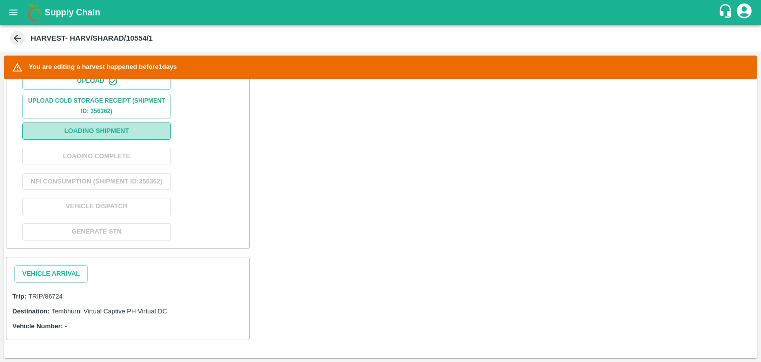
click at [90, 122] on button "Loading Shipment" at bounding box center [96, 130] width 149 height 17
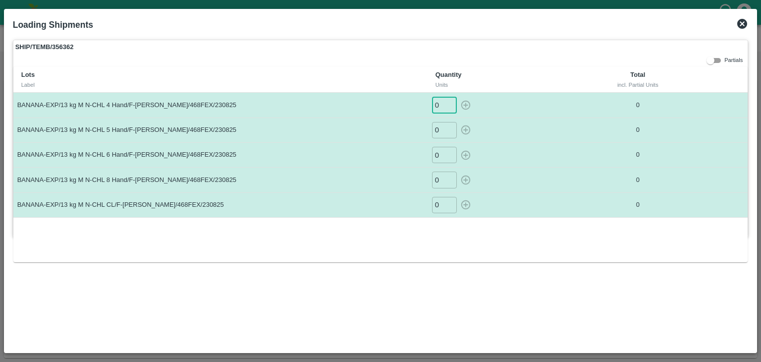
click at [443, 100] on input "0" at bounding box center [444, 105] width 25 height 16
type input "034"
click at [458, 97] on button "button" at bounding box center [466, 105] width 16 height 16
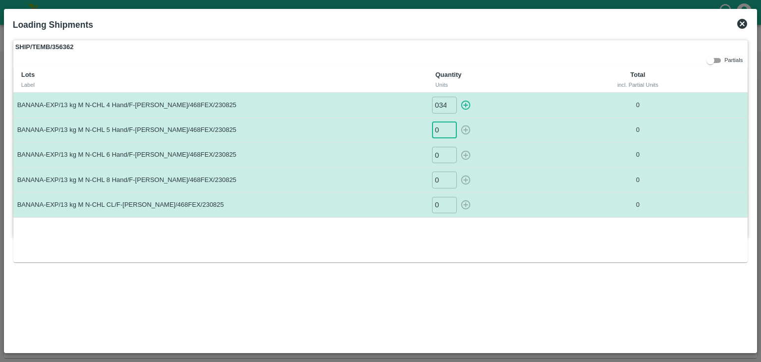
type input "0"
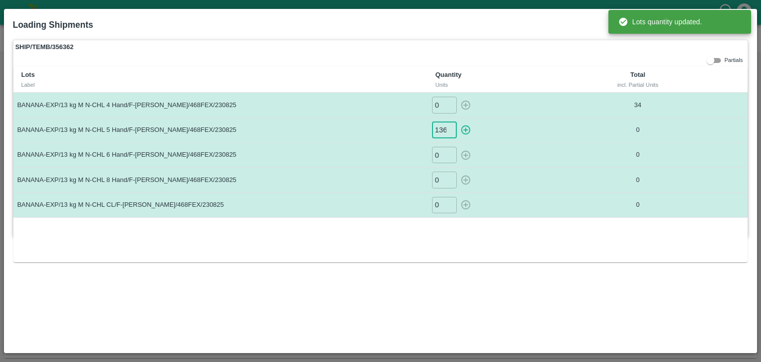
scroll to position [0, 0]
type input "136"
click at [458, 122] on button "button" at bounding box center [466, 130] width 16 height 16
type input "0"
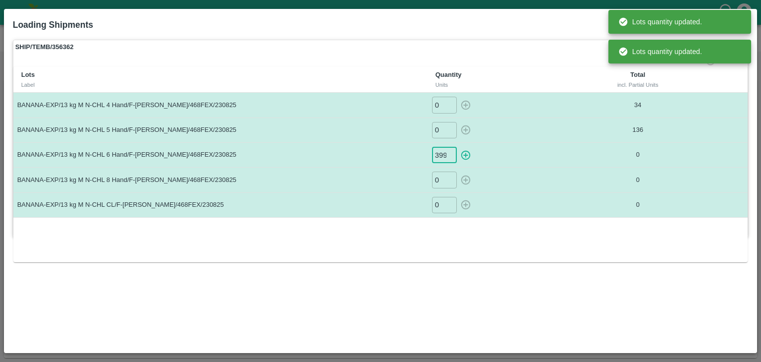
scroll to position [0, 0]
type input "399"
click at [458, 147] on button "button" at bounding box center [466, 155] width 16 height 16
type input "0"
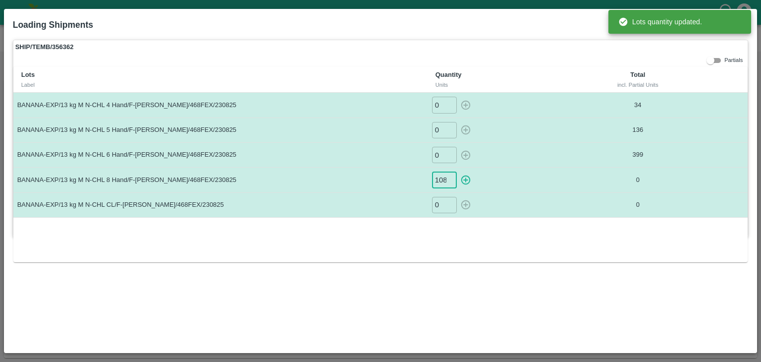
scroll to position [0, 0]
type input "108"
click at [458, 171] on button "button" at bounding box center [466, 179] width 16 height 16
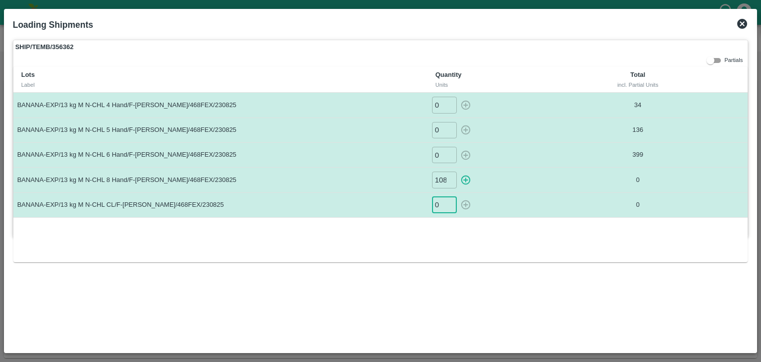
type input "0"
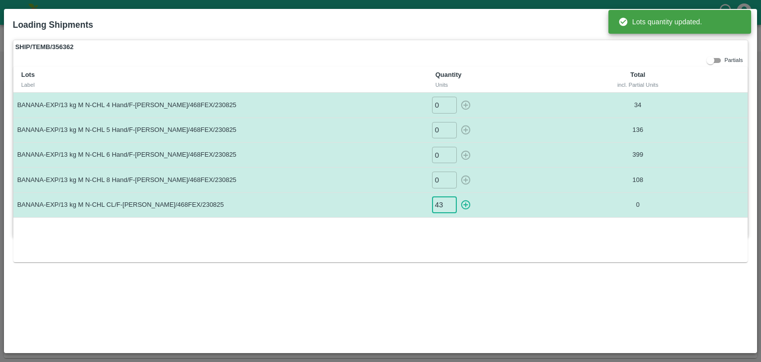
type input "43"
click at [458, 197] on button "button" at bounding box center [466, 205] width 16 height 16
type input "0"
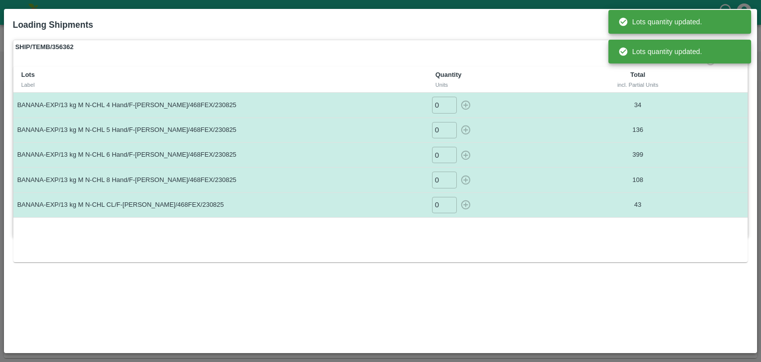
click at [563, 191] on td "0 ​" at bounding box center [500, 179] width 146 height 25
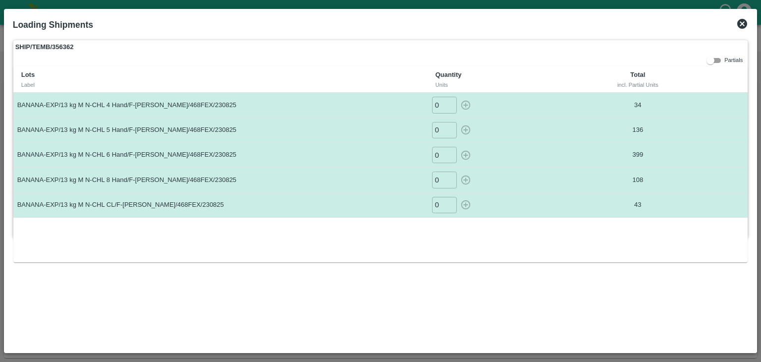
click at [746, 28] on icon at bounding box center [742, 24] width 12 height 12
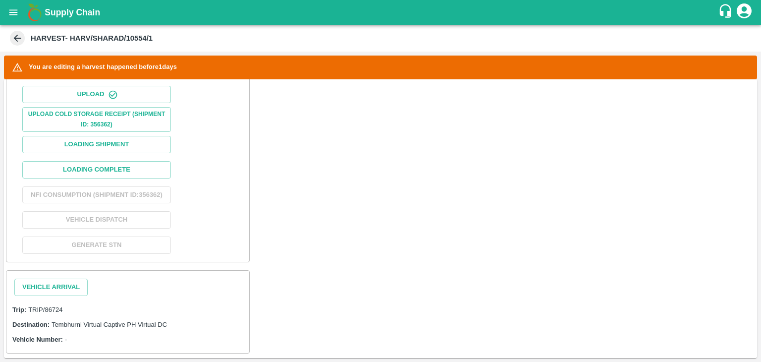
scroll to position [377, 0]
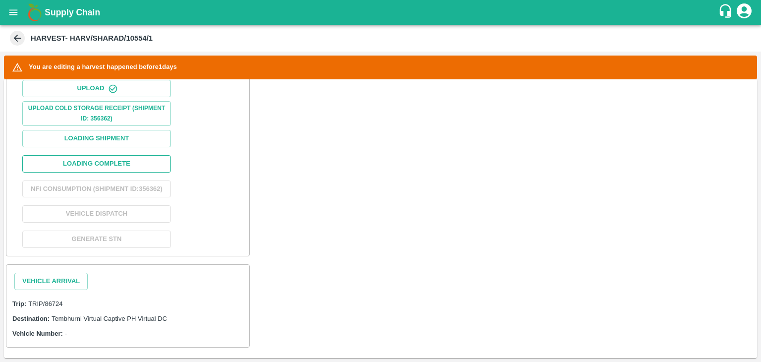
click at [131, 161] on button "Loading Complete" at bounding box center [96, 163] width 149 height 17
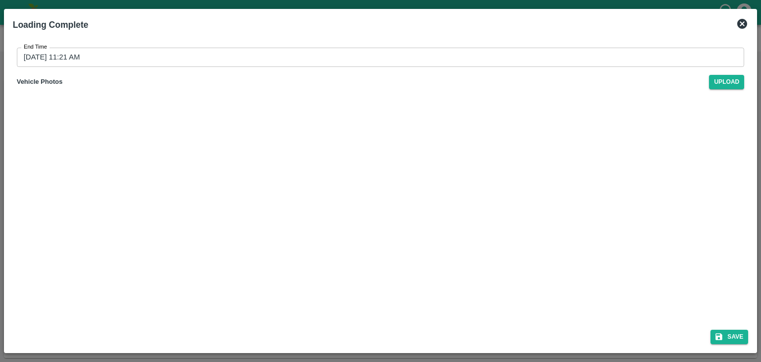
drag, startPoint x: 357, startPoint y: 68, endPoint x: 376, endPoint y: 58, distance: 21.5
click at [376, 58] on div "End Time [DATE] 11:21 AM End Time Vehicle Photos Upload" at bounding box center [380, 68] width 735 height 57
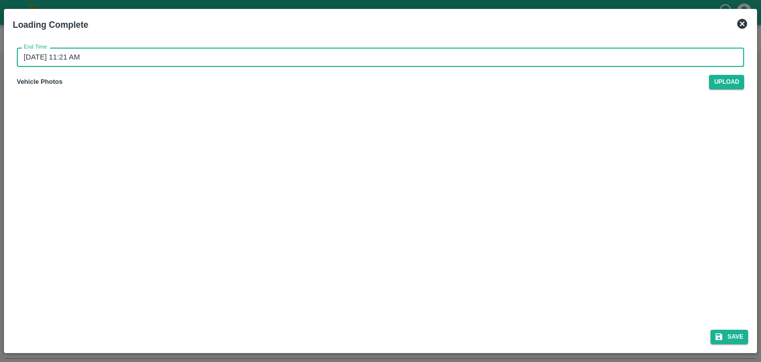
click at [376, 58] on input "[DATE] 11:21 AM" at bounding box center [377, 57] width 721 height 19
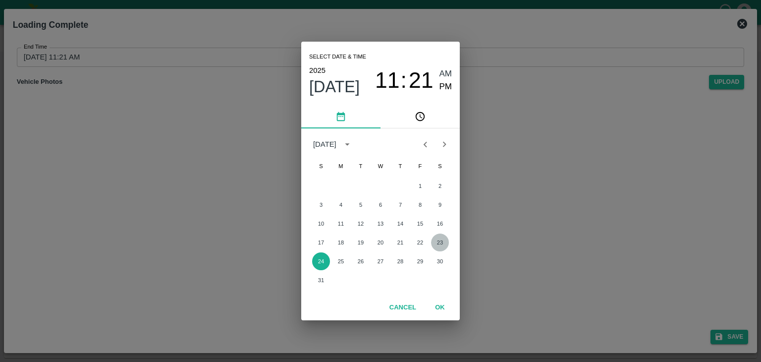
click at [434, 238] on button "23" at bounding box center [440, 242] width 18 height 18
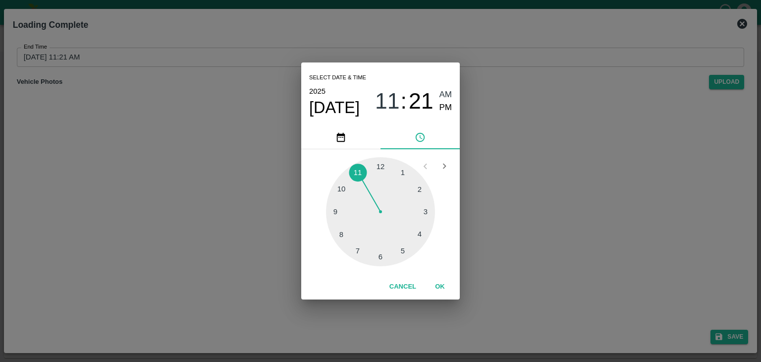
click at [428, 211] on div at bounding box center [380, 211] width 109 height 109
click at [450, 106] on span "PM" at bounding box center [445, 107] width 13 height 13
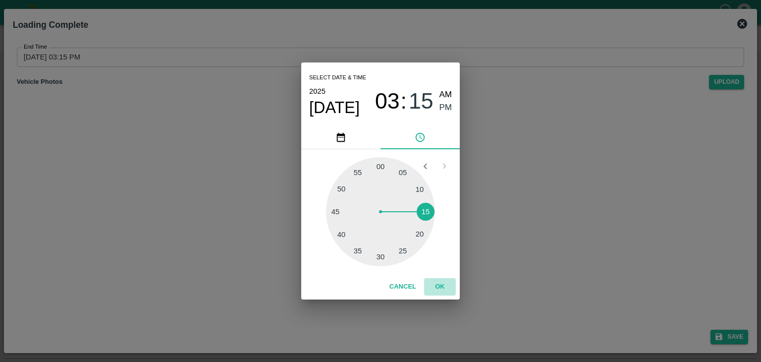
click at [442, 283] on button "OK" at bounding box center [440, 286] width 32 height 17
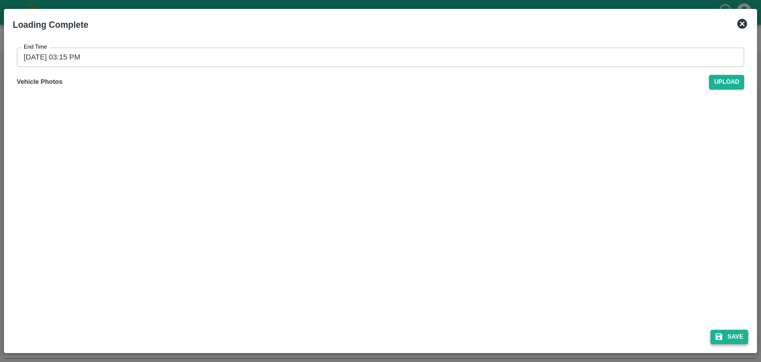
drag, startPoint x: 755, startPoint y: 337, endPoint x: 733, endPoint y: 336, distance: 21.8
click at [733, 336] on div "Loading Complete End Time [DATE] 03:15 PM End Time Vehicle Photos Upload Save" at bounding box center [380, 181] width 753 height 344
click at [733, 336] on button "Save" at bounding box center [729, 336] width 38 height 14
type input "[DATE] 11:22 AM"
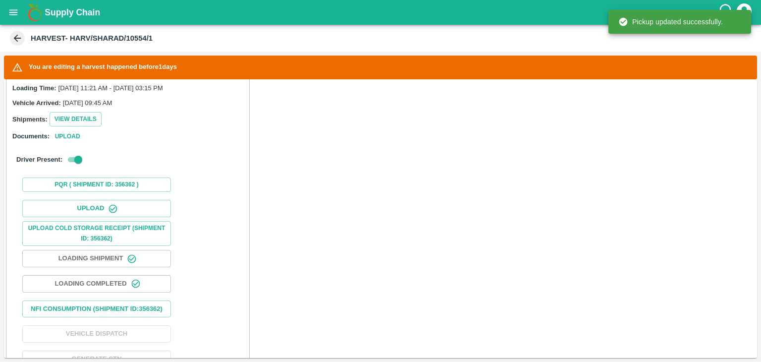
scroll to position [392, 0]
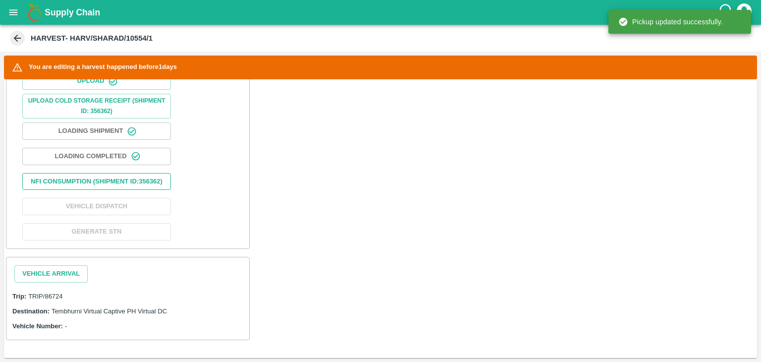
click at [112, 176] on button "Nfi Consumption (SHIPMENT ID: 356362 )" at bounding box center [96, 181] width 149 height 17
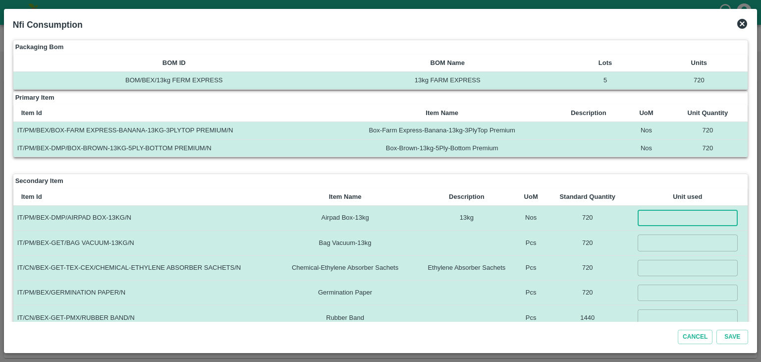
click at [652, 214] on input "number" at bounding box center [687, 217] width 100 height 16
type input "720"
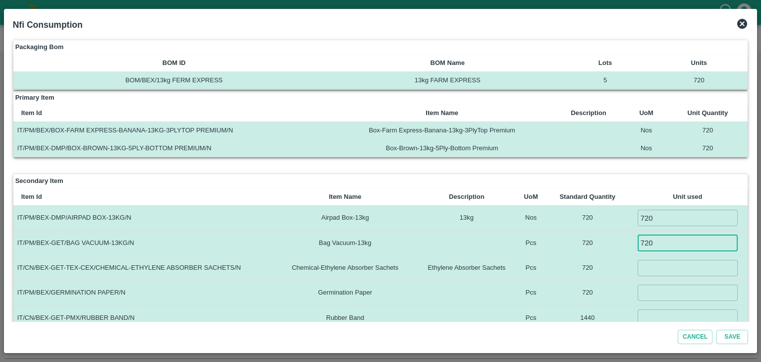
type input "720"
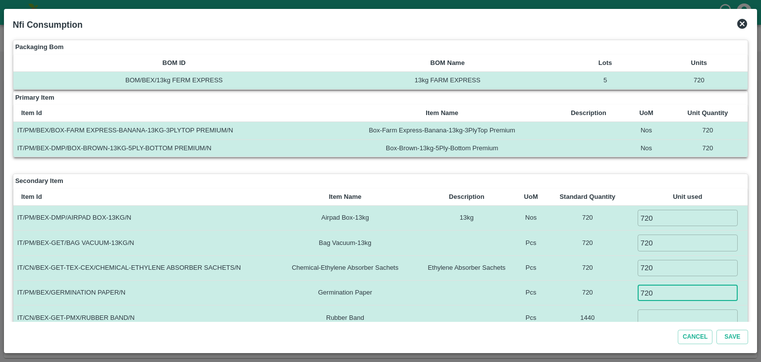
type input "720"
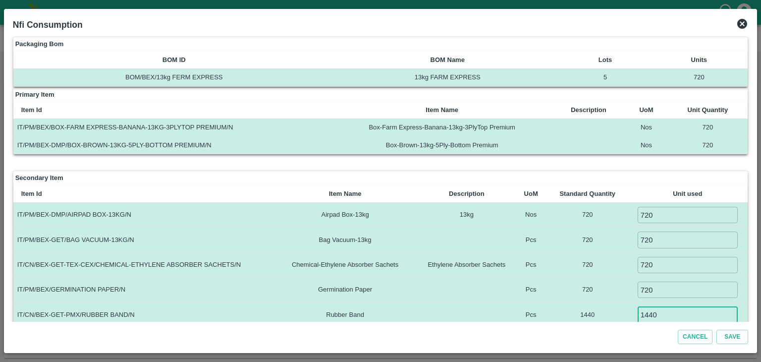
type input "1440"
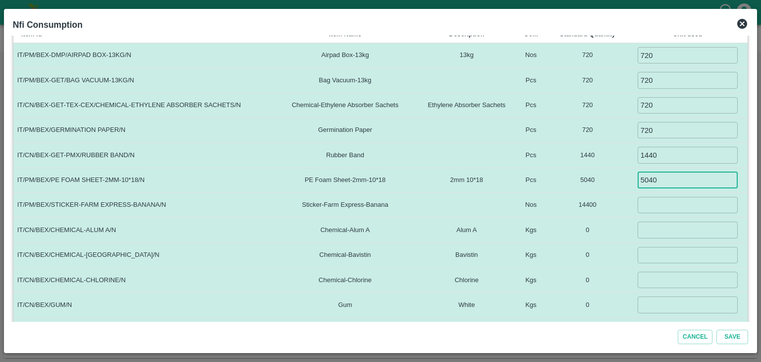
type input "5040"
type input "12000"
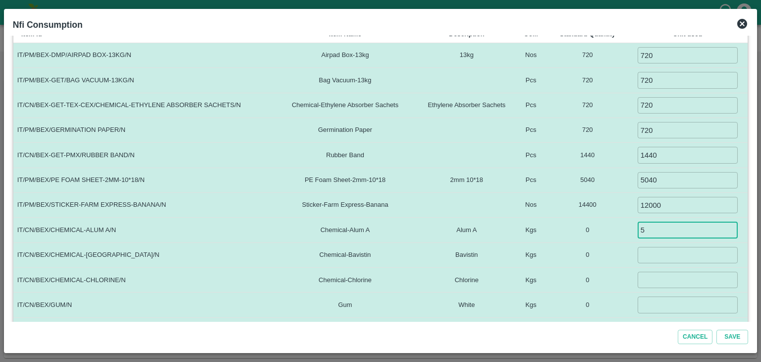
type input "5"
type input "1.5"
type input "0.1"
type input "4"
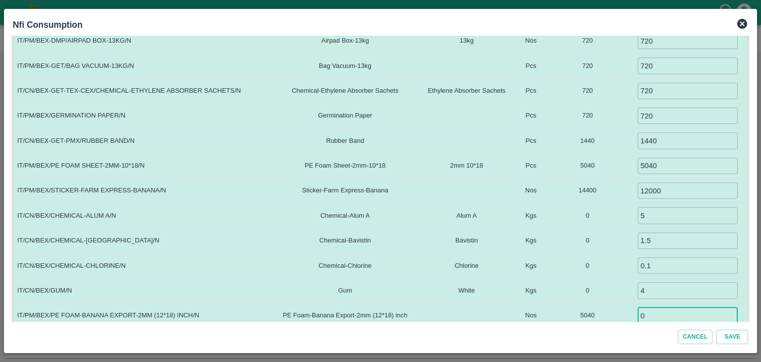
type input "0"
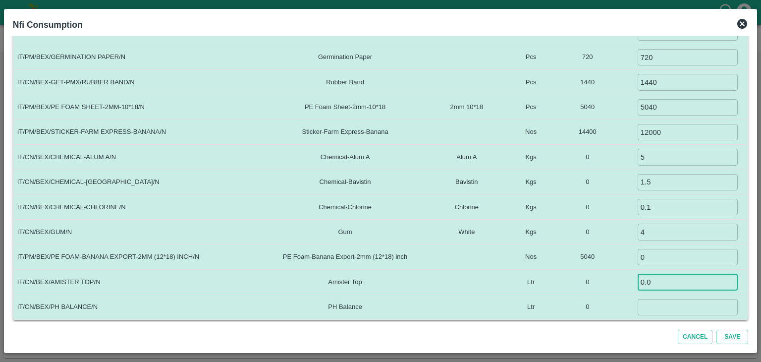
type input "0.06"
type input "0.035"
click at [716, 329] on button "Save" at bounding box center [732, 336] width 32 height 14
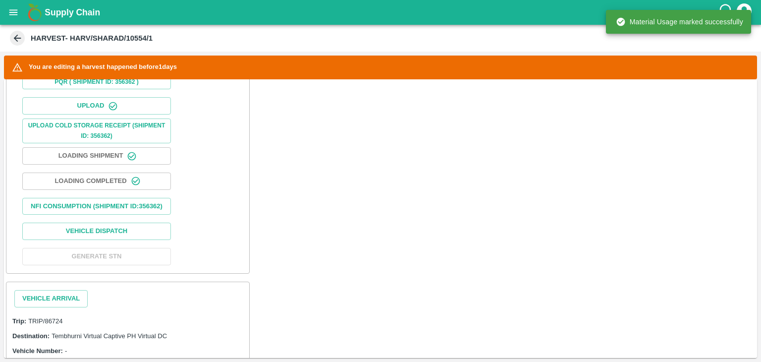
scroll to position [392, 0]
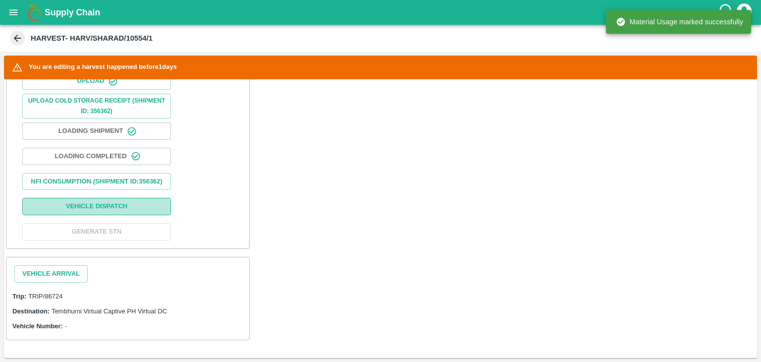
click at [122, 209] on button "Vehicle Dispatch" at bounding box center [96, 206] width 149 height 17
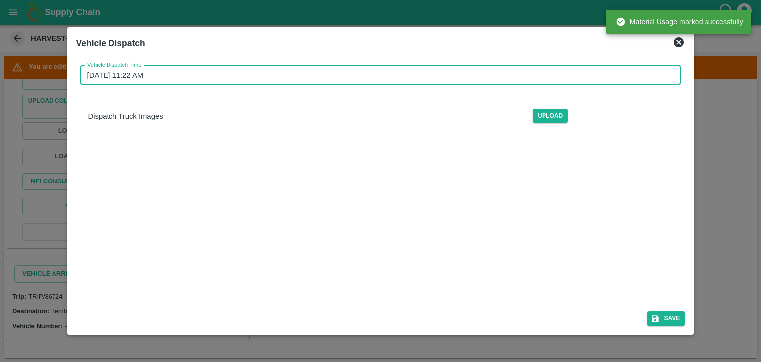
click at [362, 71] on input "[DATE] 11:22 AM" at bounding box center [377, 75] width 594 height 19
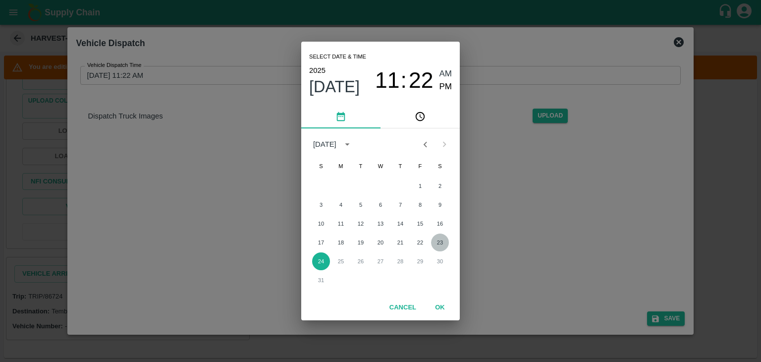
click at [440, 241] on button "23" at bounding box center [440, 242] width 18 height 18
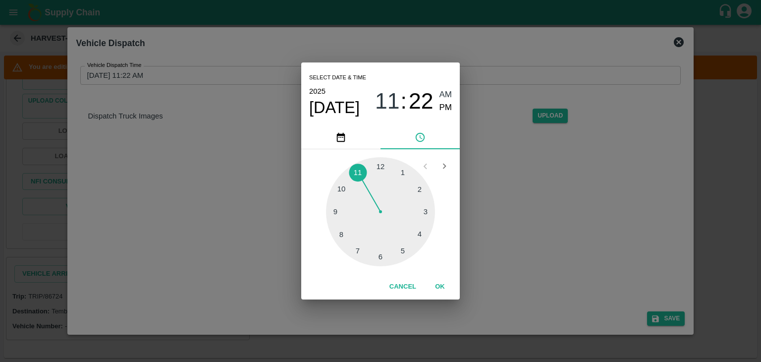
click at [427, 217] on div at bounding box center [380, 211] width 109 height 109
click at [370, 170] on div at bounding box center [380, 211] width 109 height 109
click at [441, 106] on span "PM" at bounding box center [445, 107] width 13 height 13
type input "[DATE] 03:58 PM"
click at [442, 286] on button "OK" at bounding box center [440, 286] width 32 height 17
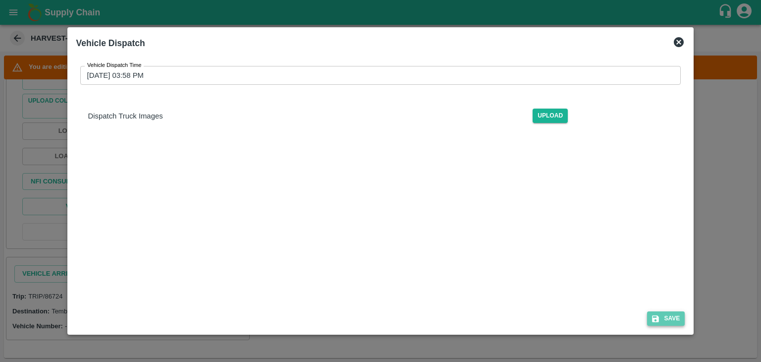
click at [676, 318] on button "Save" at bounding box center [666, 318] width 38 height 14
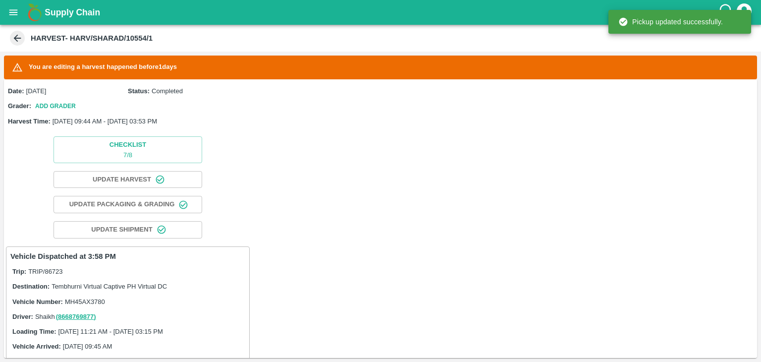
scroll to position [394, 0]
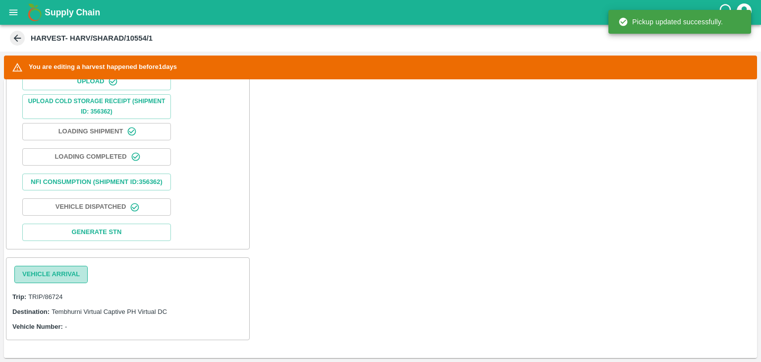
click at [61, 273] on button "Vehicle Arrival" at bounding box center [50, 273] width 73 height 17
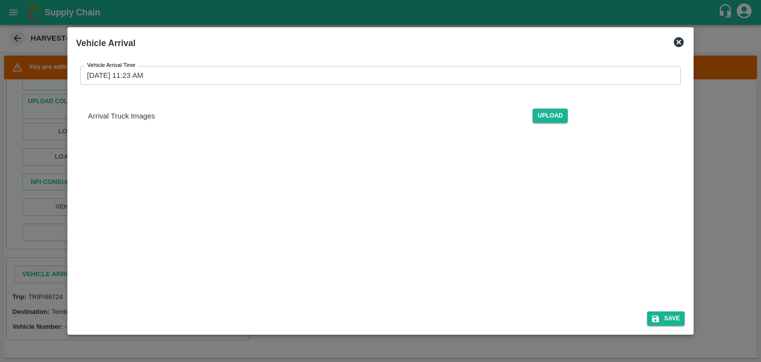
click at [362, 79] on input "[DATE] 11:23 AM" at bounding box center [377, 75] width 594 height 19
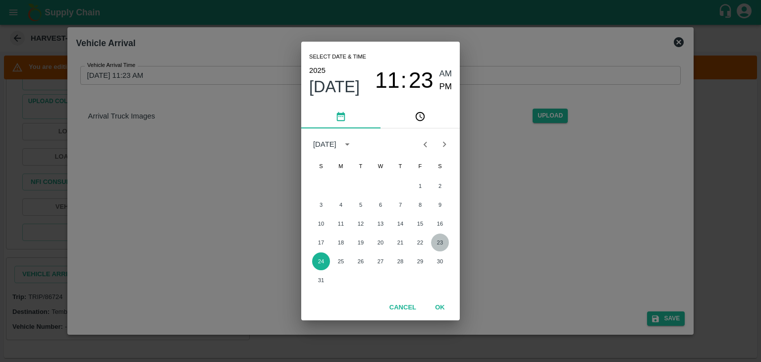
click at [439, 240] on button "23" at bounding box center [440, 242] width 18 height 18
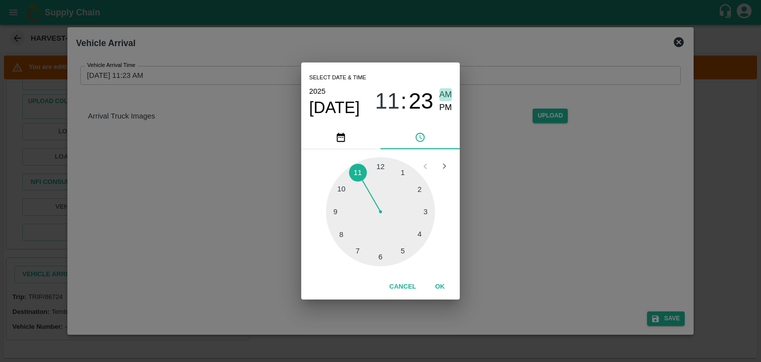
click at [448, 90] on span "AM" at bounding box center [445, 94] width 13 height 13
click at [333, 209] on div at bounding box center [380, 211] width 109 height 109
type input "[DATE] 09:46 AM"
click at [438, 289] on button "OK" at bounding box center [440, 286] width 32 height 17
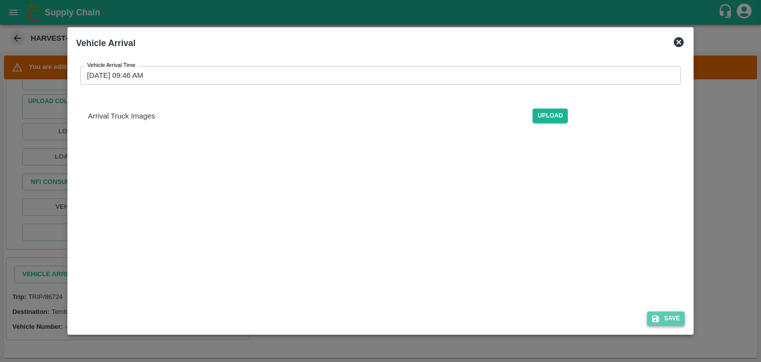
click at [664, 313] on button "Save" at bounding box center [666, 318] width 38 height 14
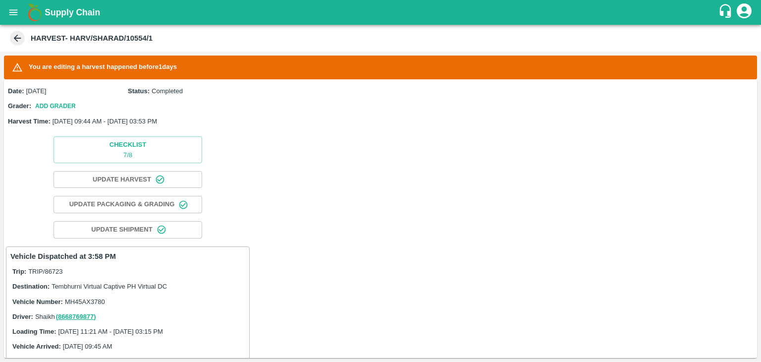
scroll to position [444, 0]
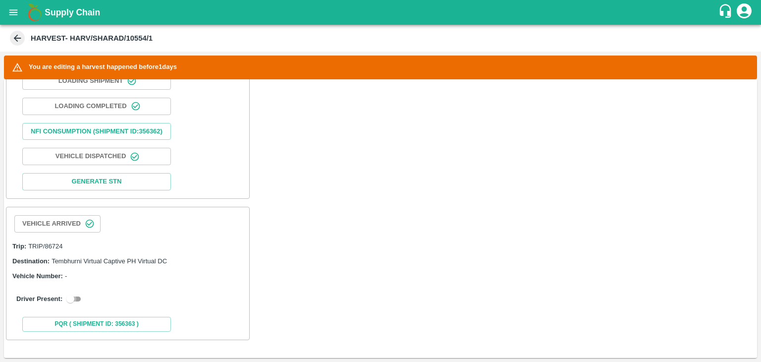
click at [75, 299] on input "checkbox" at bounding box center [70, 299] width 36 height 12
checkbox input "true"
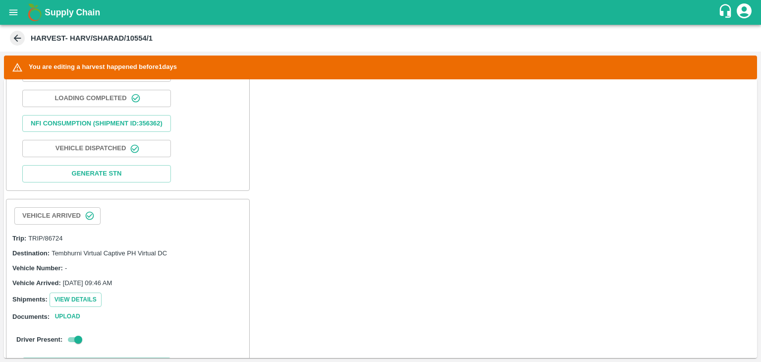
scroll to position [617, 0]
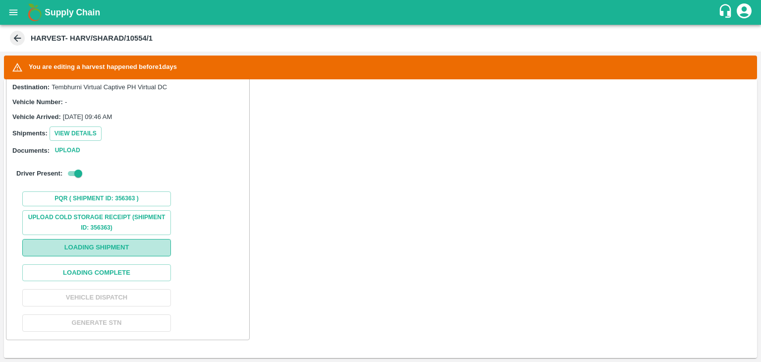
click at [107, 252] on button "Loading Shipment" at bounding box center [96, 247] width 149 height 17
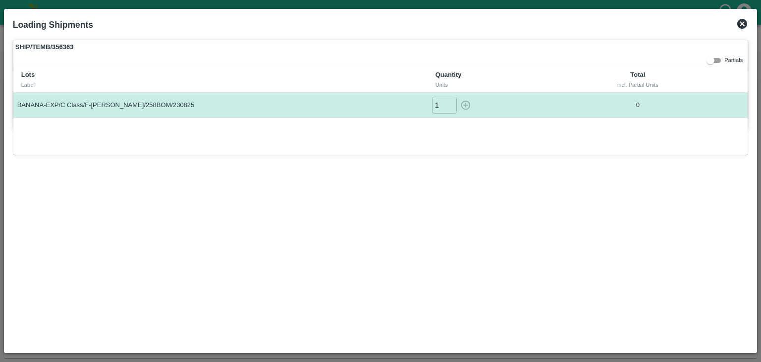
click at [449, 104] on input "1" at bounding box center [444, 105] width 25 height 16
click at [462, 104] on icon "button" at bounding box center [465, 105] width 11 height 11
type input "0"
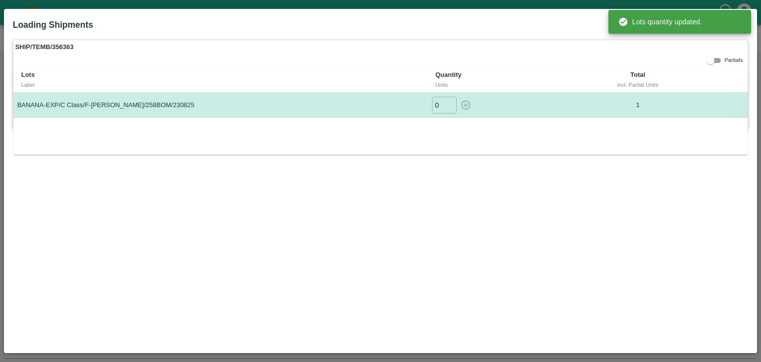
click at [670, 59] on div "SHIP/TEMB/356363 Partials Lots Label Quantity Units Total incl. Partial Units B…" at bounding box center [380, 85] width 735 height 90
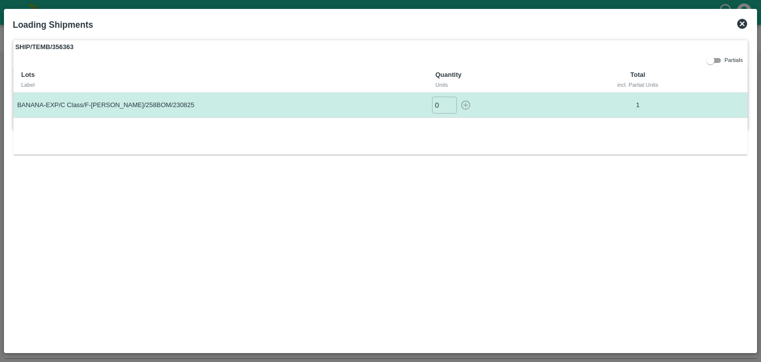
click at [741, 25] on icon at bounding box center [742, 24] width 12 height 12
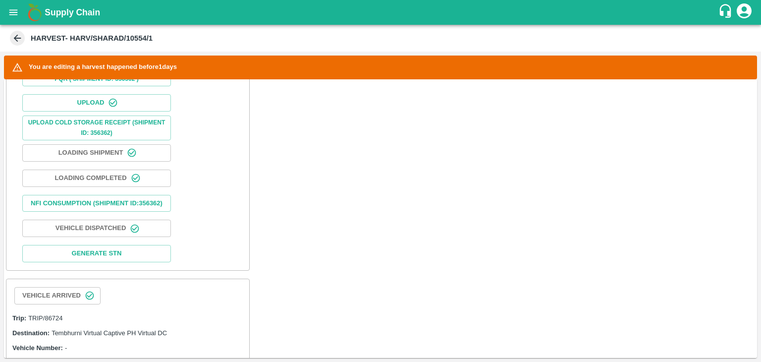
scroll to position [444, 0]
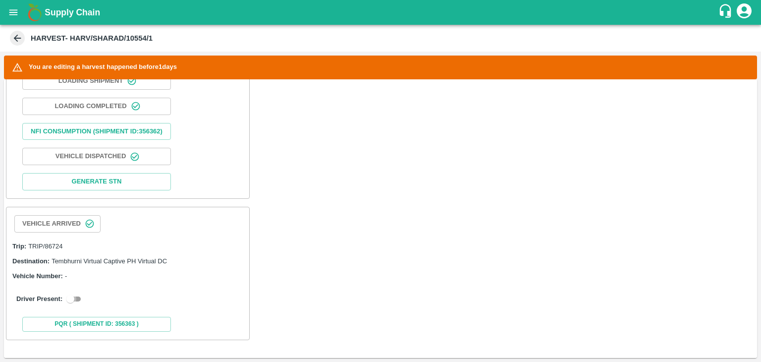
click at [76, 298] on input "checkbox" at bounding box center [70, 299] width 36 height 12
checkbox input "true"
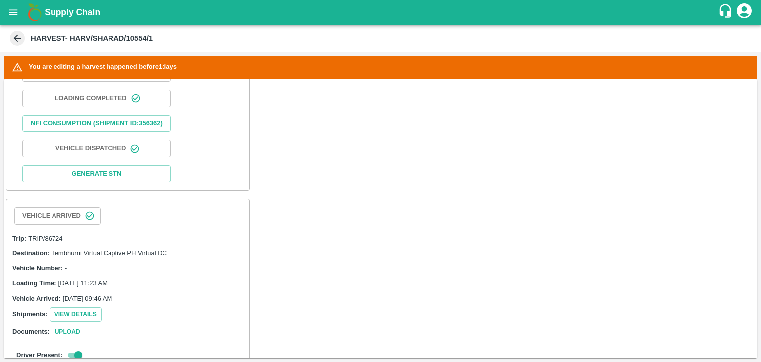
scroll to position [631, 0]
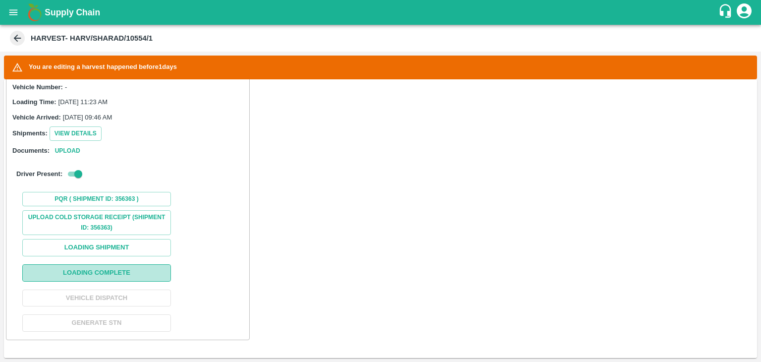
click at [114, 274] on button "Loading Complete" at bounding box center [96, 272] width 149 height 17
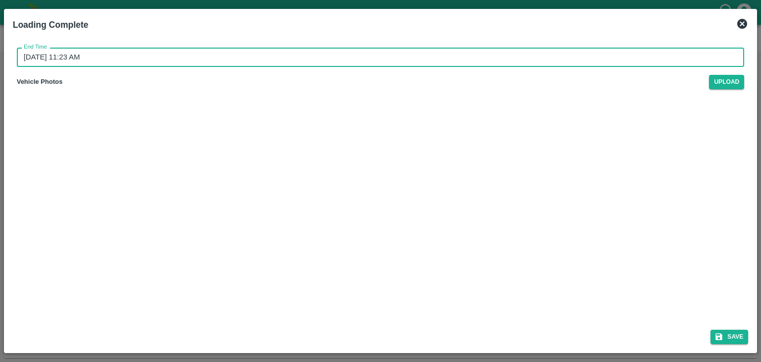
click at [427, 61] on input "[DATE] 11:23 AM" at bounding box center [377, 57] width 721 height 19
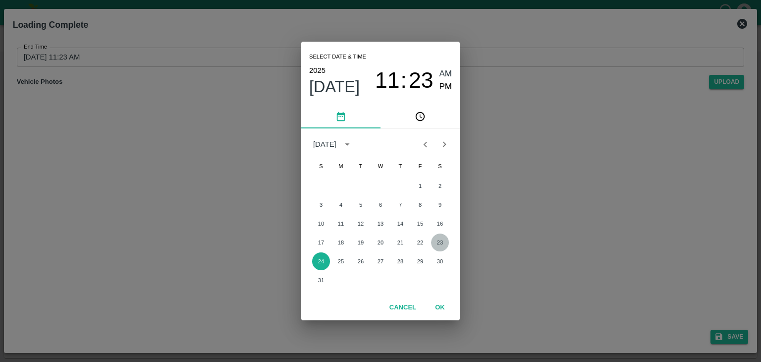
click at [445, 237] on button "23" at bounding box center [440, 242] width 18 height 18
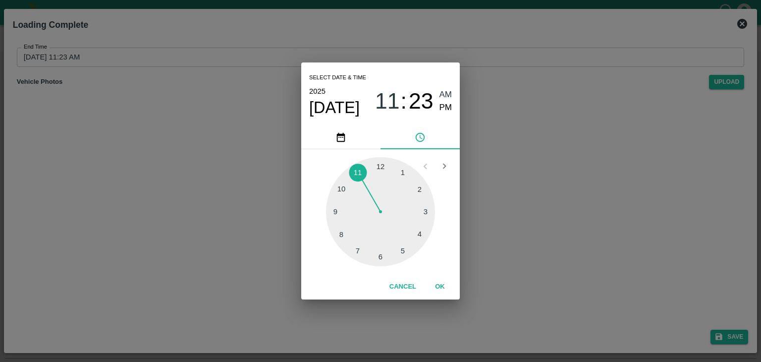
click at [425, 210] on div at bounding box center [380, 211] width 109 height 109
click at [412, 234] on div at bounding box center [380, 211] width 109 height 109
click at [446, 105] on span "PM" at bounding box center [445, 107] width 13 height 13
click at [439, 292] on button "OK" at bounding box center [440, 286] width 32 height 17
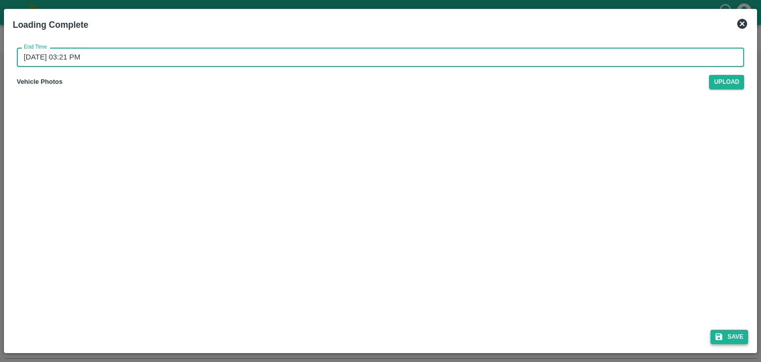
click at [714, 331] on button "Save" at bounding box center [729, 336] width 38 height 14
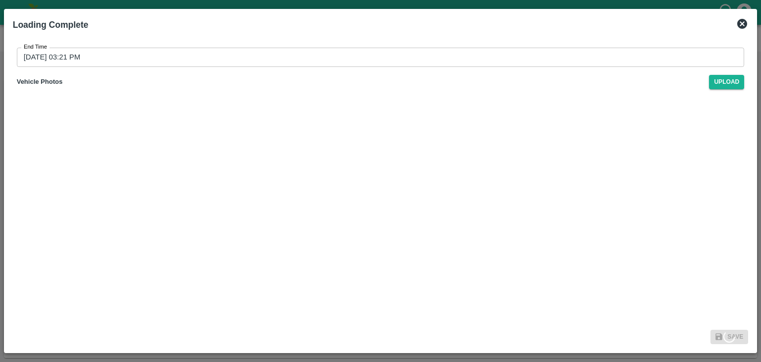
type input "[DATE] 11:23 AM"
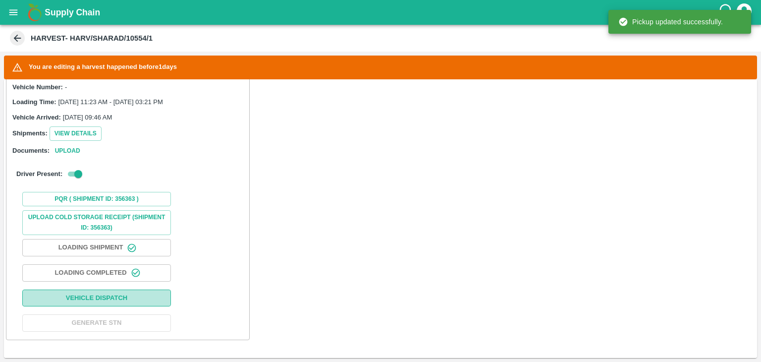
click at [151, 298] on button "Vehicle Dispatch" at bounding box center [96, 297] width 149 height 17
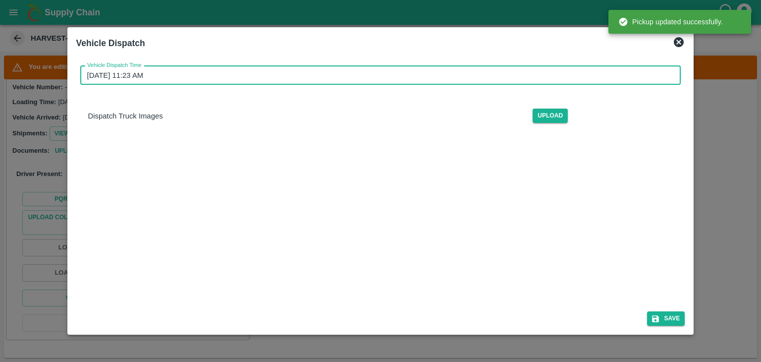
click at [387, 79] on input "[DATE] 11:23 AM" at bounding box center [377, 75] width 594 height 19
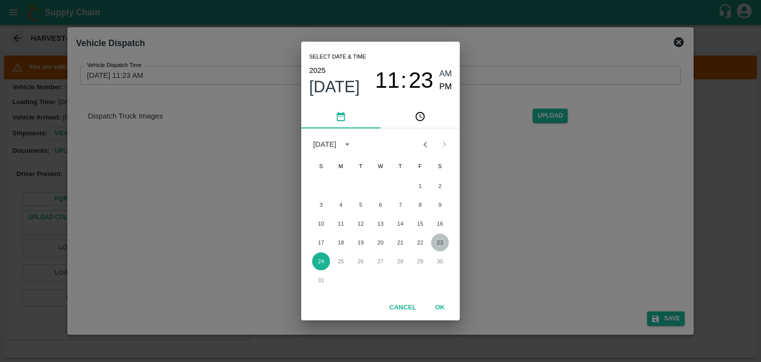
click at [440, 243] on button "23" at bounding box center [440, 242] width 18 height 18
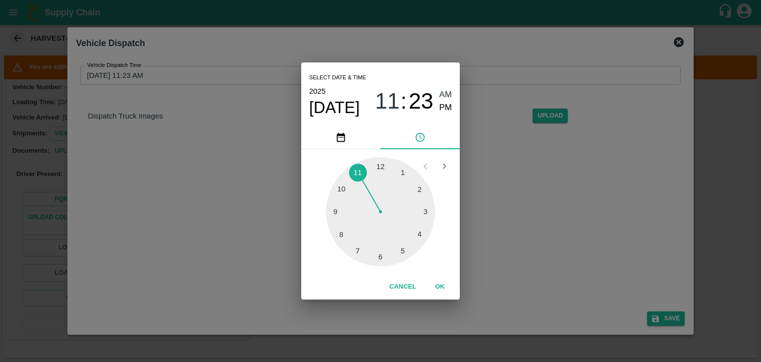
click at [426, 210] on div at bounding box center [380, 211] width 109 height 109
click at [350, 178] on div at bounding box center [380, 211] width 109 height 109
click at [445, 107] on span "PM" at bounding box center [445, 107] width 13 height 13
type input "[DATE] 03:53 PM"
click at [439, 279] on button "OK" at bounding box center [440, 286] width 32 height 17
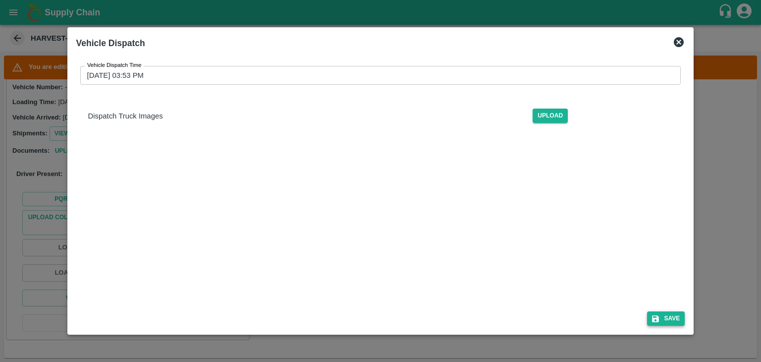
drag, startPoint x: 680, startPoint y: 310, endPoint x: 675, endPoint y: 314, distance: 7.0
click at [675, 314] on div "Save" at bounding box center [380, 316] width 617 height 26
click at [675, 314] on button "Save" at bounding box center [666, 318] width 38 height 14
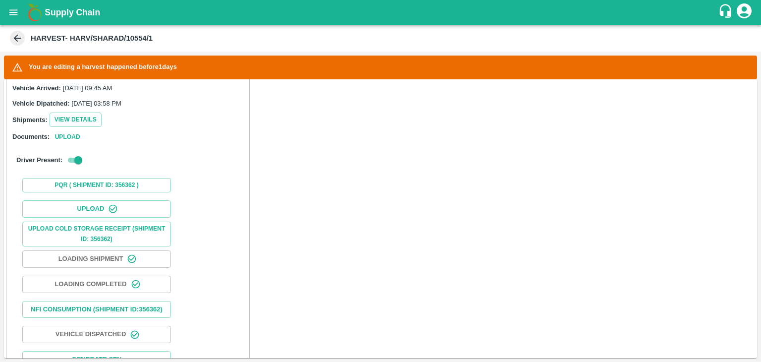
scroll to position [258, 0]
click at [13, 8] on icon "open drawer" at bounding box center [13, 12] width 11 height 11
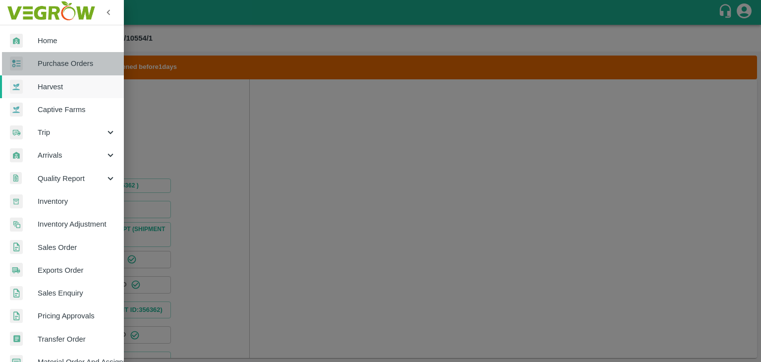
click at [76, 58] on span "Purchase Orders" at bounding box center [77, 63] width 78 height 11
